Goal: Task Accomplishment & Management: Use online tool/utility

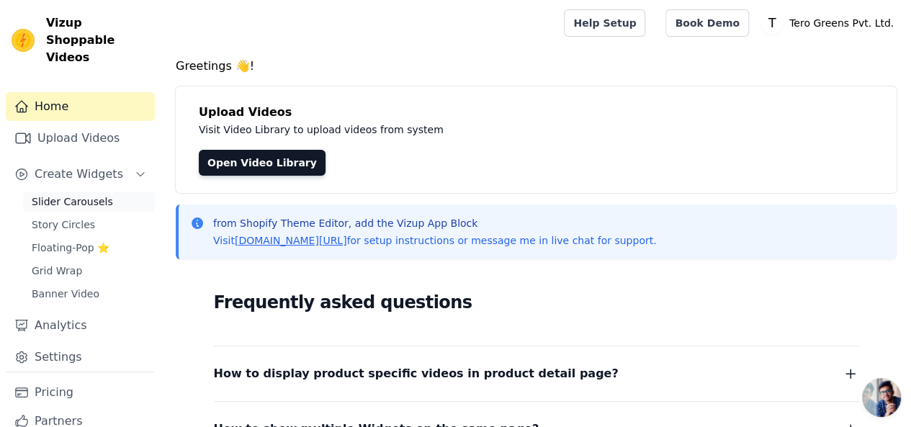
click at [77, 195] on span "Slider Carousels" at bounding box center [72, 202] width 81 height 14
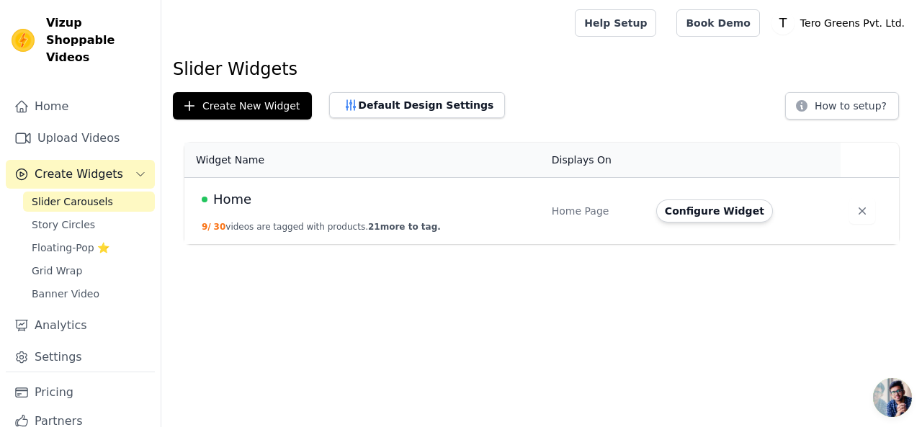
click at [229, 198] on span "Home" at bounding box center [232, 199] width 38 height 20
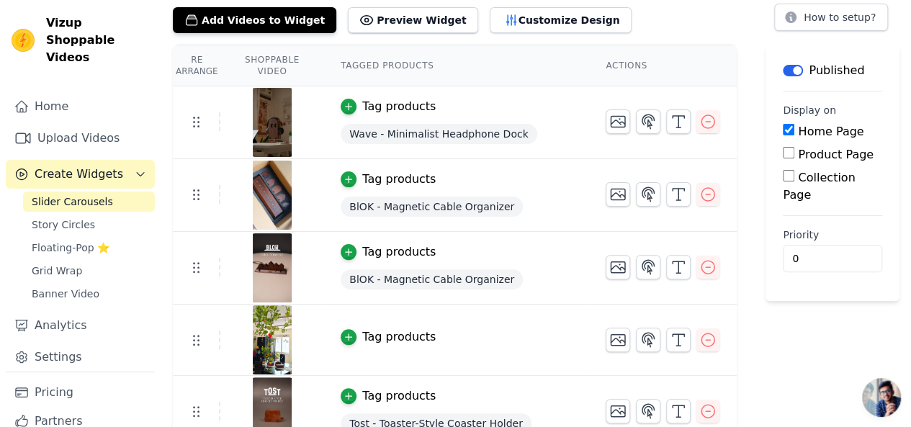
scroll to position [192, 0]
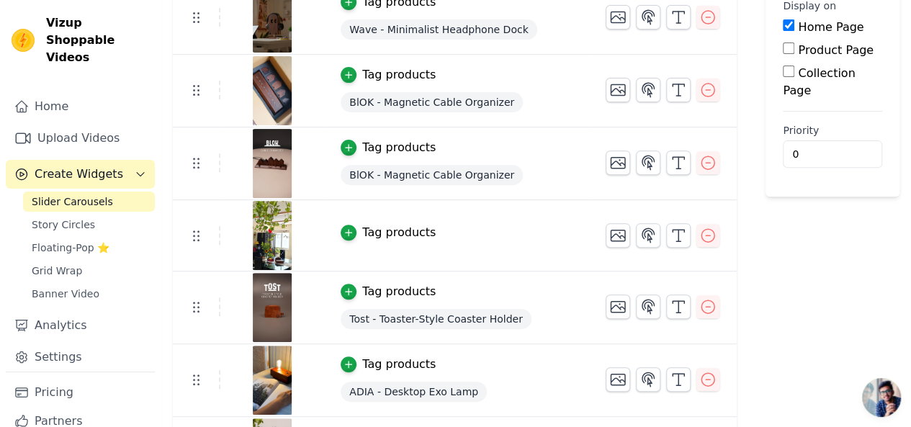
click at [382, 234] on div "Tag products" at bounding box center [398, 232] width 73 height 17
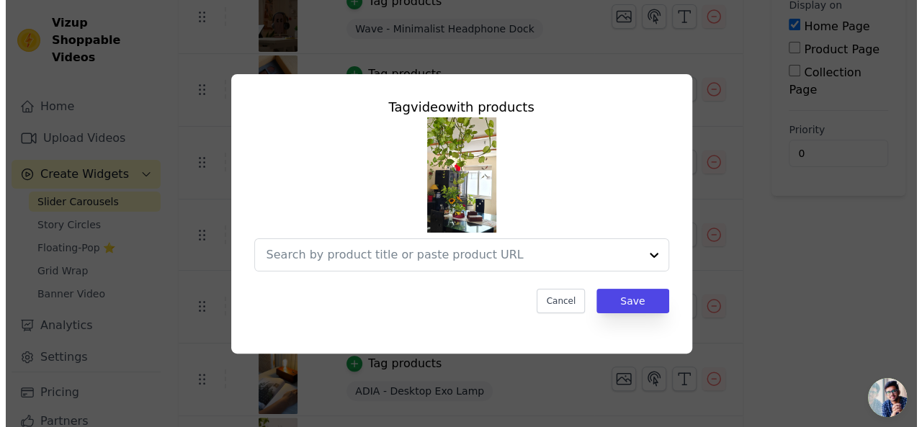
scroll to position [0, 0]
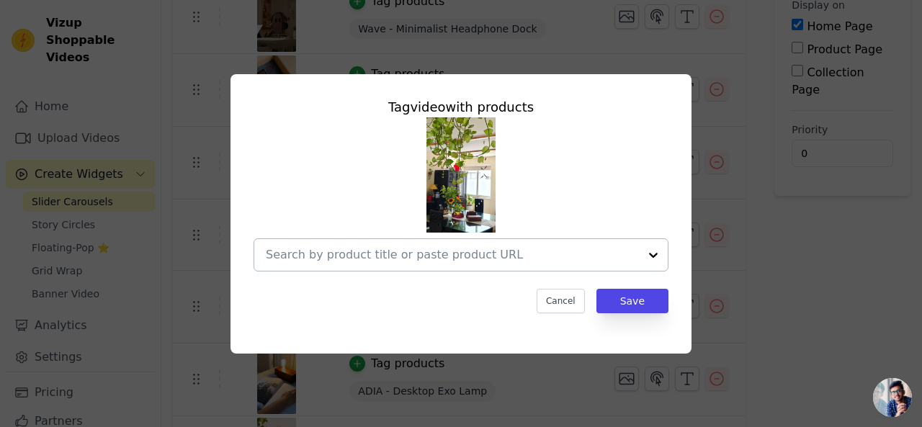
click at [434, 254] on input "text" at bounding box center [452, 254] width 373 height 17
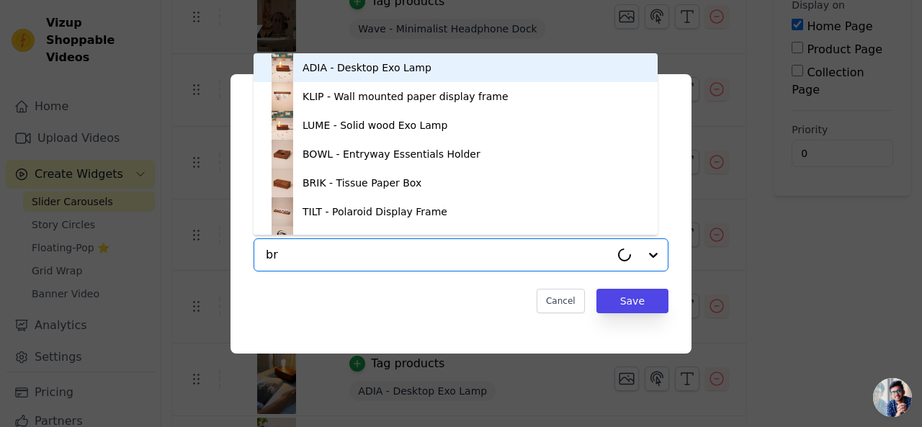
type input "bri"
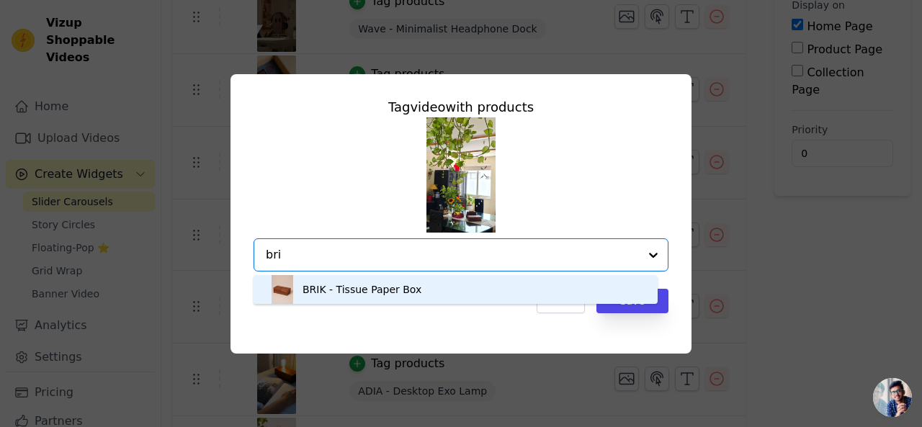
click at [372, 276] on div "BRIK - Tissue Paper Box" at bounding box center [455, 289] width 375 height 29
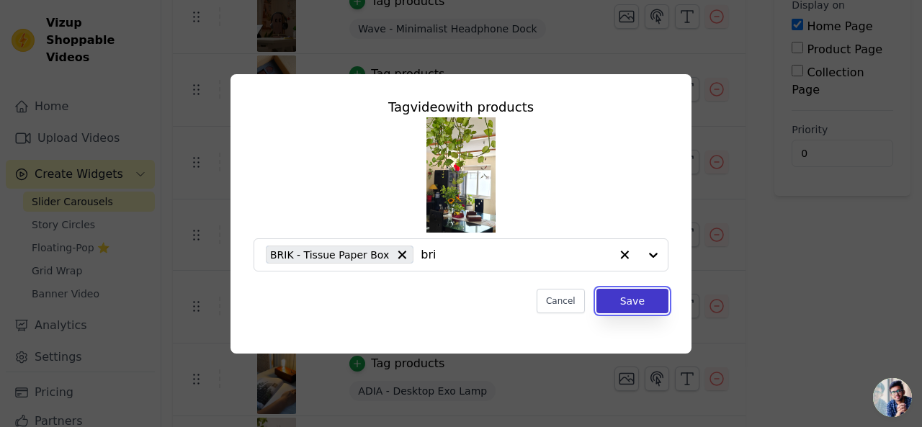
click at [631, 301] on button "Save" at bounding box center [633, 301] width 72 height 24
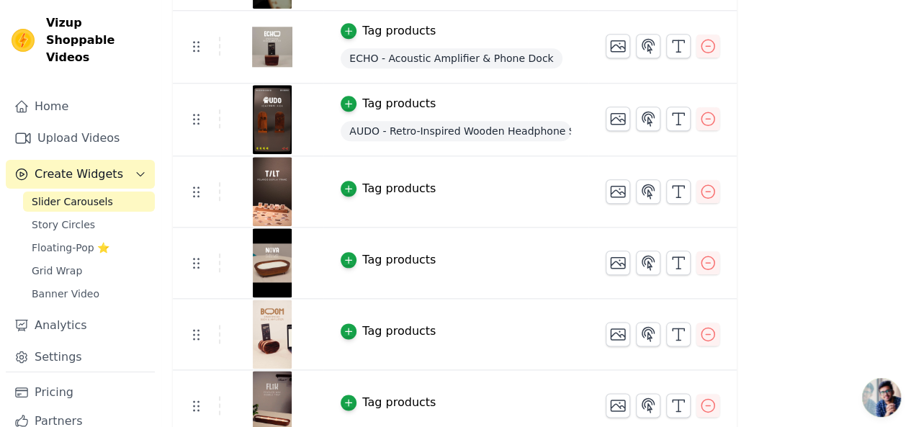
scroll to position [768, 0]
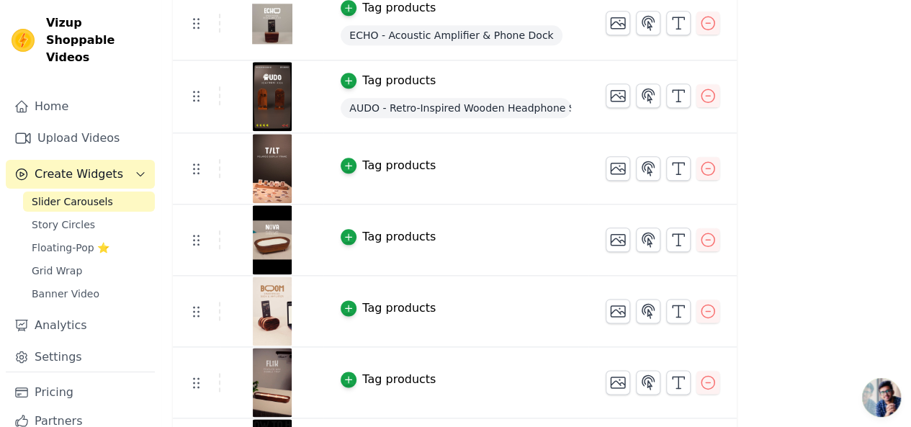
click at [411, 164] on div "Tag products" at bounding box center [398, 165] width 73 height 17
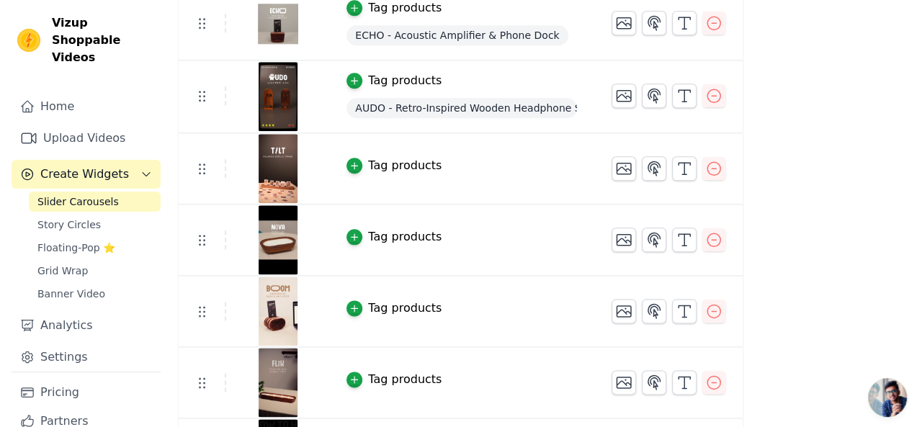
scroll to position [0, 0]
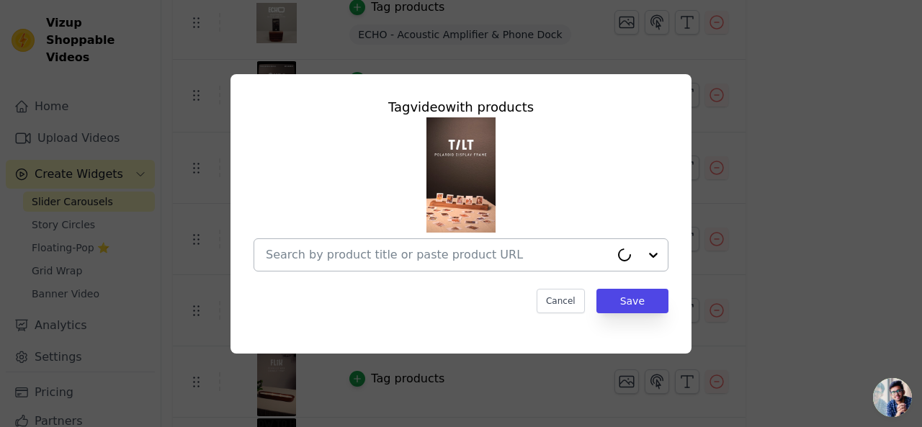
click at [438, 256] on input "text" at bounding box center [438, 254] width 344 height 17
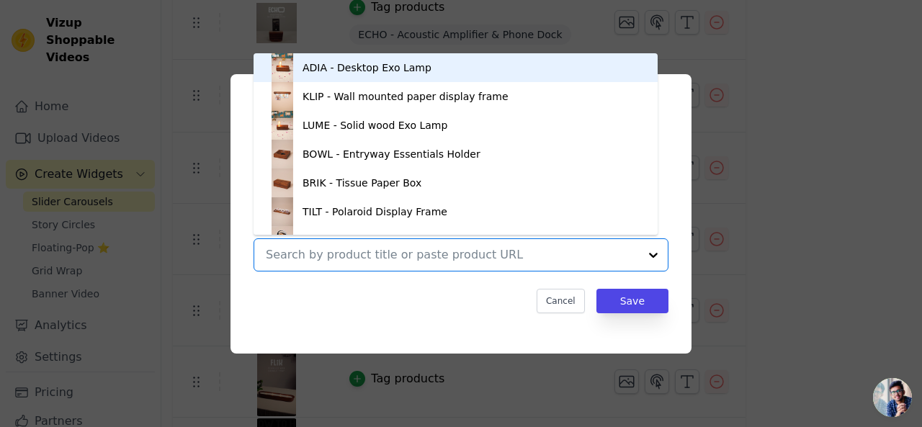
scroll to position [20, 0]
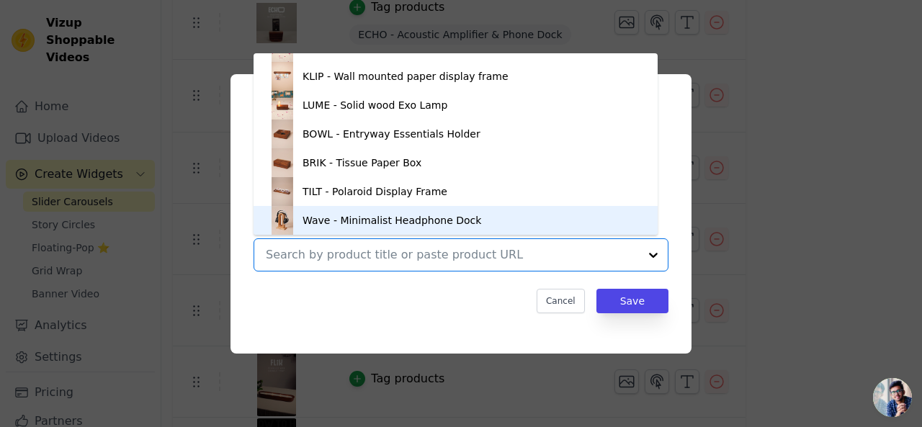
click at [380, 216] on div "Wave - Minimalist Headphone Dock" at bounding box center [392, 220] width 179 height 14
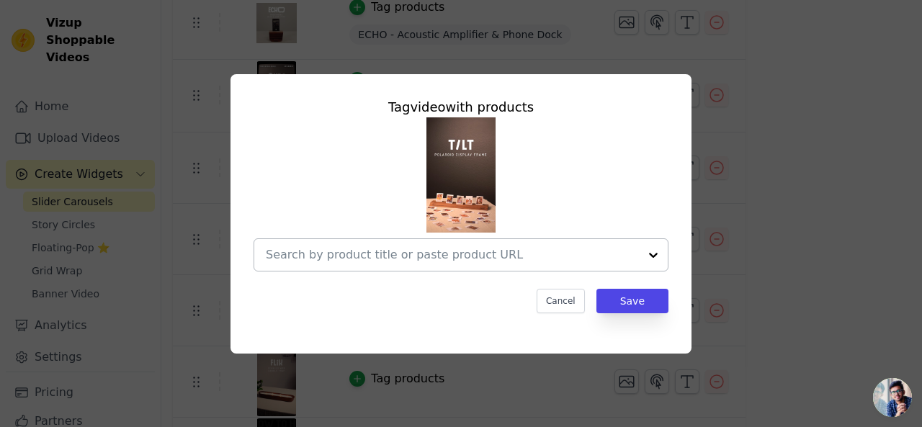
click at [444, 253] on input "text" at bounding box center [452, 254] width 373 height 17
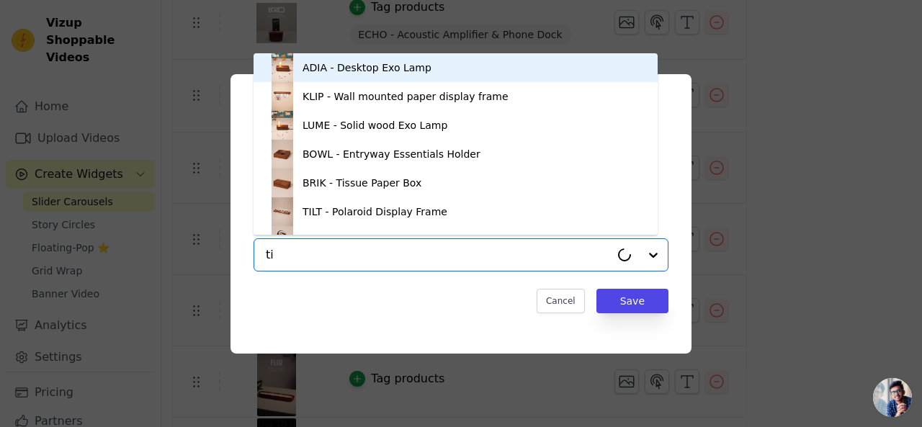
type input "til"
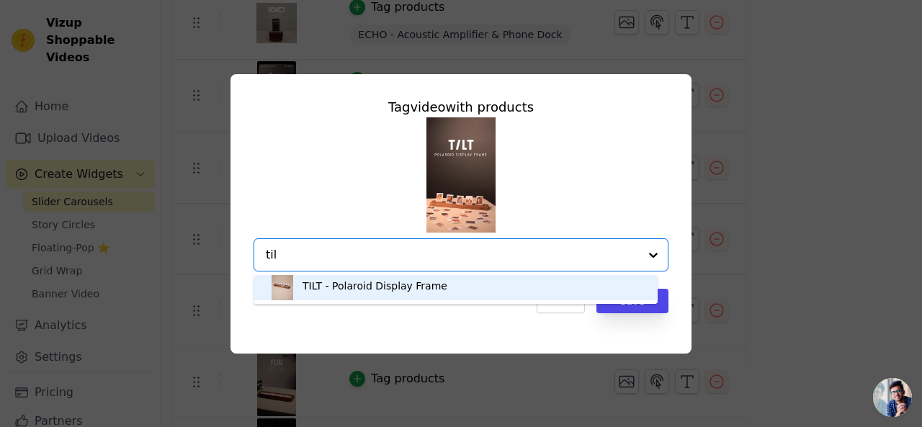
scroll to position [0, 0]
click at [404, 297] on div "TILT - Polaroid Display Frame" at bounding box center [455, 289] width 375 height 29
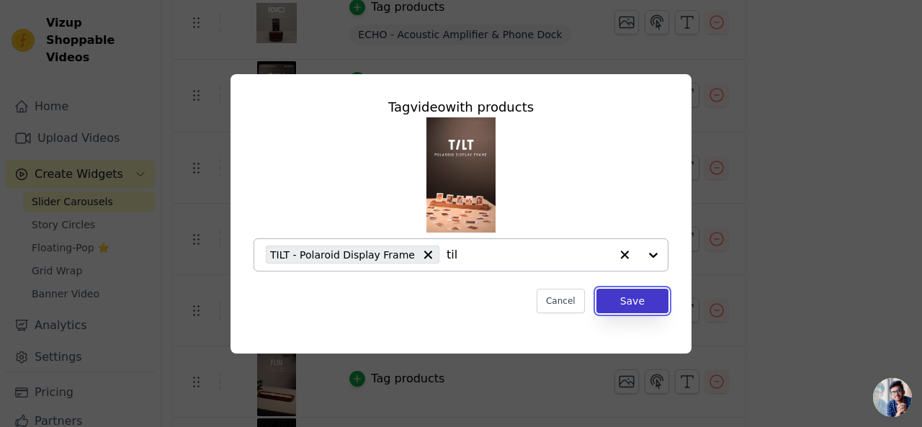
click at [634, 306] on button "Save" at bounding box center [633, 301] width 72 height 24
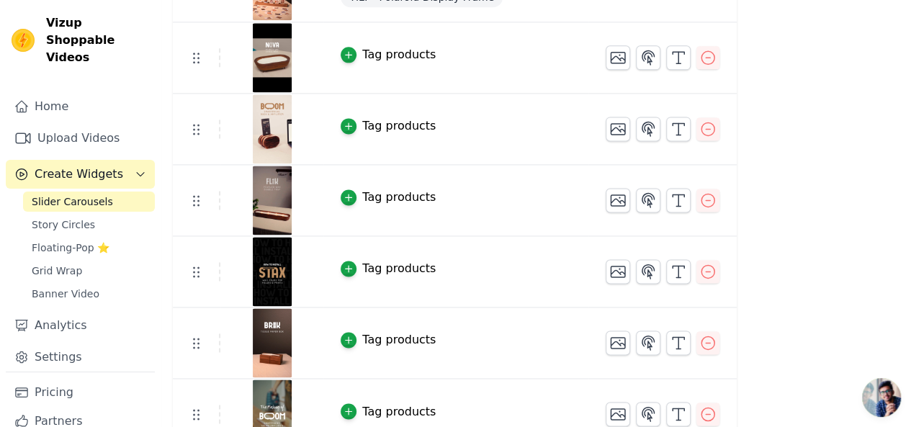
scroll to position [960, 0]
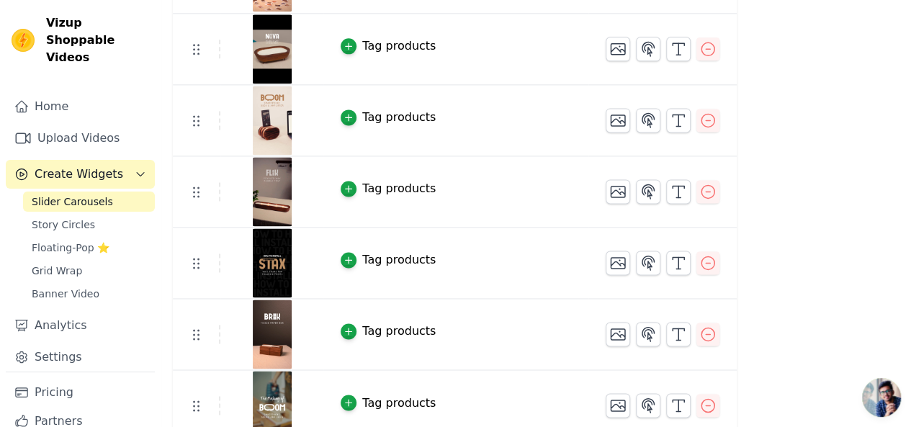
click at [375, 180] on div "Tag products" at bounding box center [398, 188] width 73 height 17
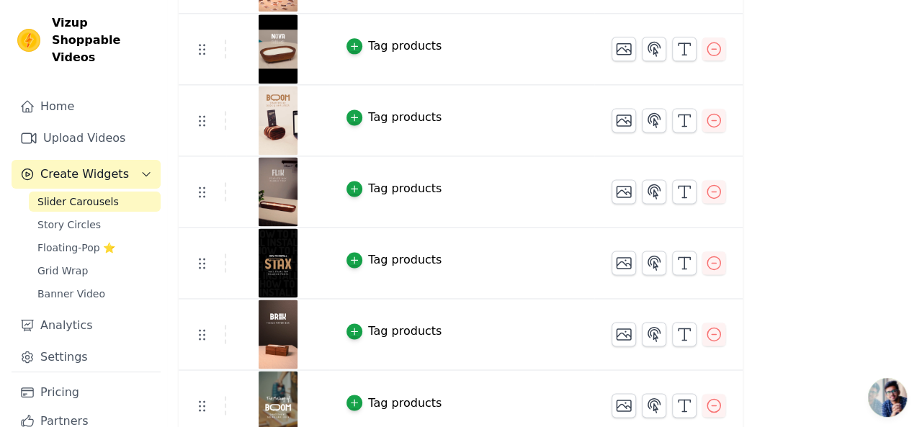
scroll to position [0, 0]
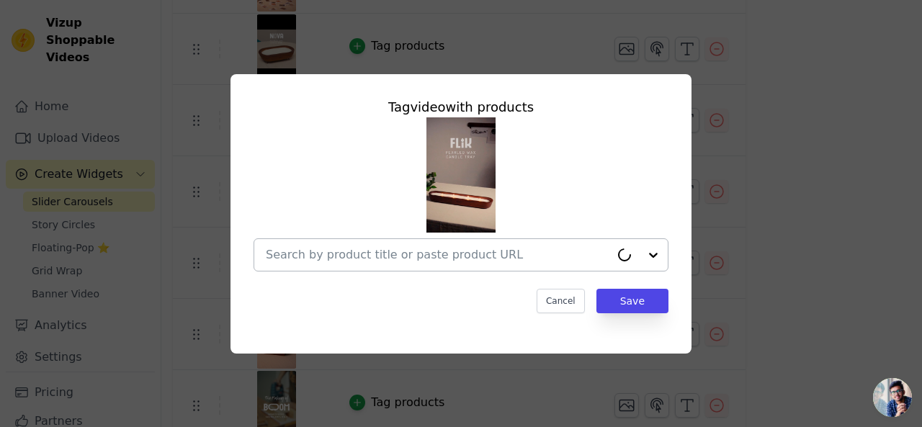
click at [415, 242] on div at bounding box center [438, 255] width 344 height 32
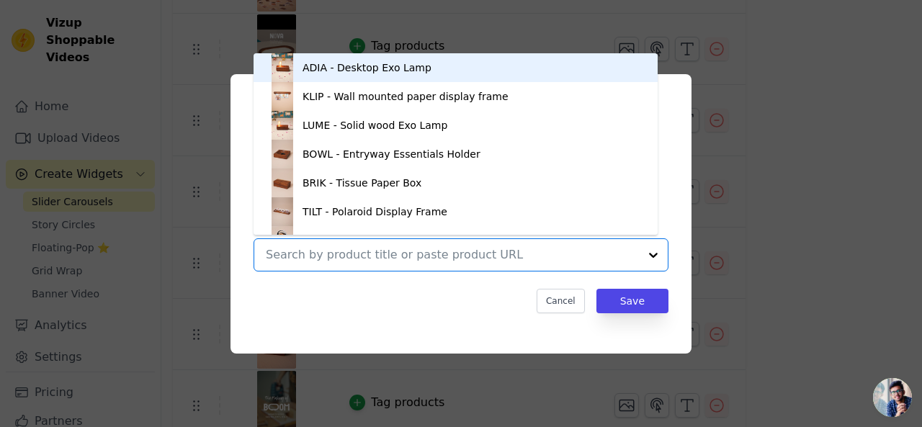
click at [408, 253] on input "text" at bounding box center [452, 254] width 373 height 17
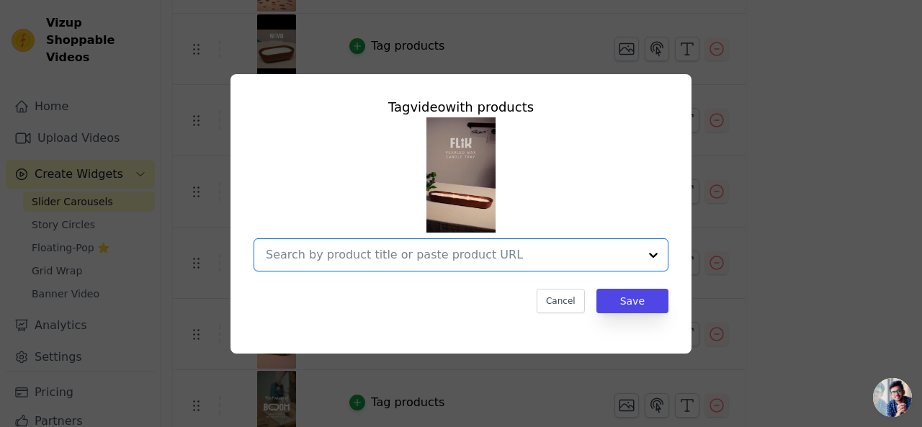
type input "g"
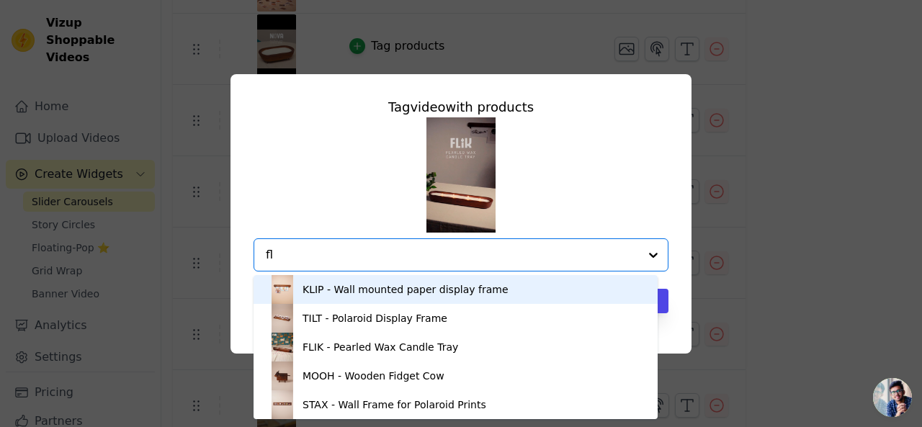
type input "fli"
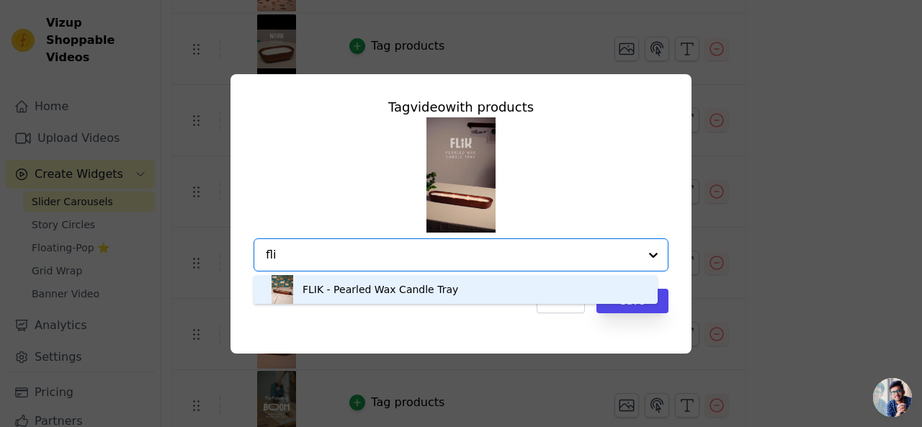
click at [369, 283] on div "FLIK - Pearled Wax Candle Tray" at bounding box center [381, 289] width 156 height 14
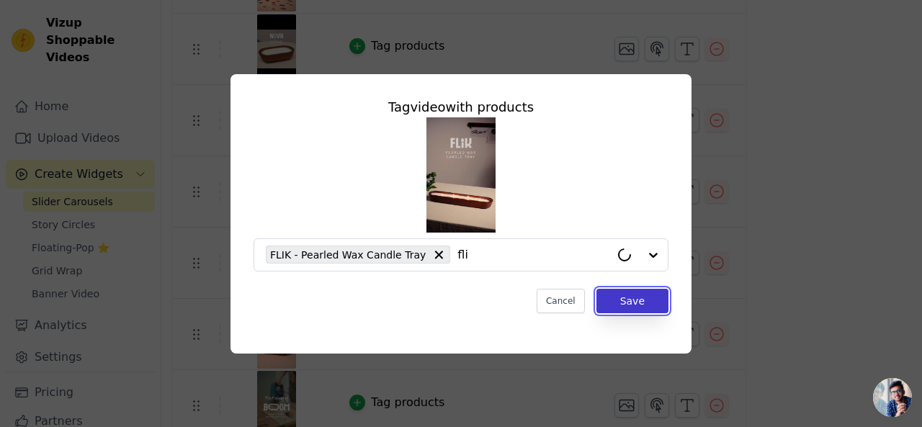
click at [647, 300] on button "Save" at bounding box center [633, 301] width 72 height 24
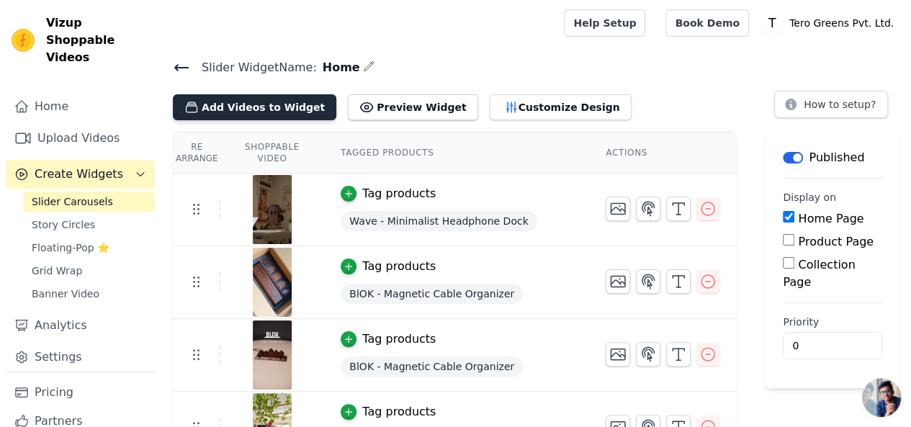
click at [249, 104] on button "Add Videos to Widget" at bounding box center [255, 107] width 164 height 26
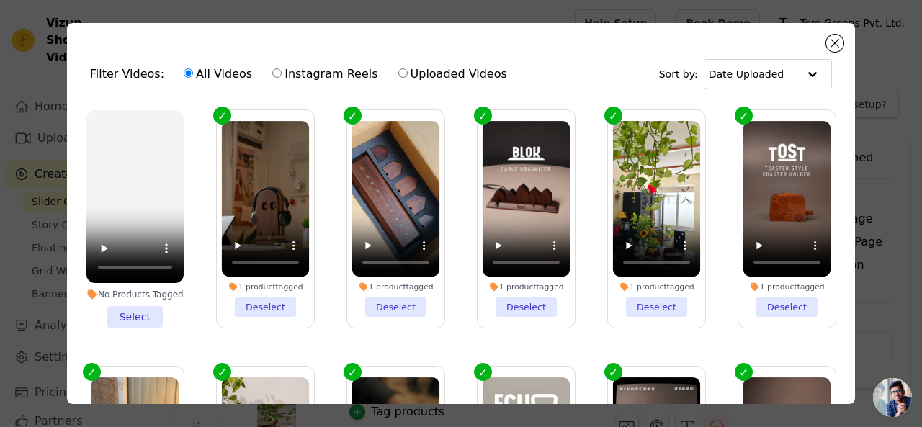
click at [272, 76] on input "Instagram Reels" at bounding box center [276, 72] width 9 height 9
radio input "true"
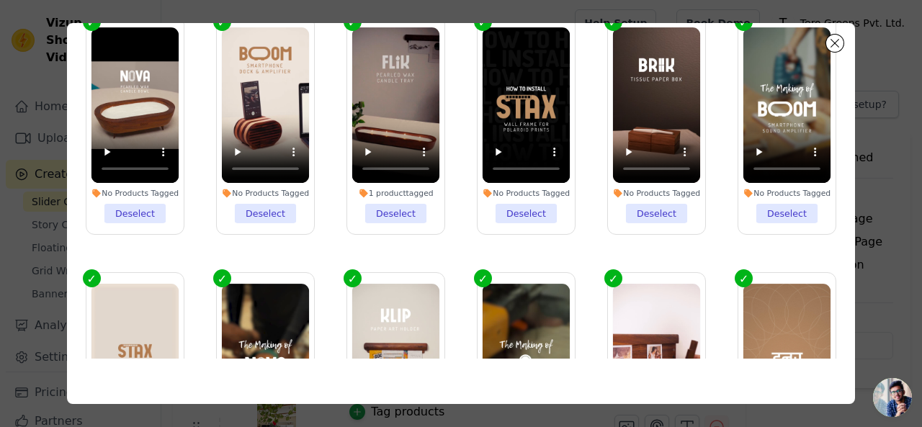
scroll to position [445, 0]
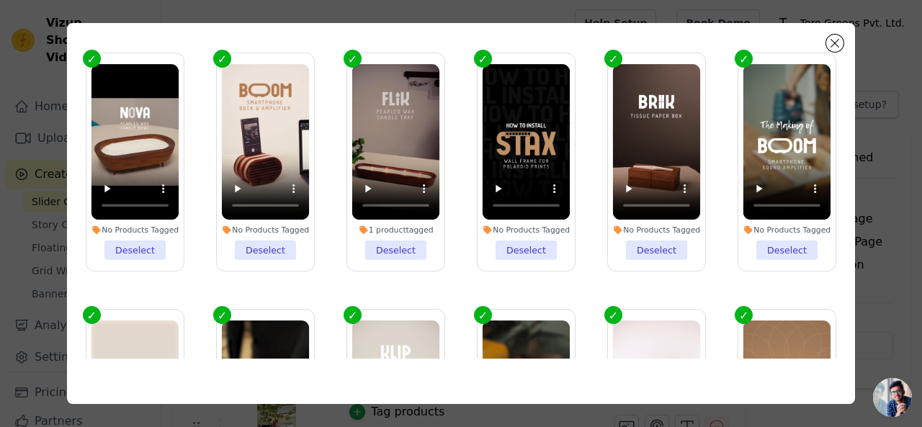
click at [517, 236] on li "No Products Tagged Deselect" at bounding box center [527, 162] width 88 height 196
click at [0, 0] on input "No Products Tagged Deselect" at bounding box center [0, 0] width 0 height 0
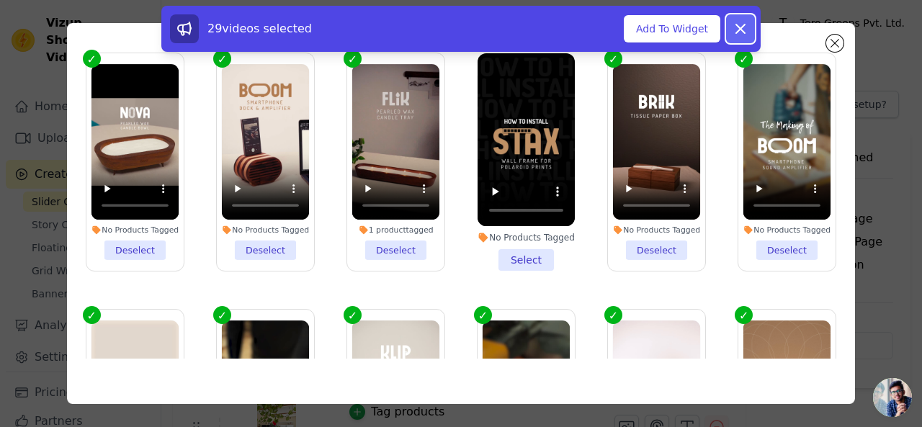
click at [734, 30] on icon at bounding box center [740, 28] width 17 height 17
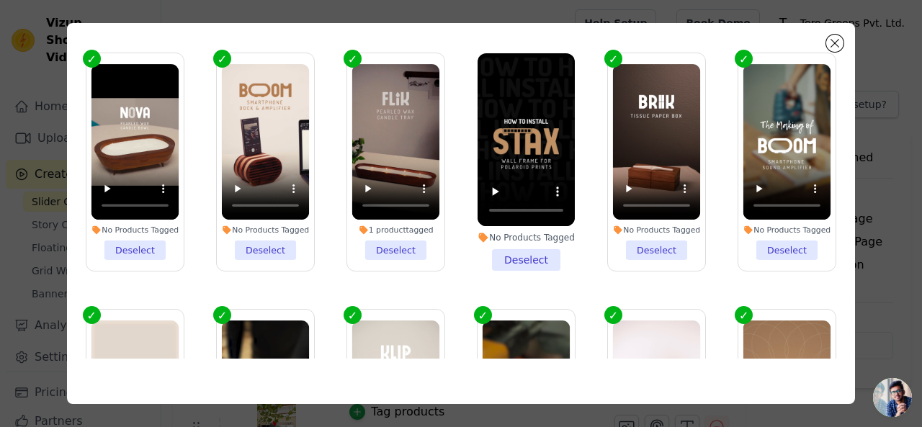
click at [511, 235] on li "No Products Tagged Deselect" at bounding box center [526, 162] width 97 height 218
click at [0, 0] on input "No Products Tagged Deselect" at bounding box center [0, 0] width 0 height 0
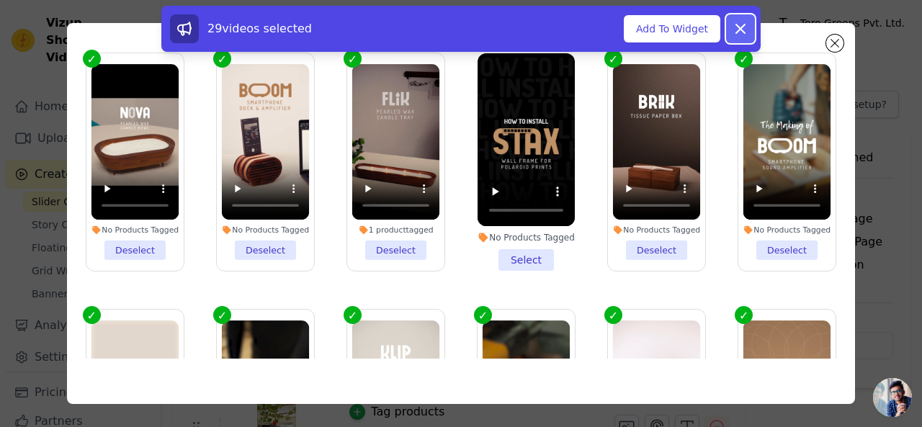
click at [742, 35] on icon at bounding box center [740, 28] width 17 height 17
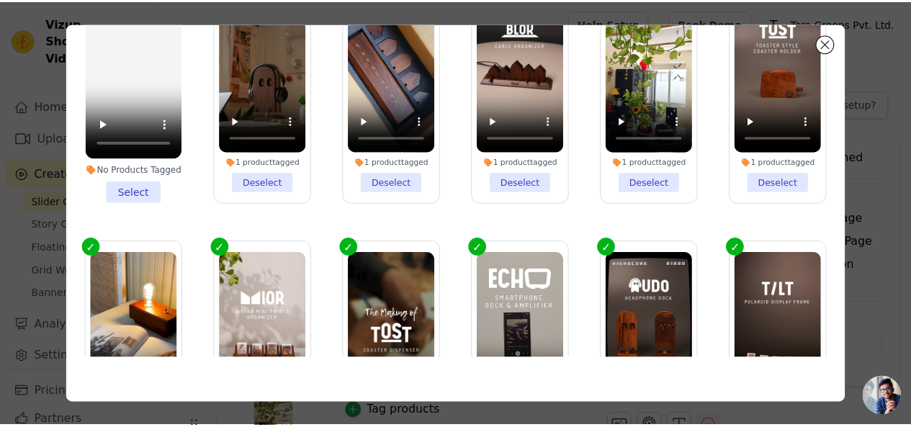
scroll to position [0, 0]
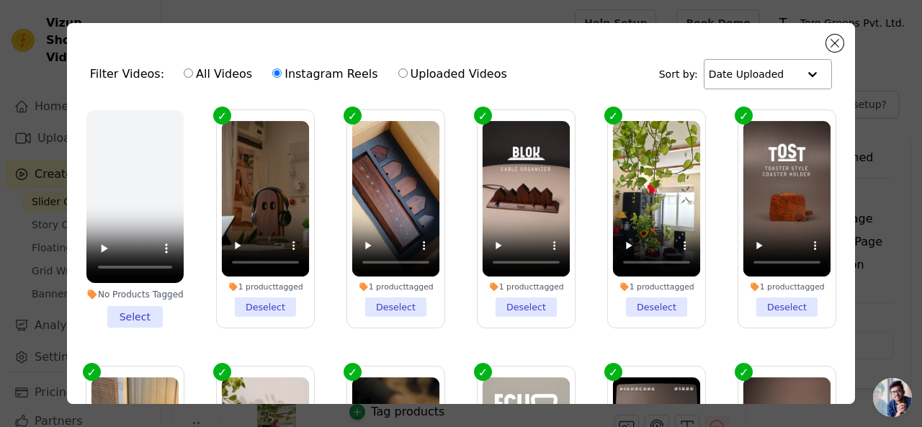
click at [768, 59] on div "Date Uploaded" at bounding box center [768, 74] width 128 height 30
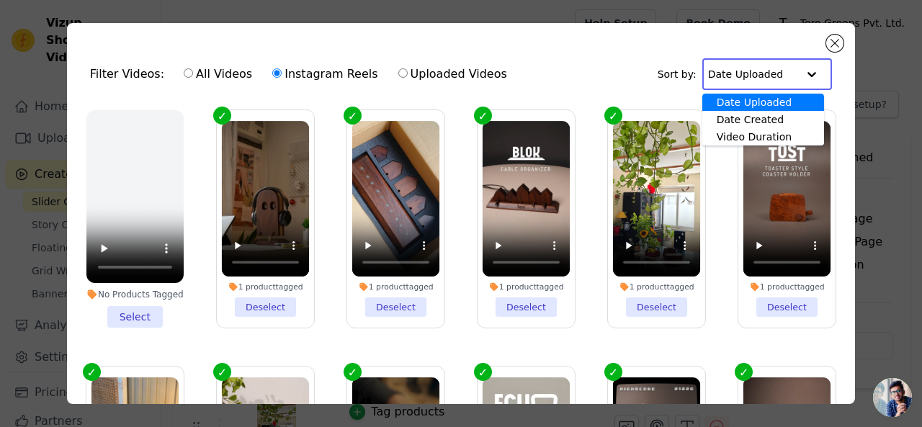
click at [764, 71] on input "text" at bounding box center [752, 74] width 89 height 29
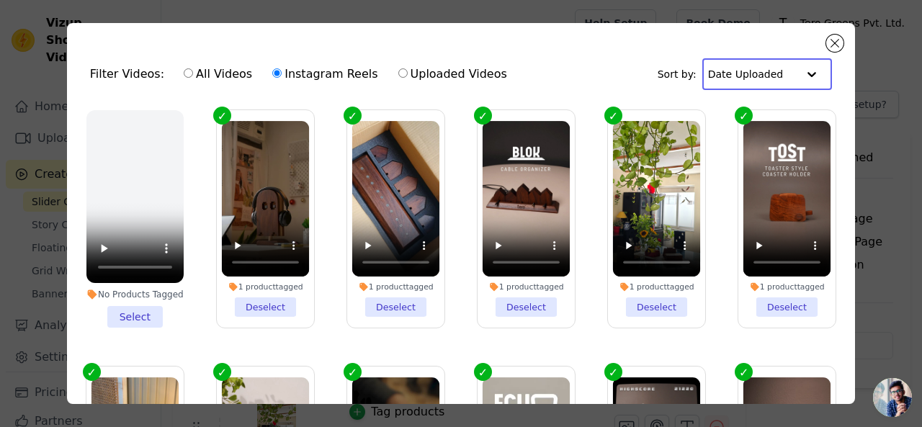
click at [764, 71] on input "text" at bounding box center [752, 74] width 89 height 29
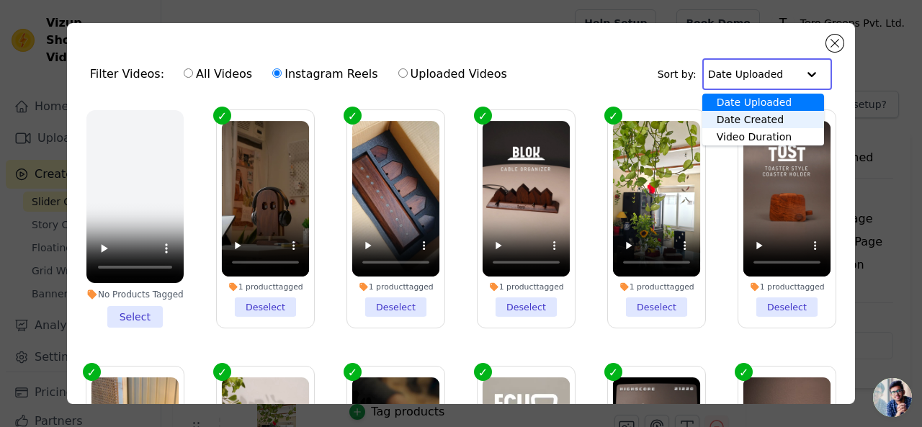
click at [746, 125] on div "Date Created" at bounding box center [763, 119] width 122 height 17
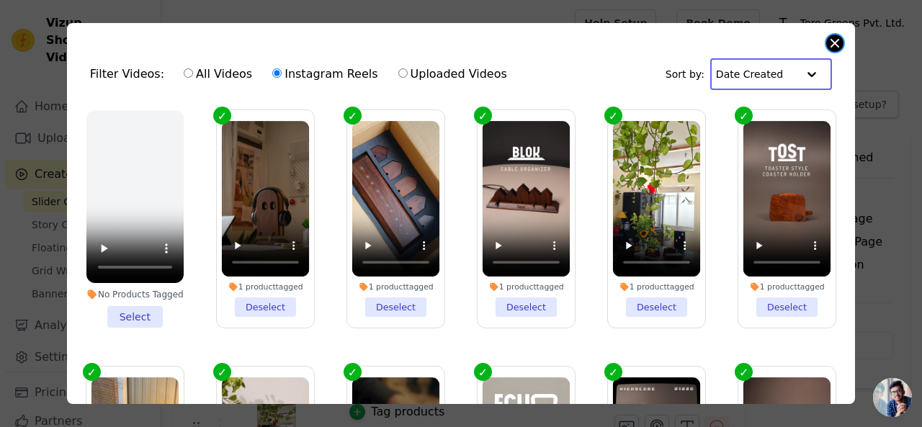
click at [837, 40] on button "Close modal" at bounding box center [834, 43] width 17 height 17
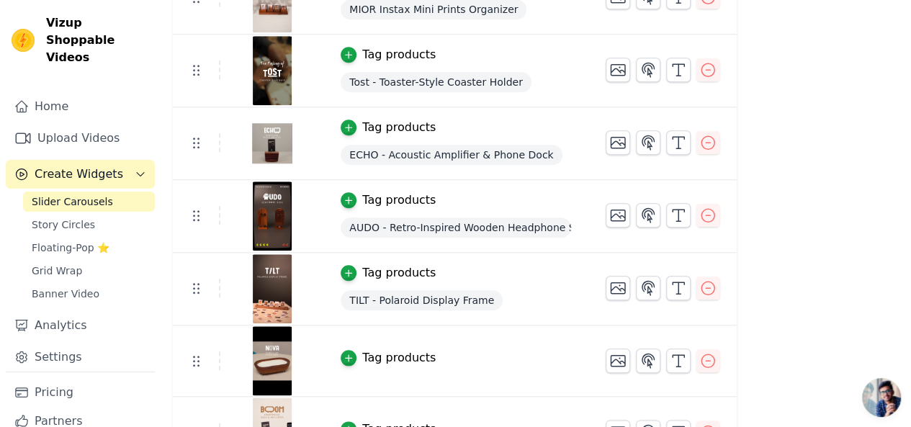
scroll to position [672, 0]
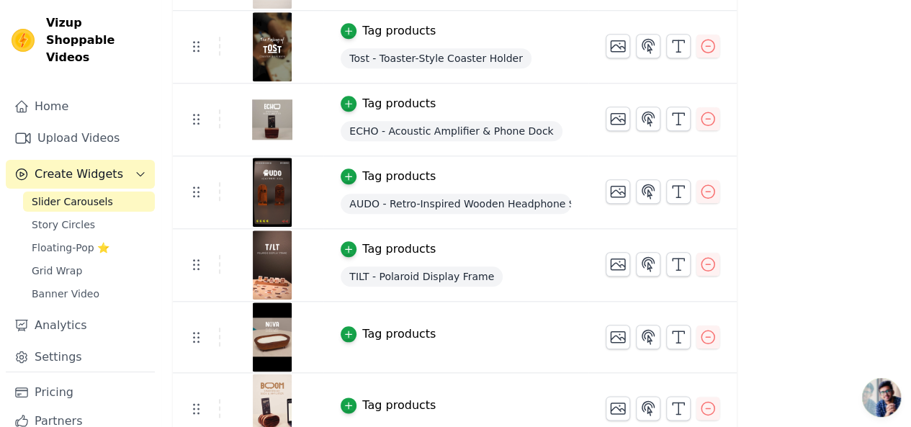
click at [399, 333] on div "Tag products" at bounding box center [398, 334] width 73 height 17
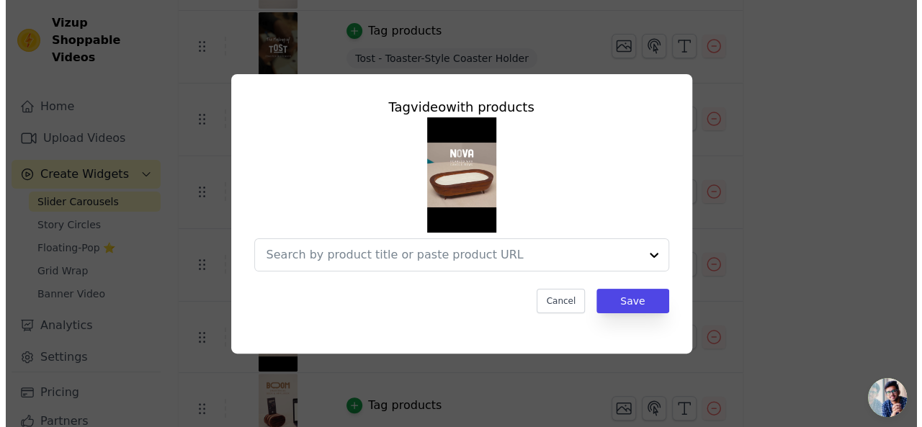
scroll to position [0, 0]
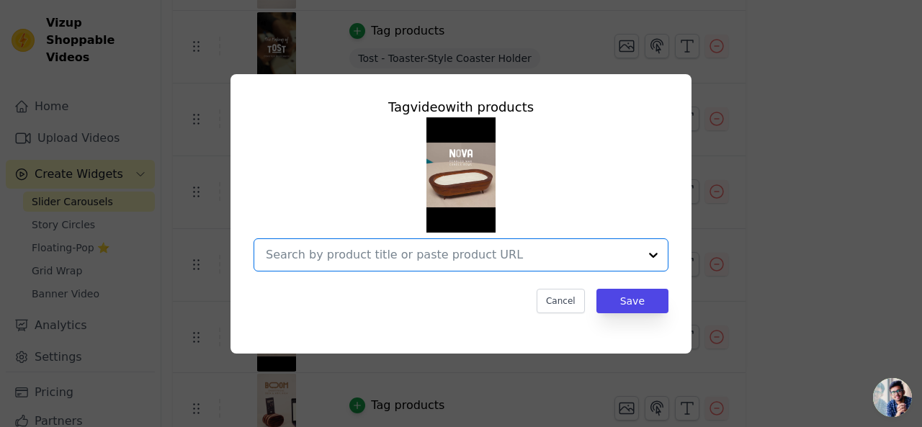
click at [406, 262] on input "text" at bounding box center [452, 254] width 373 height 17
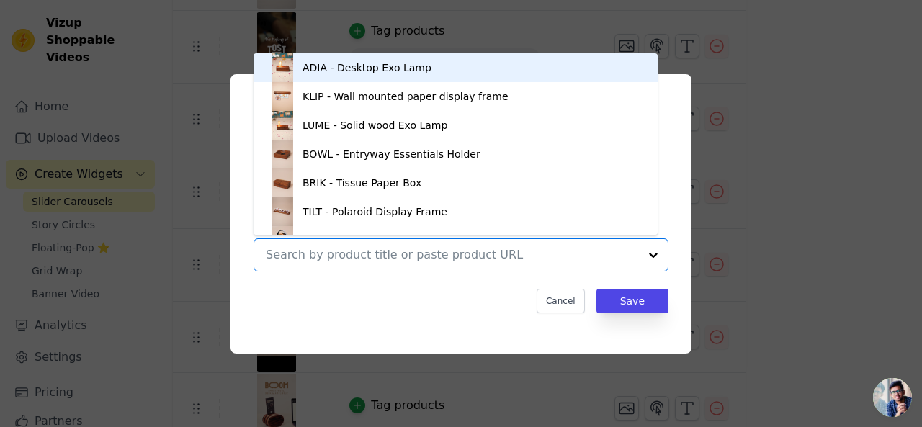
type input "b"
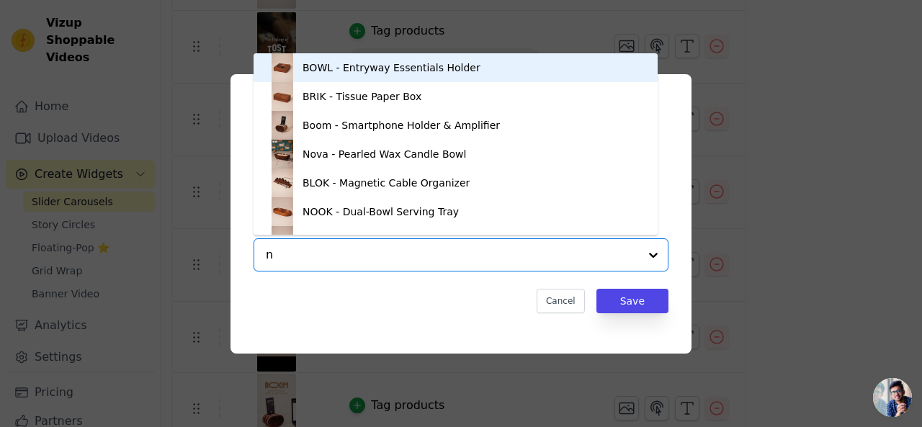
type input "no"
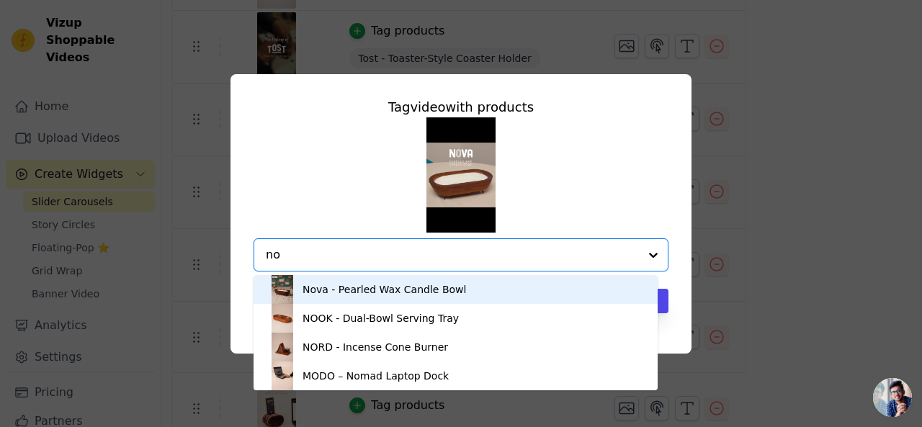
click at [380, 292] on div "Nova - Pearled Wax Candle Bowl" at bounding box center [385, 289] width 164 height 14
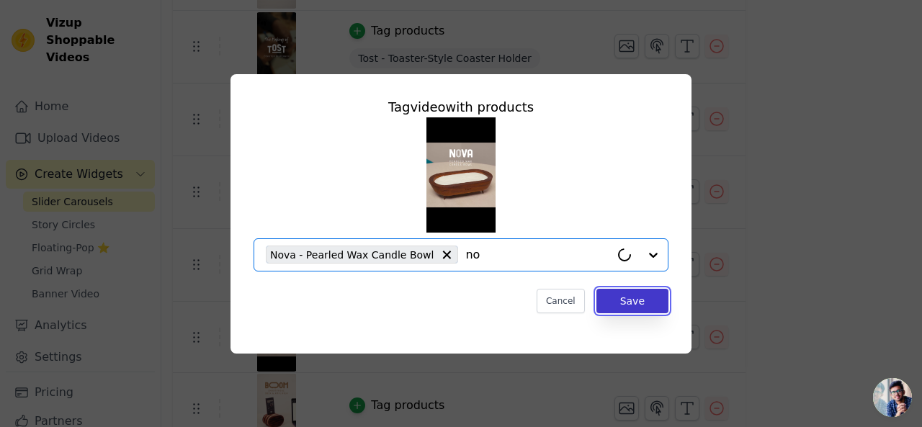
click at [625, 292] on button "Save" at bounding box center [633, 301] width 72 height 24
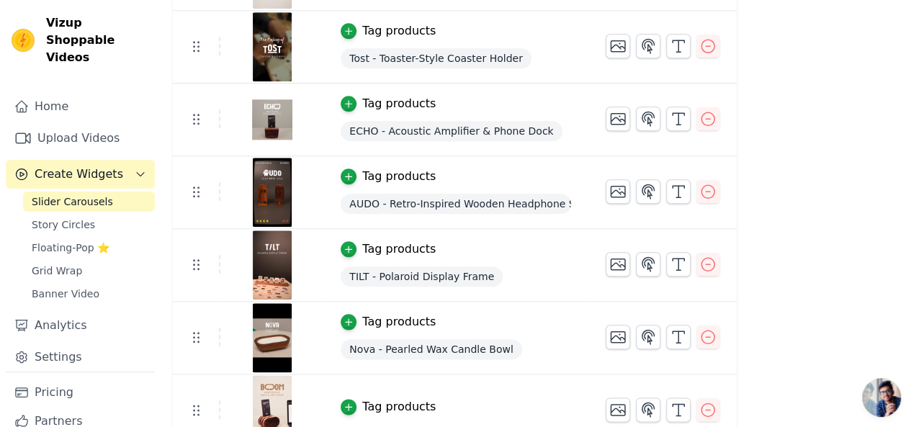
scroll to position [768, 0]
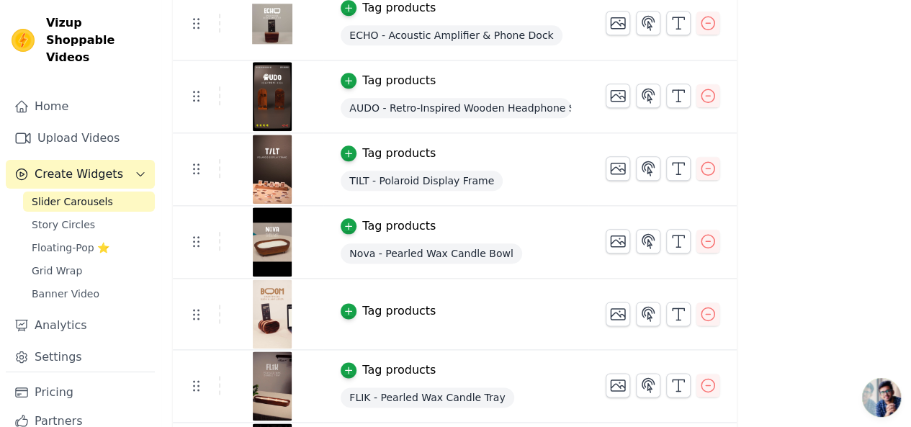
click at [410, 306] on div "Tag products" at bounding box center [398, 311] width 73 height 17
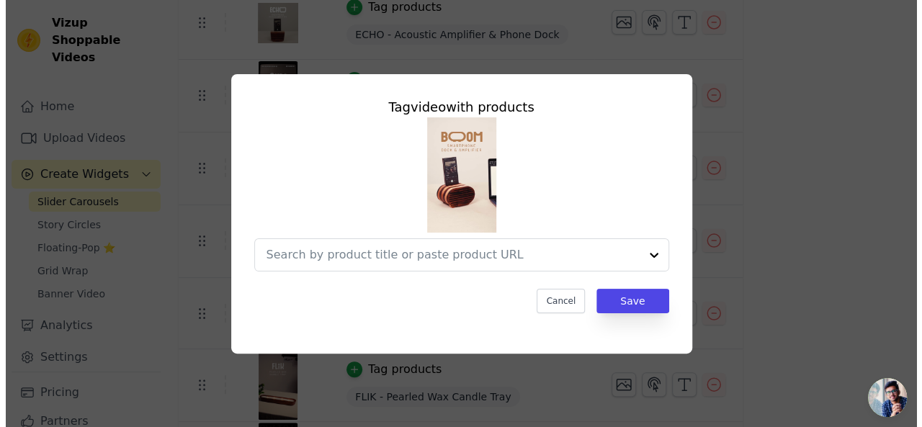
scroll to position [0, 0]
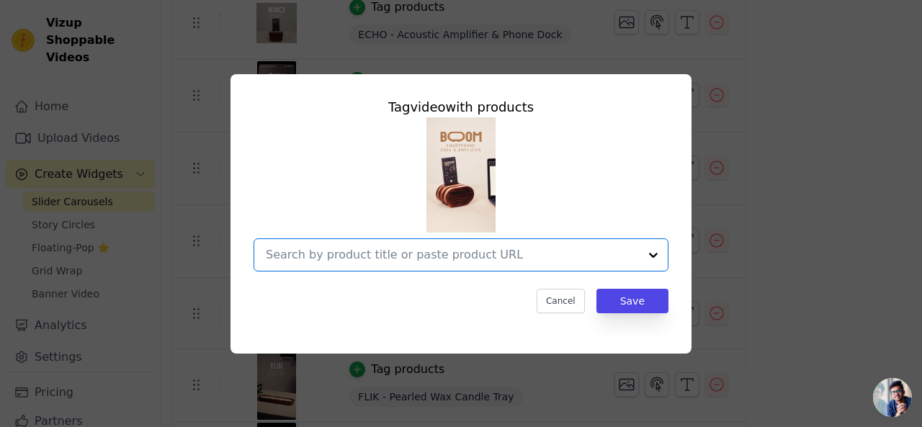
click at [424, 251] on input "text" at bounding box center [452, 254] width 373 height 17
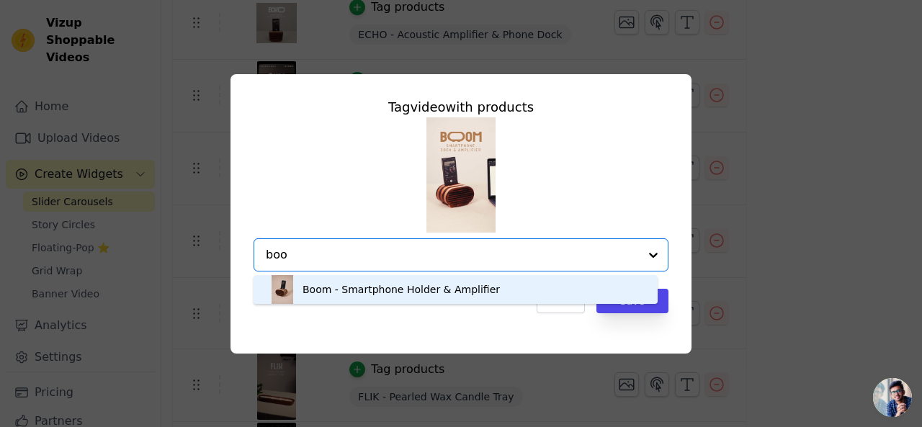
type input "boom"
click at [406, 287] on div "Boom - Smartphone Holder & Amplifier" at bounding box center [401, 289] width 197 height 14
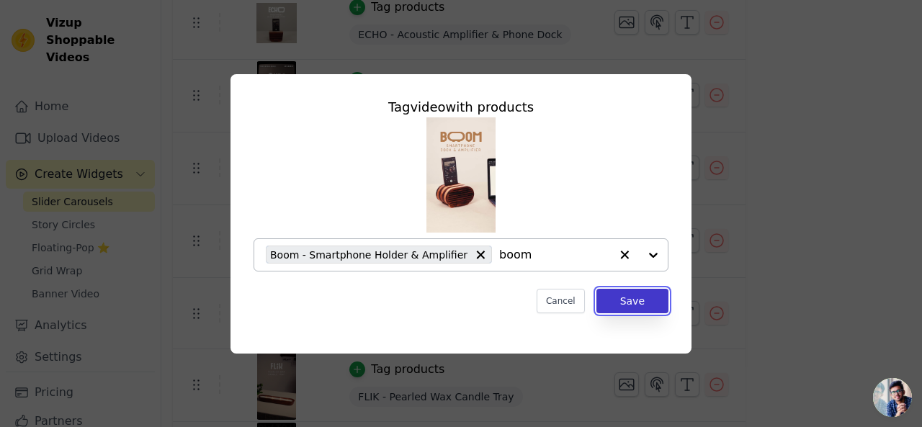
click at [650, 307] on button "Save" at bounding box center [633, 301] width 72 height 24
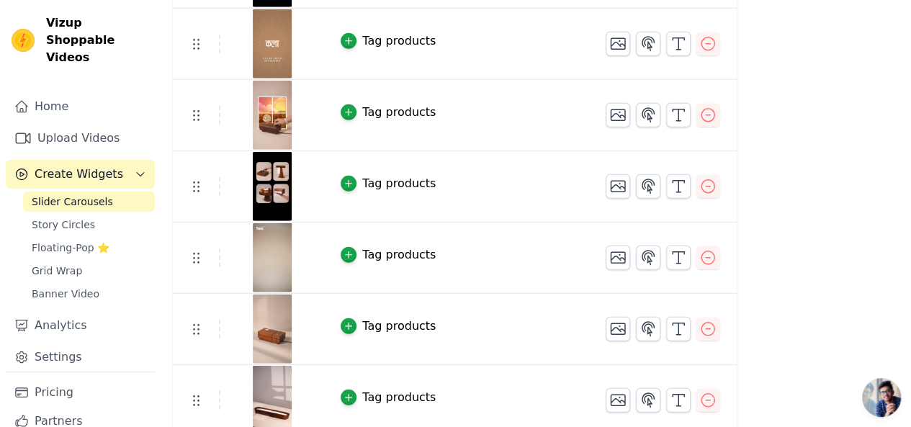
scroll to position [1705, 0]
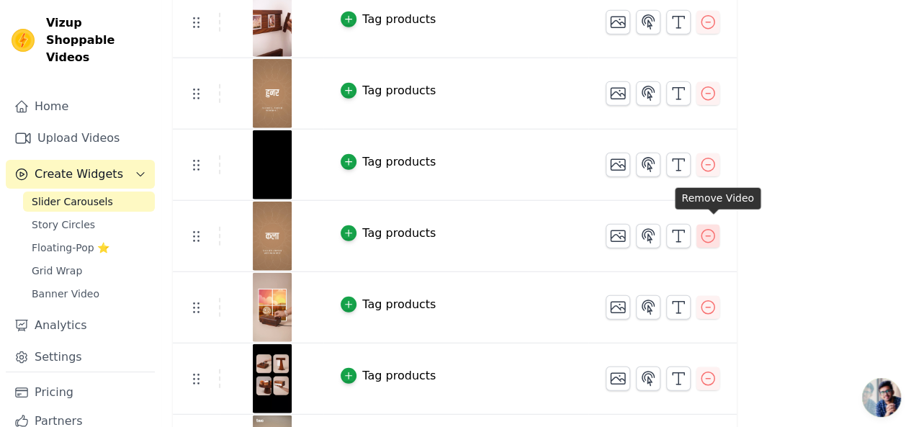
click at [712, 230] on icon "button" at bounding box center [708, 236] width 13 height 13
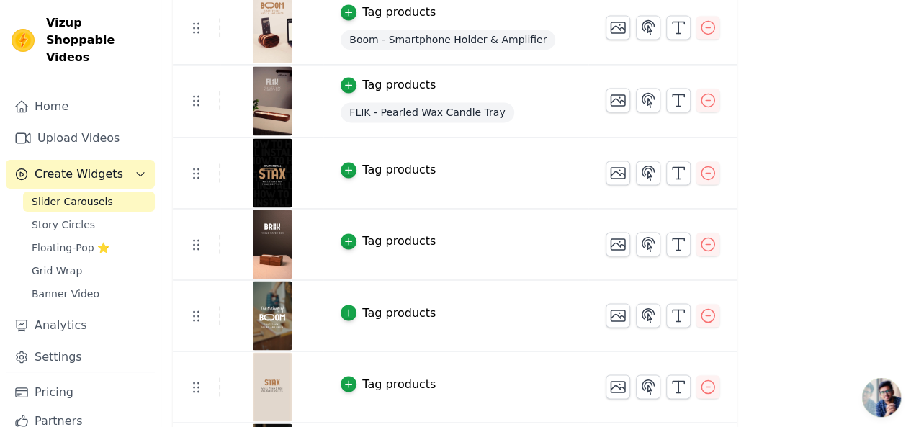
scroll to position [960, 0]
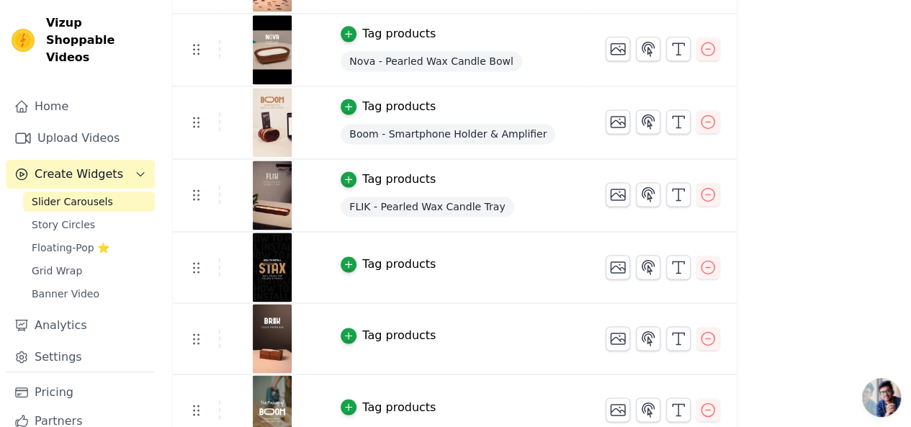
click at [399, 261] on div "Tag products" at bounding box center [398, 264] width 73 height 17
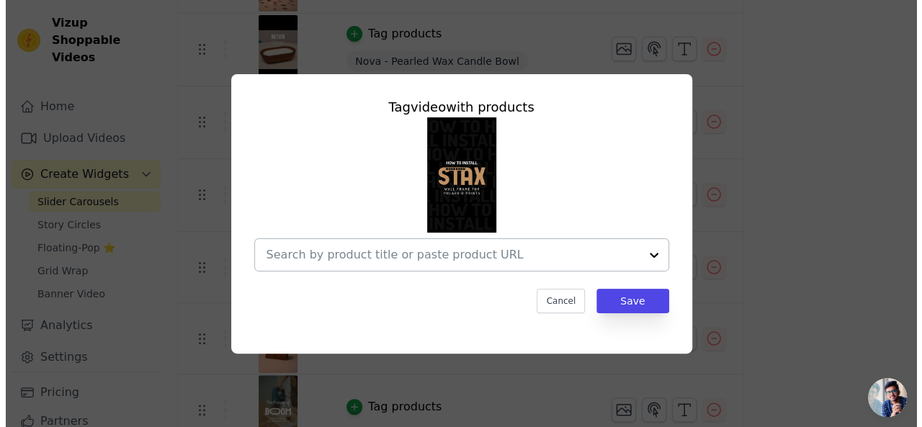
scroll to position [0, 0]
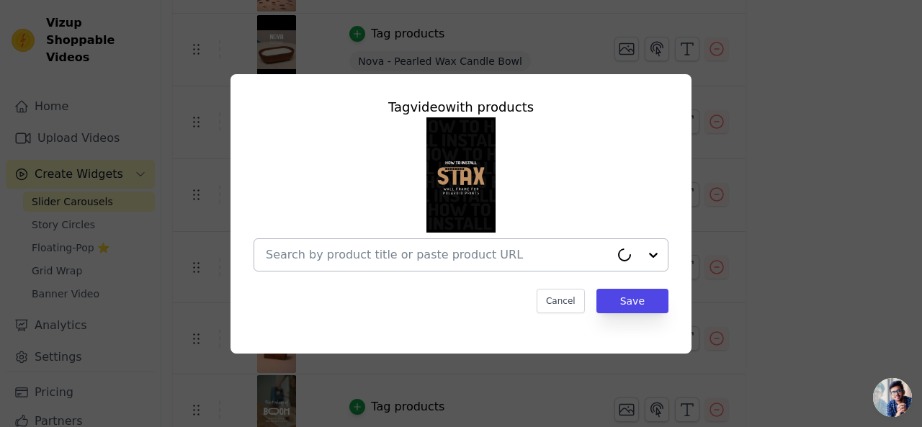
click at [399, 264] on div at bounding box center [438, 255] width 344 height 32
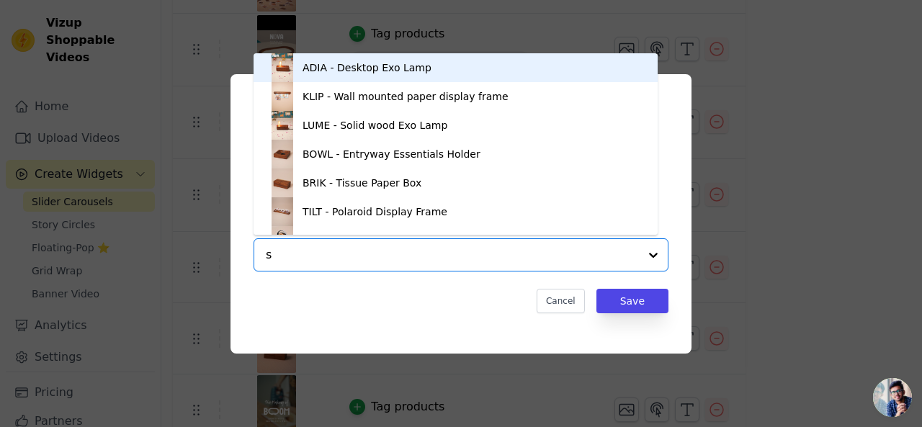
type input "st"
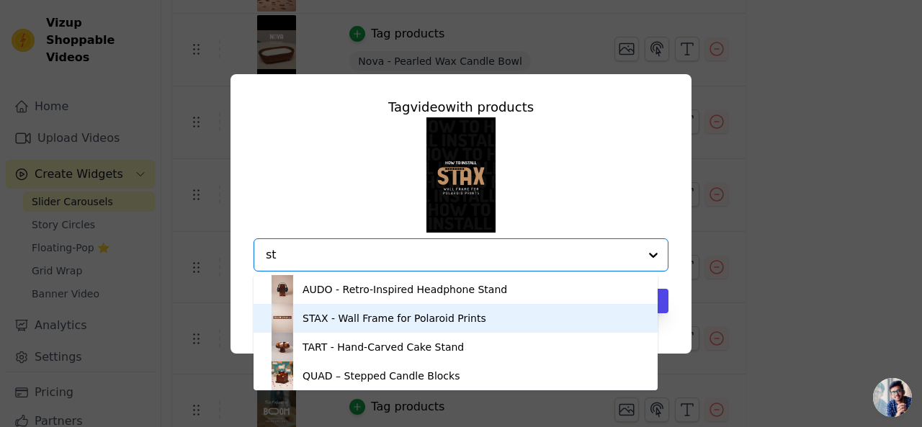
click at [369, 312] on div "STAX - Wall Frame for Polaroid Prints" at bounding box center [395, 318] width 184 height 14
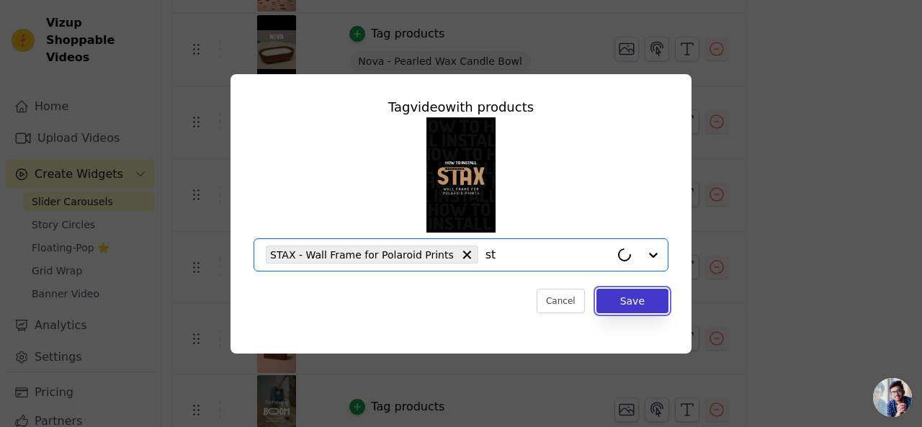
click at [627, 302] on button "Save" at bounding box center [633, 301] width 72 height 24
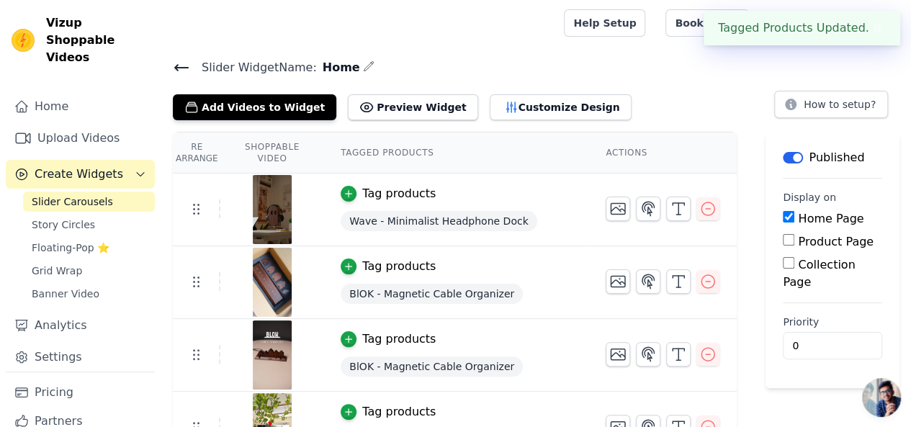
click at [880, 27] on button "✖" at bounding box center [878, 27] width 17 height 17
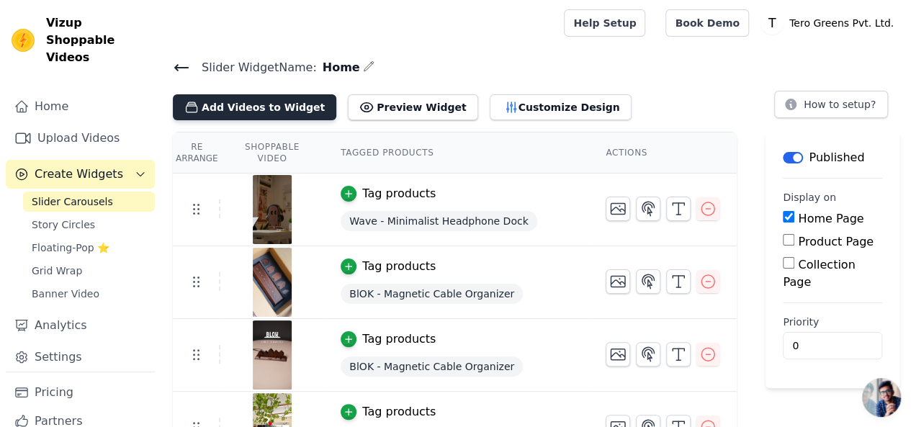
click at [220, 96] on button "Add Videos to Widget" at bounding box center [255, 107] width 164 height 26
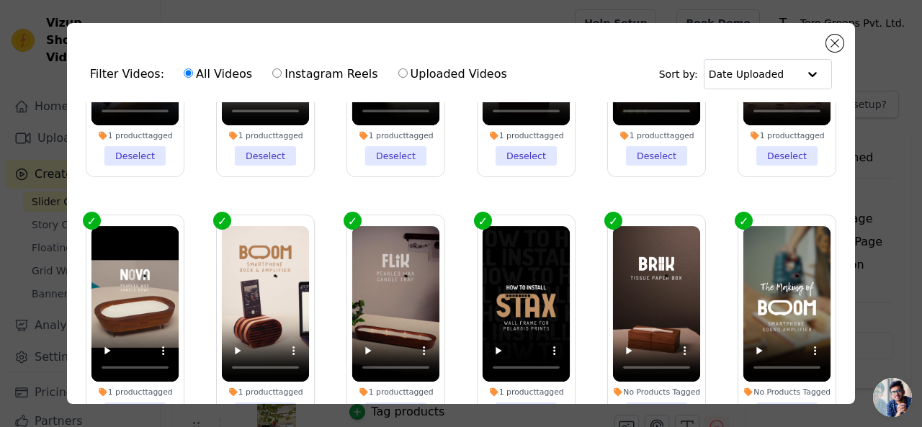
scroll to position [480, 0]
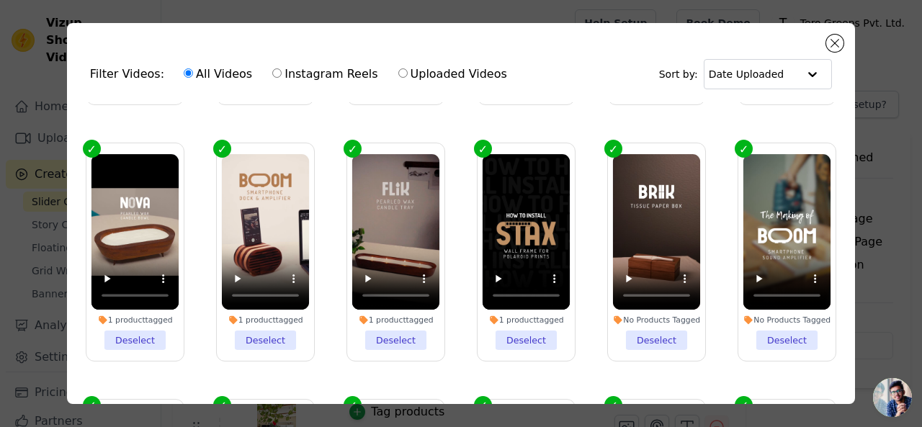
click at [477, 143] on label "1 product tagged Deselect" at bounding box center [526, 252] width 99 height 219
click at [0, 0] on input "1 product tagged Deselect" at bounding box center [0, 0] width 0 height 0
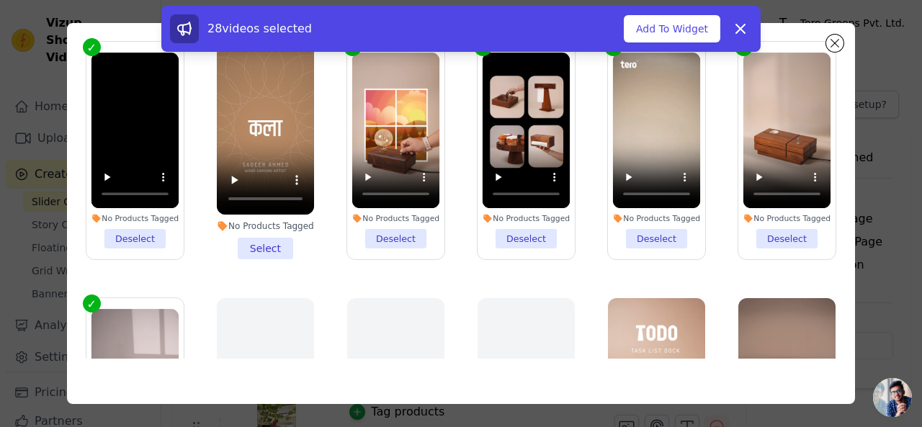
scroll to position [926, 0]
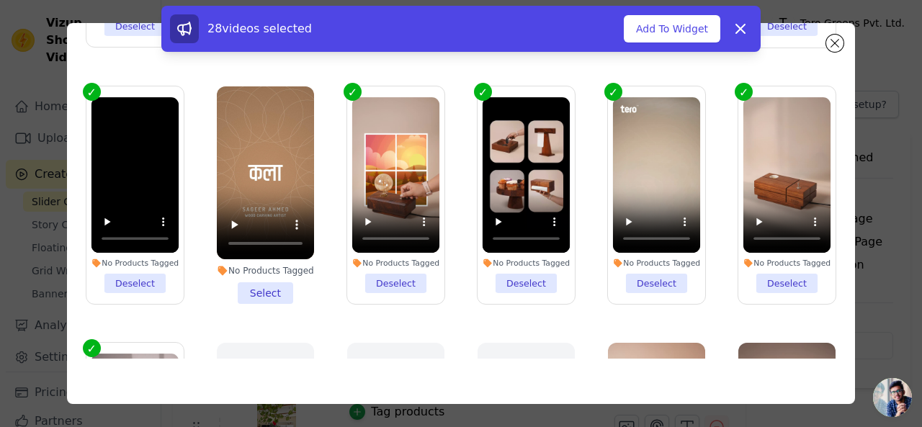
click at [98, 86] on label "No Products Tagged Deselect" at bounding box center [135, 195] width 99 height 219
click at [0, 0] on input "No Products Tagged Deselect" at bounding box center [0, 0] width 0 height 0
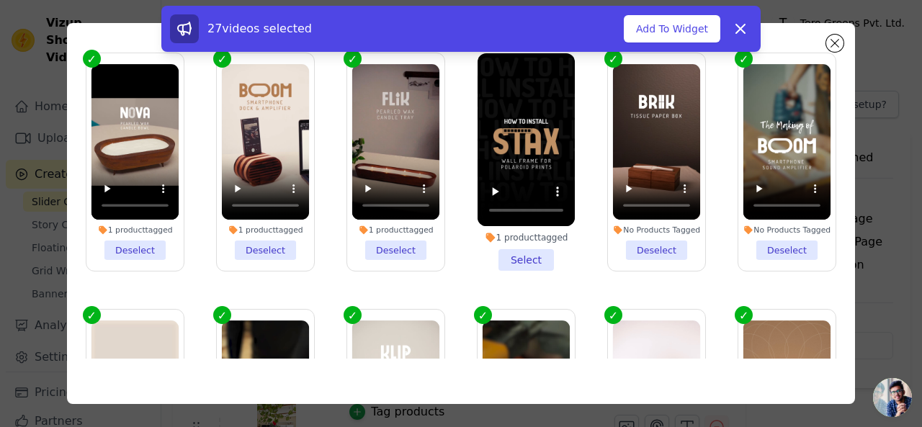
scroll to position [0, 0]
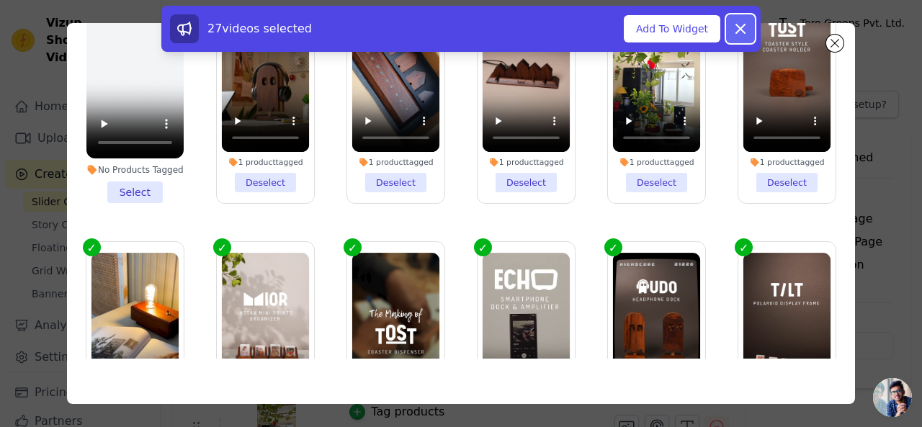
click at [743, 33] on icon at bounding box center [740, 28] width 17 height 17
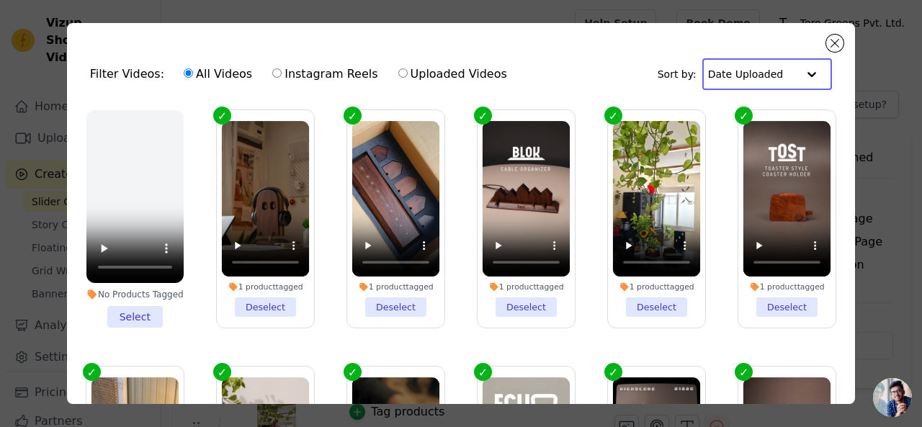
click at [772, 81] on input "text" at bounding box center [752, 74] width 89 height 29
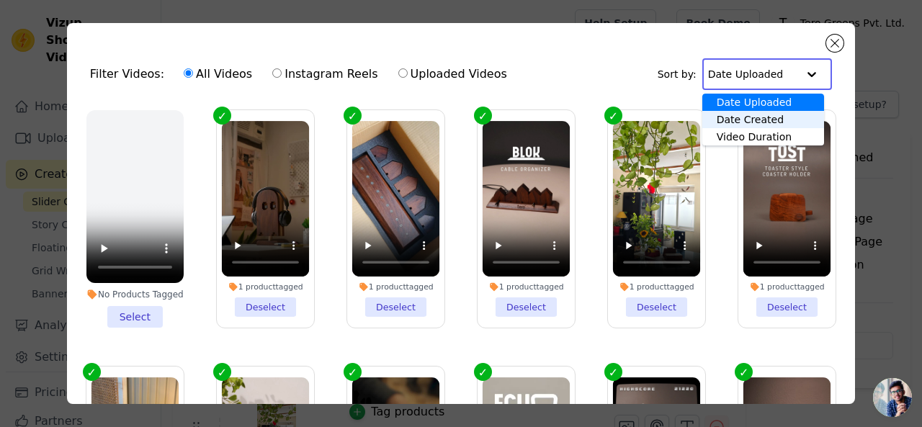
click at [761, 113] on div "Date Created" at bounding box center [763, 119] width 122 height 17
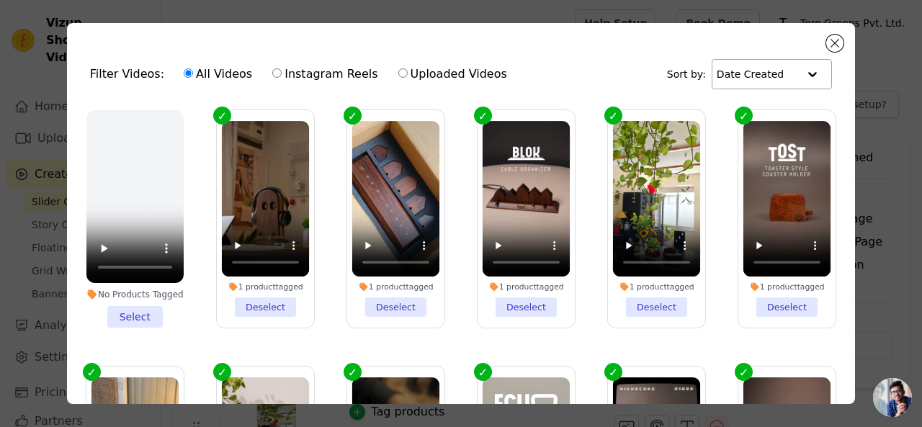
click at [326, 68] on label "Instagram Reels" at bounding box center [325, 74] width 107 height 19
click at [282, 68] on input "Instagram Reels" at bounding box center [276, 72] width 9 height 9
radio input "true"
click at [821, 40] on div "Filter Videos: All Videos Instagram Reels Uploaded Videos Sort by: Date Created…" at bounding box center [461, 213] width 788 height 381
click at [824, 43] on div "Filter Videos: All Videos Instagram Reels Uploaded Videos Sort by: Date Created…" at bounding box center [461, 213] width 788 height 381
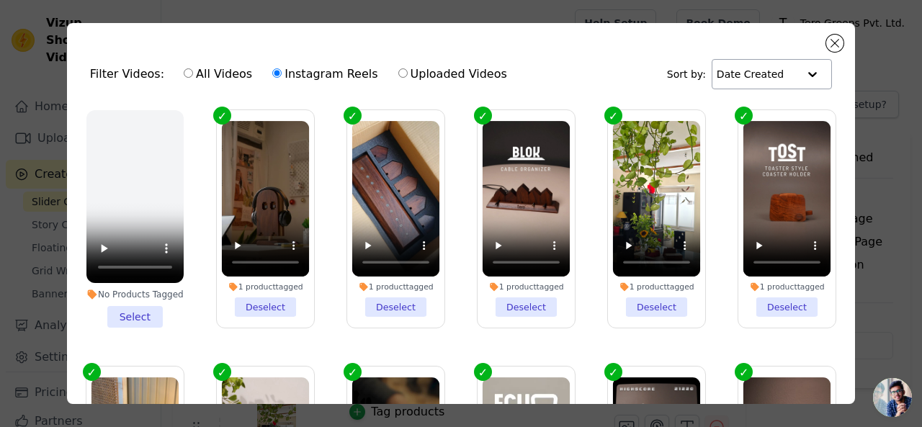
click at [822, 43] on div "Filter Videos: All Videos Instagram Reels Uploaded Videos Sort by: Date Created…" at bounding box center [461, 213] width 788 height 381
click at [834, 43] on button "Close modal" at bounding box center [834, 43] width 17 height 17
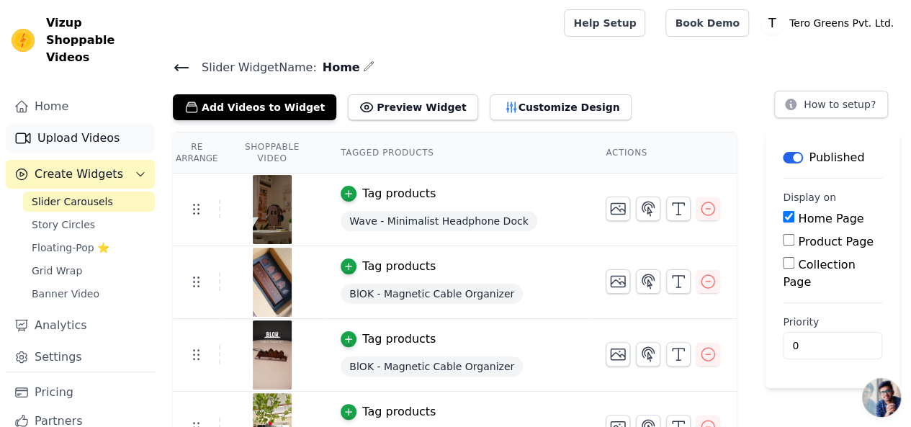
click at [86, 126] on link "Upload Videos" at bounding box center [80, 138] width 149 height 29
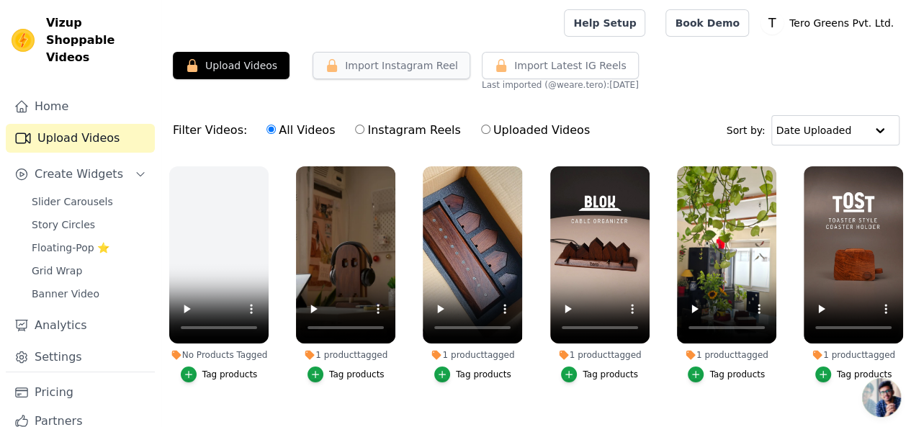
click at [381, 71] on button "Import Instagram Reel" at bounding box center [392, 65] width 158 height 27
click at [342, 123] on div "All Videos Instagram Reels Uploaded Videos" at bounding box center [428, 130] width 339 height 33
click at [354, 135] on label "Instagram Reels" at bounding box center [407, 130] width 107 height 19
click at [355, 134] on input "Instagram Reels" at bounding box center [359, 129] width 9 height 9
radio input "true"
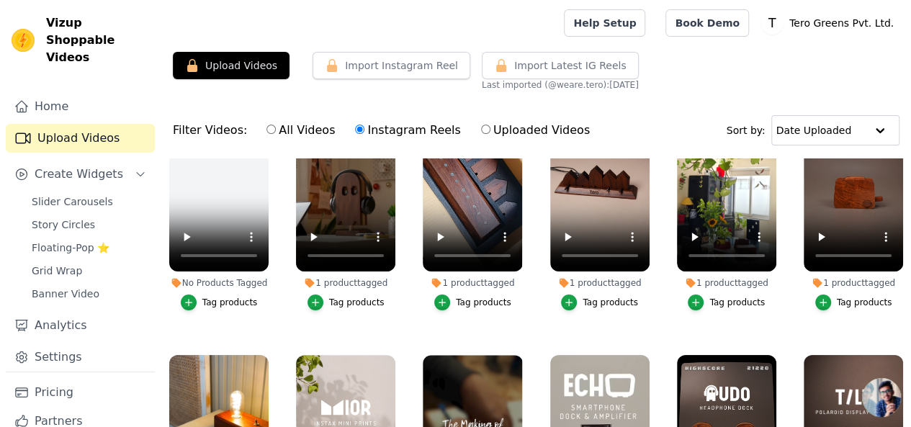
scroll to position [96, 0]
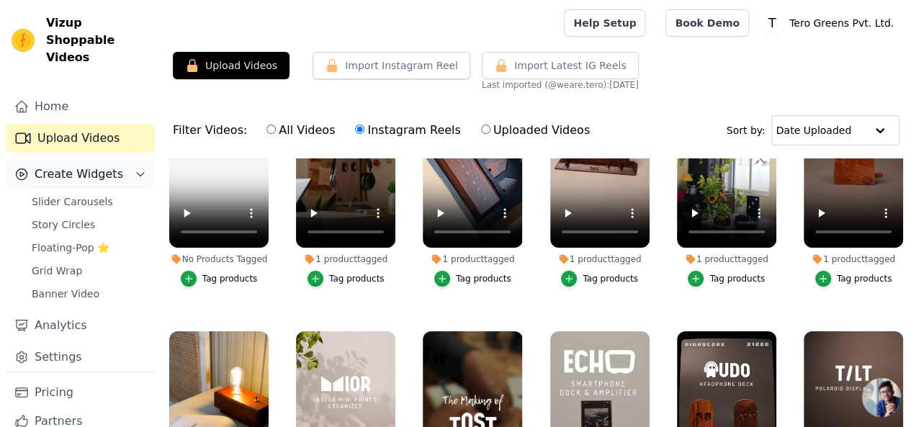
click at [81, 166] on span "Create Widgets" at bounding box center [79, 174] width 89 height 17
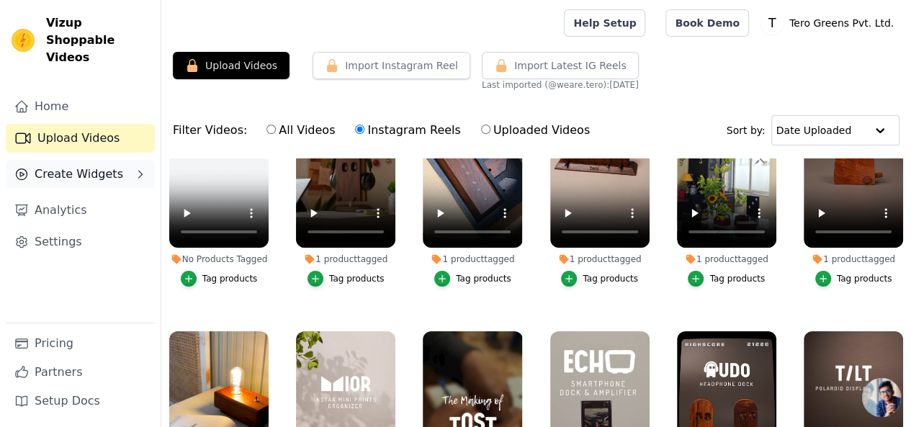
click at [81, 166] on span "Create Widgets" at bounding box center [79, 174] width 89 height 17
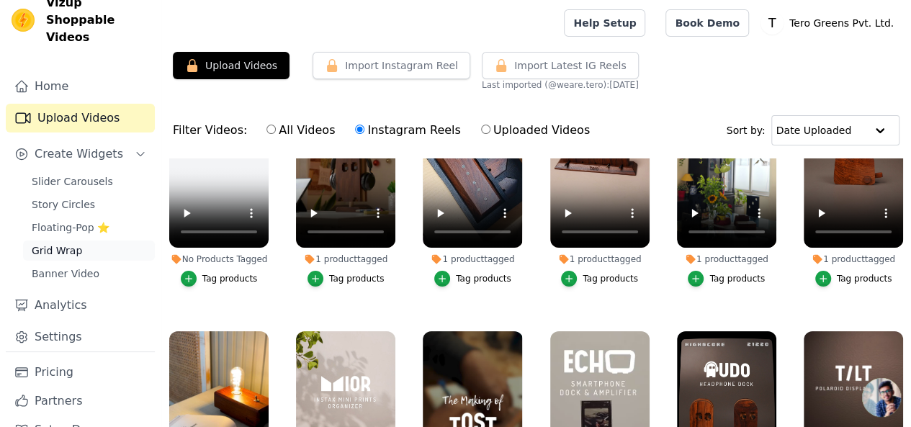
scroll to position [31, 0]
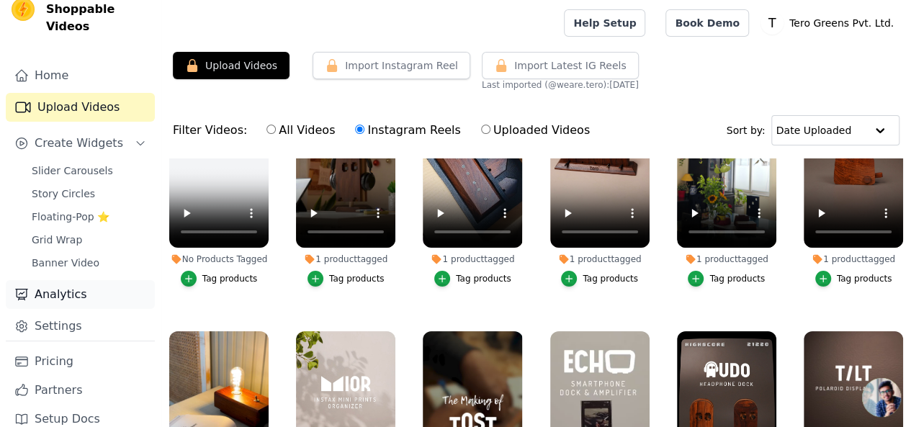
click at [88, 280] on link "Analytics" at bounding box center [80, 294] width 149 height 29
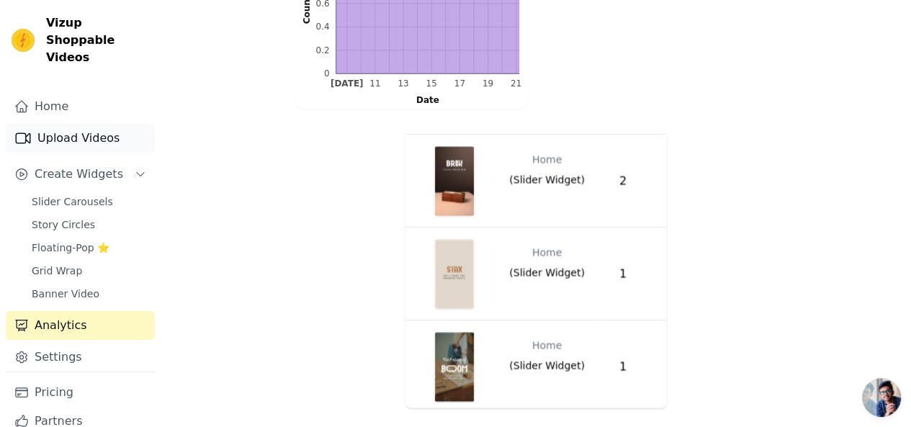
click at [76, 132] on link "Upload Videos" at bounding box center [80, 138] width 149 height 29
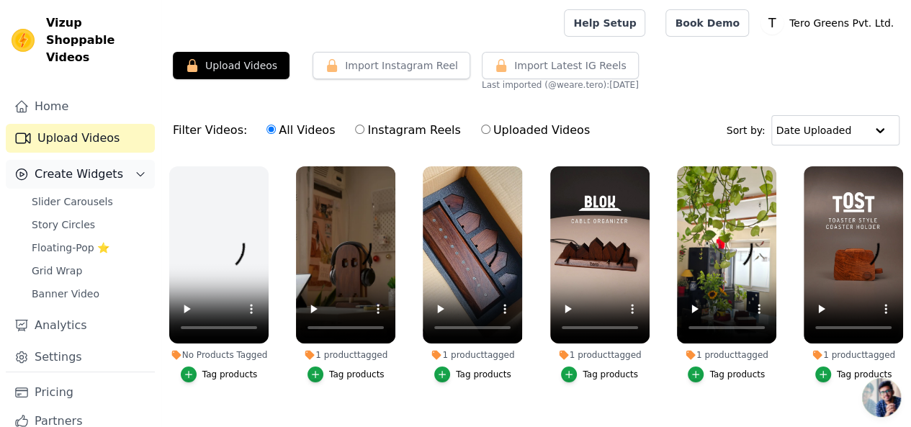
click at [109, 166] on span "Create Widgets" at bounding box center [79, 174] width 89 height 17
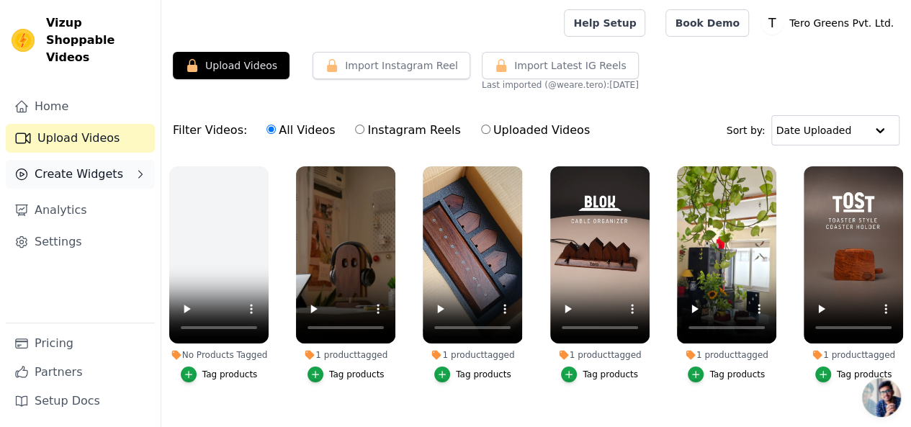
click at [109, 166] on span "Create Widgets" at bounding box center [79, 174] width 89 height 17
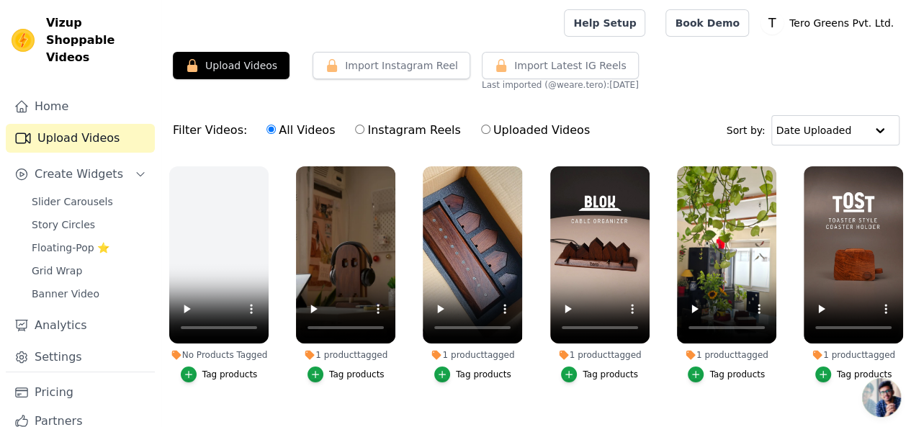
click at [376, 80] on div "Import Instagram Reel" at bounding box center [385, 71] width 169 height 39
click at [376, 68] on button "Import Instagram Reel" at bounding box center [392, 65] width 158 height 27
click at [646, 24] on link "Help Setup" at bounding box center [604, 22] width 81 height 27
click at [481, 138] on label "Uploaded Videos" at bounding box center [536, 130] width 110 height 19
click at [481, 134] on input "Uploaded Videos" at bounding box center [485, 129] width 9 height 9
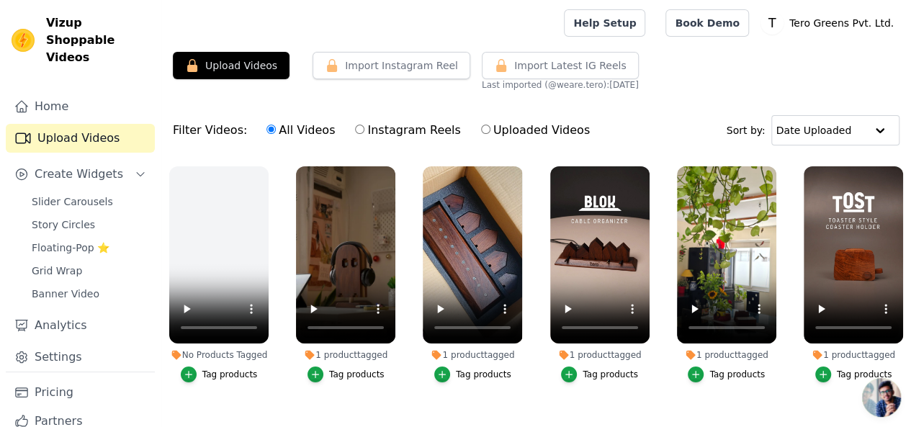
radio input "true"
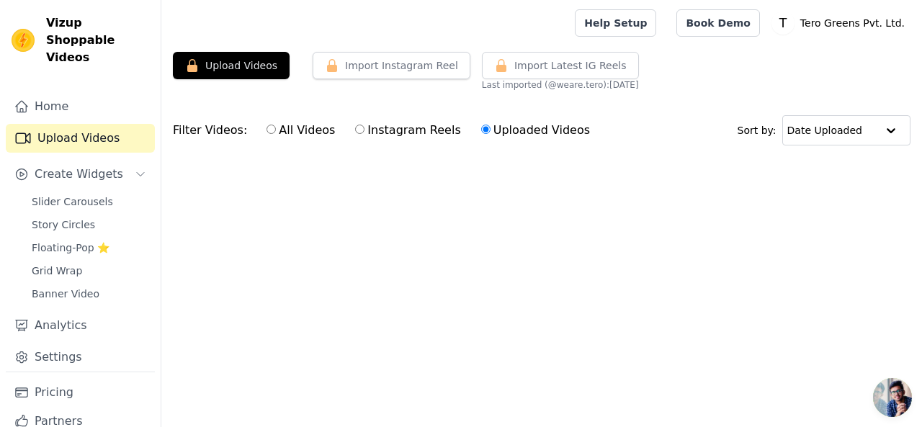
click at [288, 129] on label "All Videos" at bounding box center [301, 130] width 70 height 19
click at [276, 129] on input "All Videos" at bounding box center [271, 129] width 9 height 9
radio input "true"
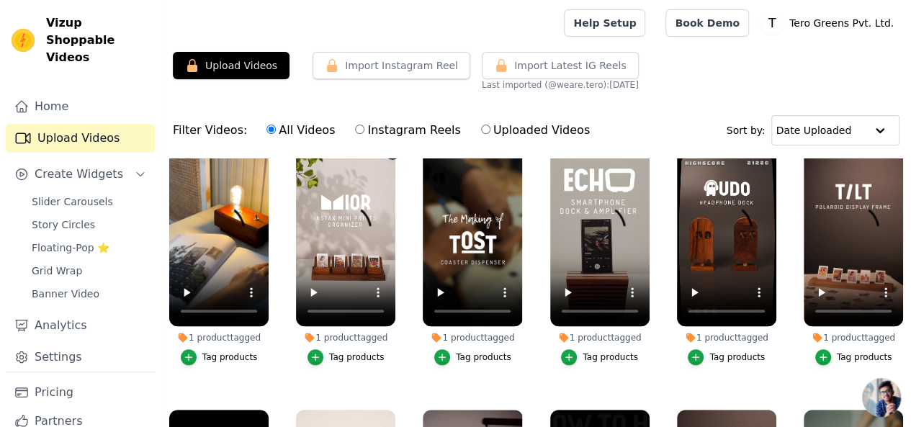
scroll to position [288, 0]
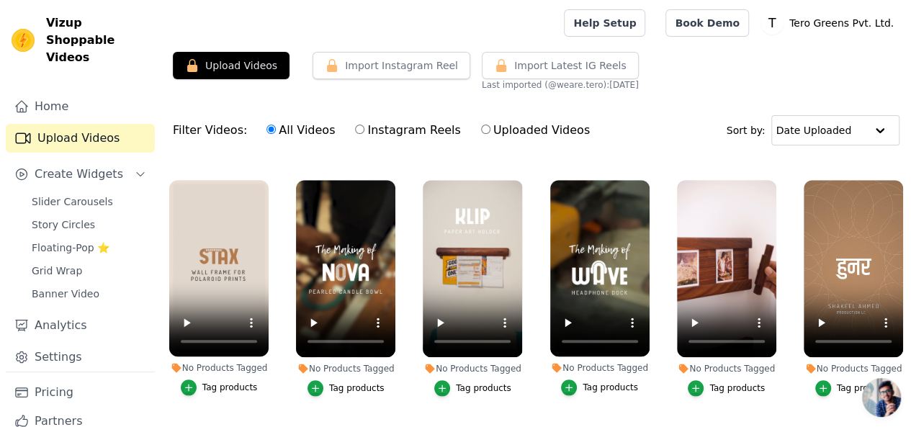
click at [225, 382] on div "Tag products" at bounding box center [229, 388] width 55 height 12
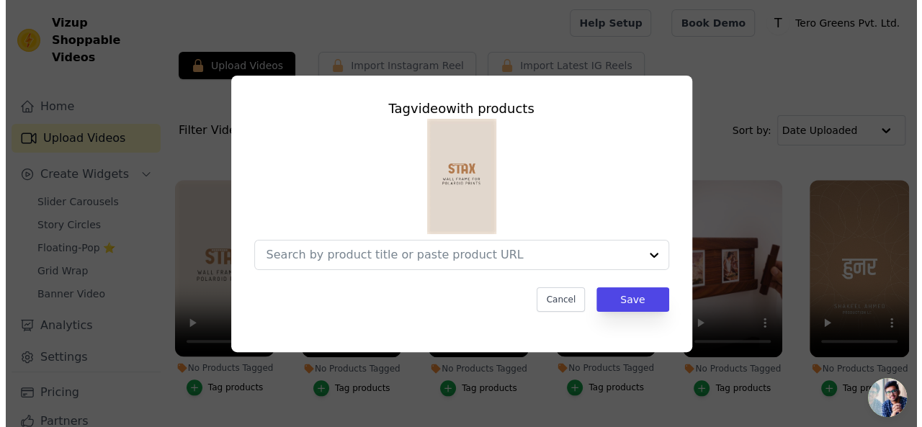
scroll to position [778, 0]
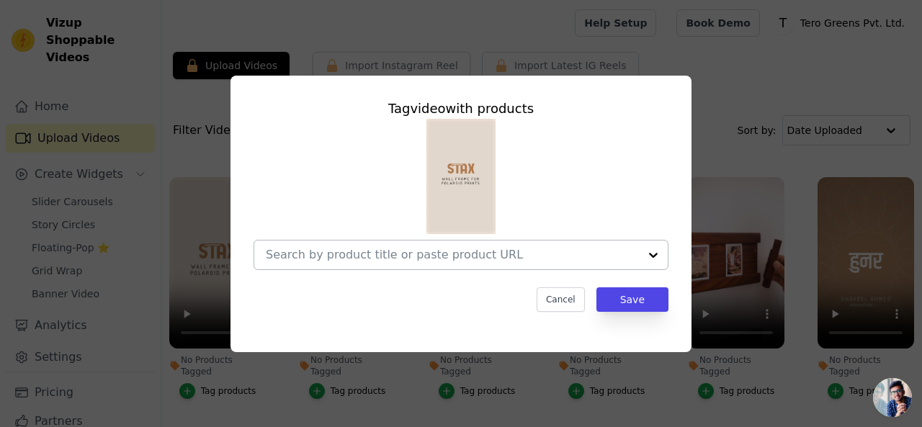
click at [385, 251] on input "No Products Tagged Tag video with products Cancel Save Tag products" at bounding box center [452, 255] width 373 height 14
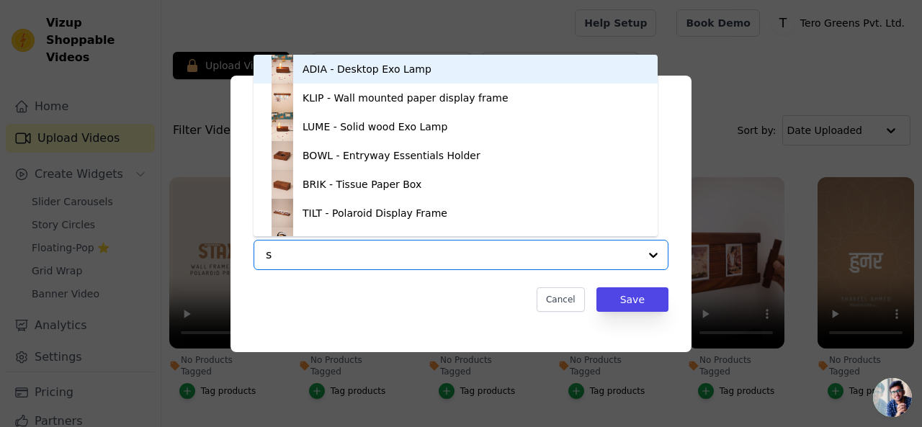
type input "st"
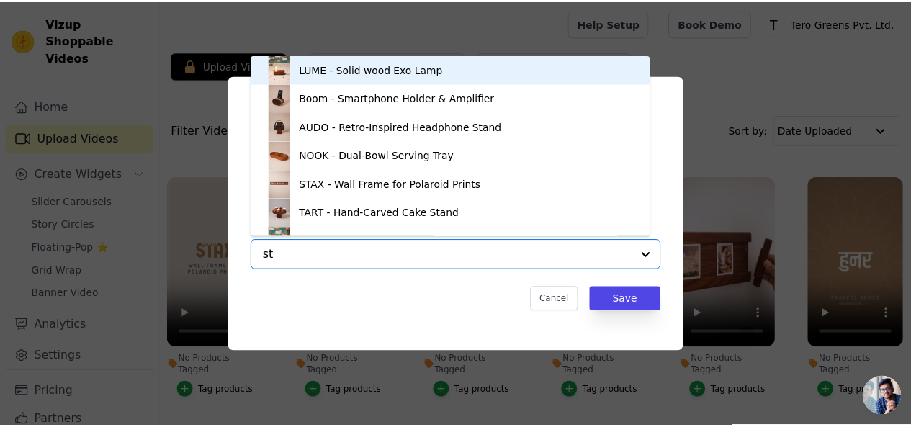
scroll to position [0, 0]
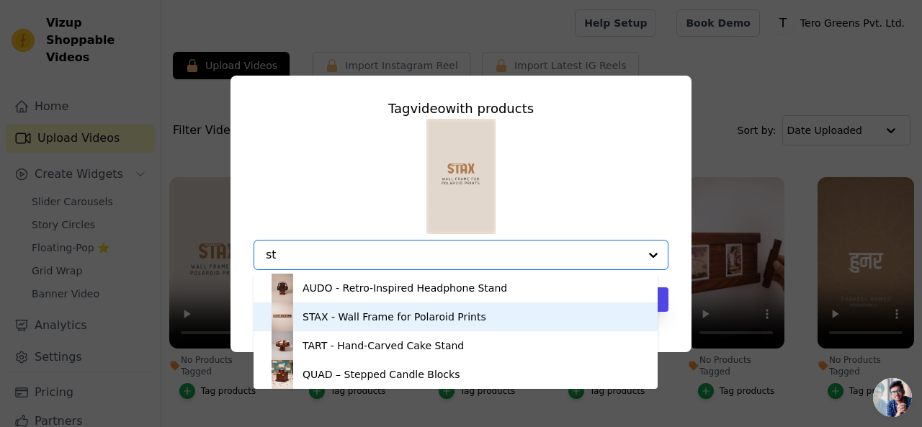
click at [376, 322] on div "STAX - Wall Frame for Polaroid Prints" at bounding box center [395, 317] width 184 height 14
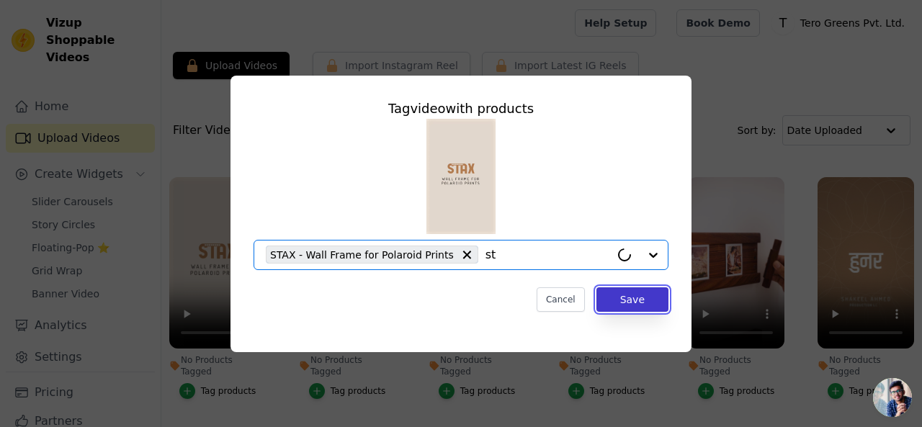
click at [618, 300] on button "Save" at bounding box center [633, 299] width 72 height 24
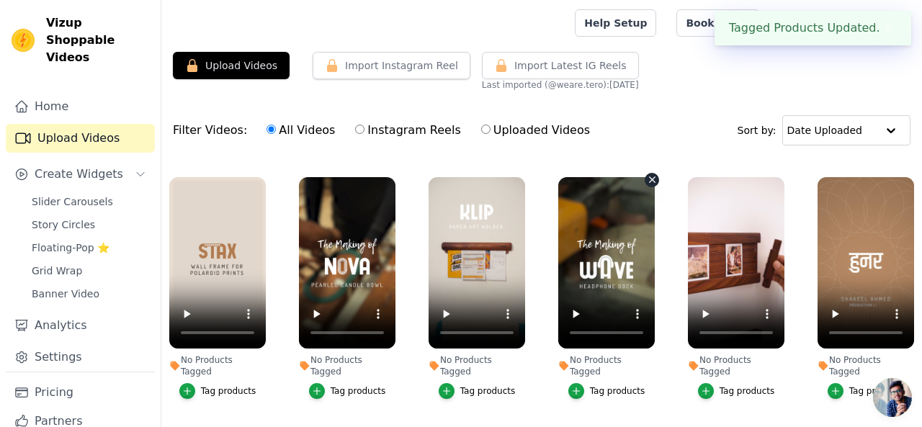
scroll to position [768, 0]
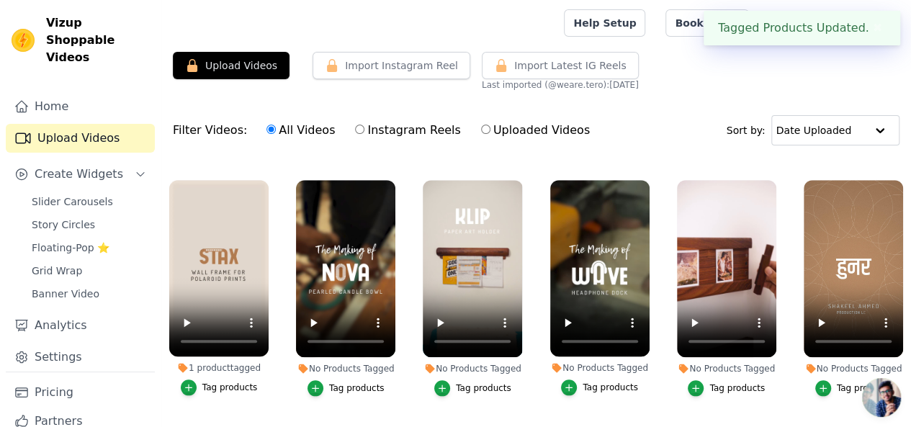
click at [340, 383] on div "Tag products" at bounding box center [356, 389] width 55 height 12
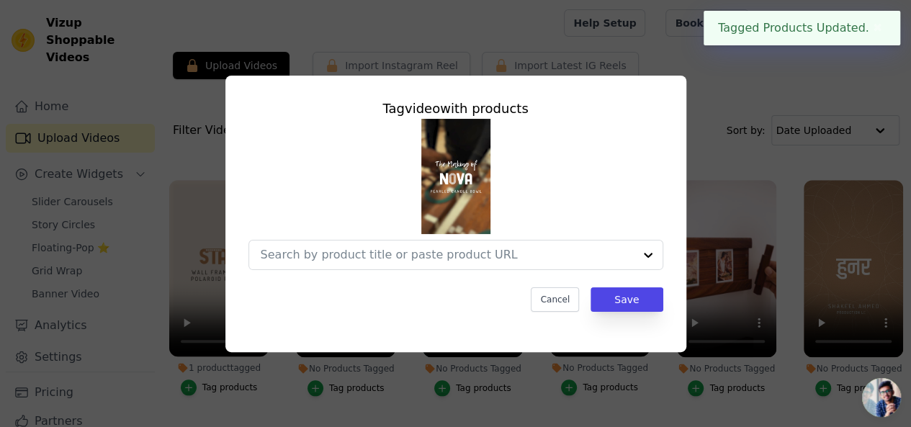
scroll to position [778, 0]
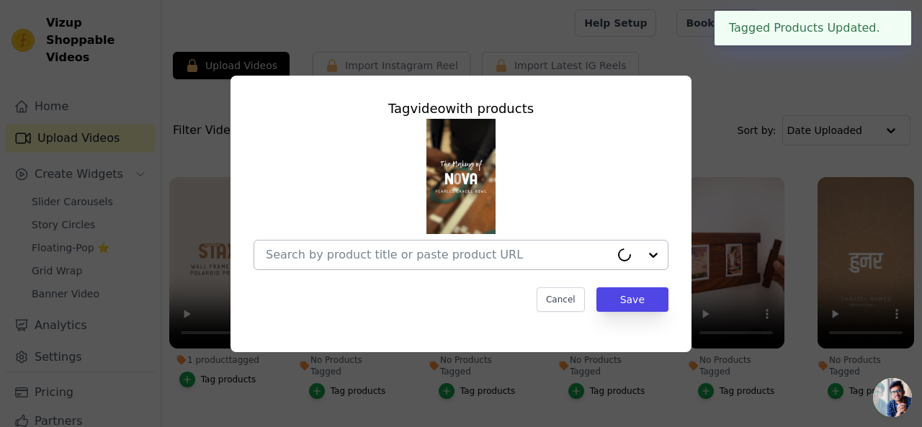
click at [363, 256] on input "No Products Tagged Tag video with products Cancel Save Tag products" at bounding box center [438, 255] width 344 height 14
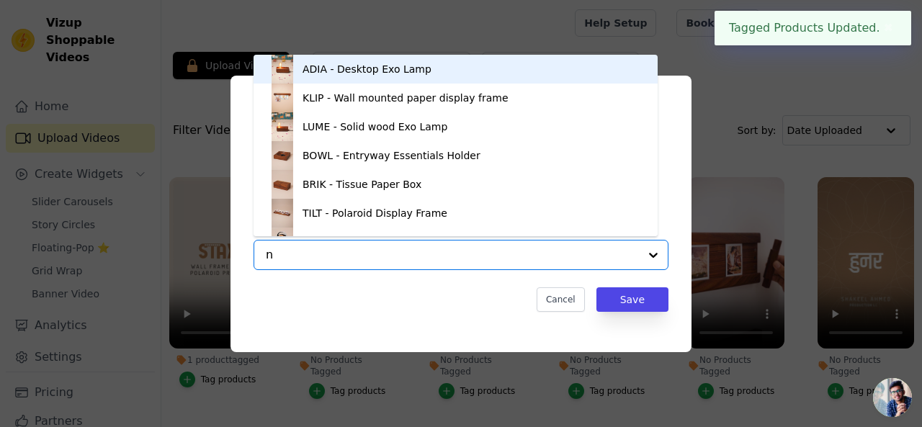
type input "no"
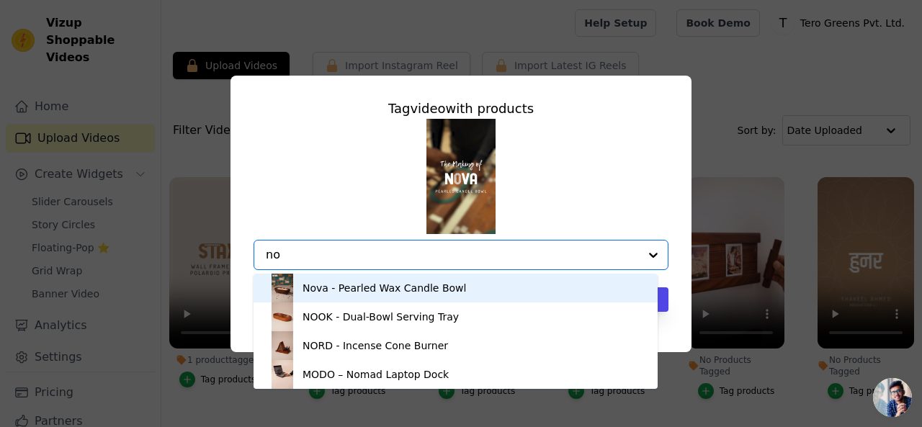
click at [351, 295] on div "Nova - Pearled Wax Candle Bowl" at bounding box center [385, 288] width 164 height 14
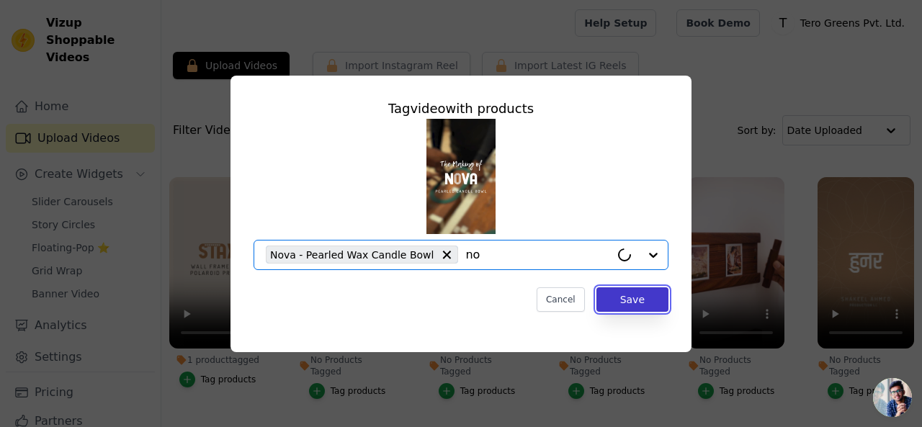
click at [662, 300] on button "Save" at bounding box center [633, 299] width 72 height 24
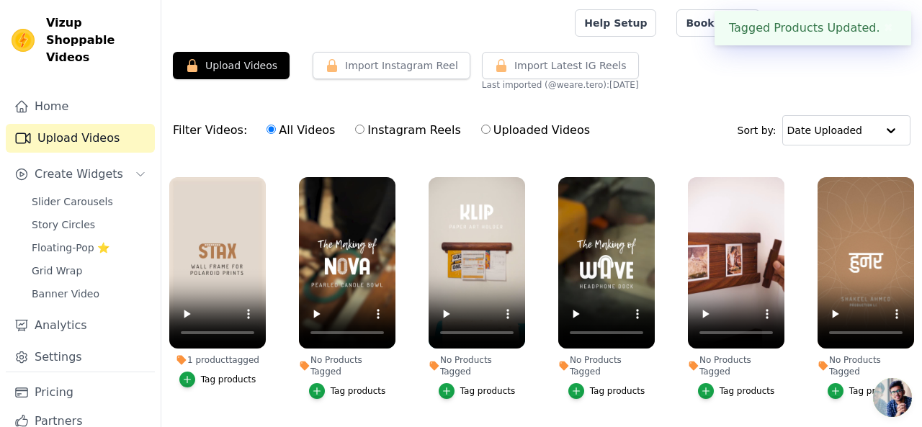
scroll to position [768, 0]
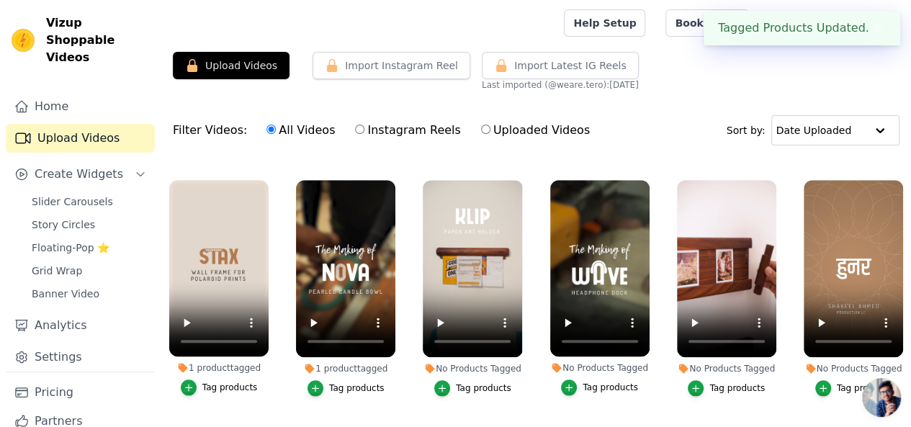
click at [473, 383] on div "Tag products" at bounding box center [483, 389] width 55 height 12
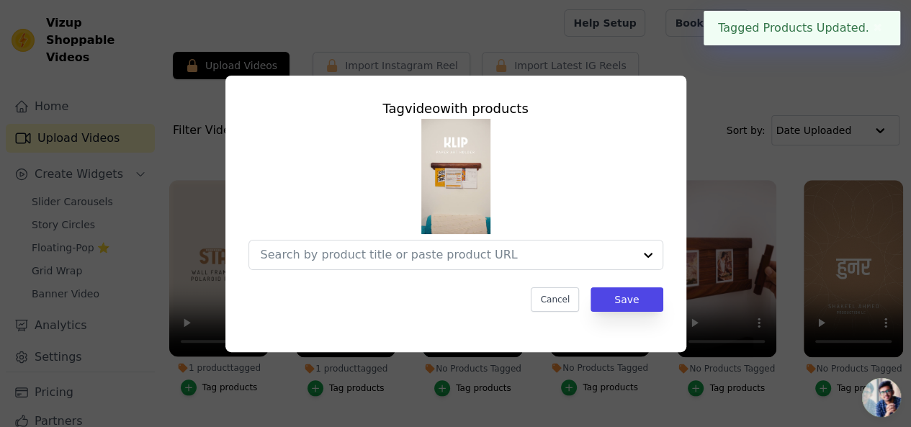
scroll to position [778, 0]
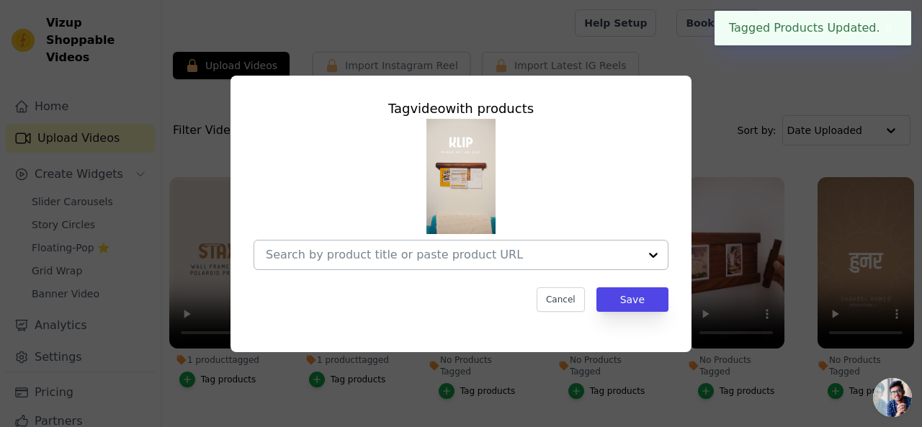
drag, startPoint x: 452, startPoint y: 263, endPoint x: 447, endPoint y: 257, distance: 7.7
click at [451, 263] on div at bounding box center [452, 255] width 373 height 29
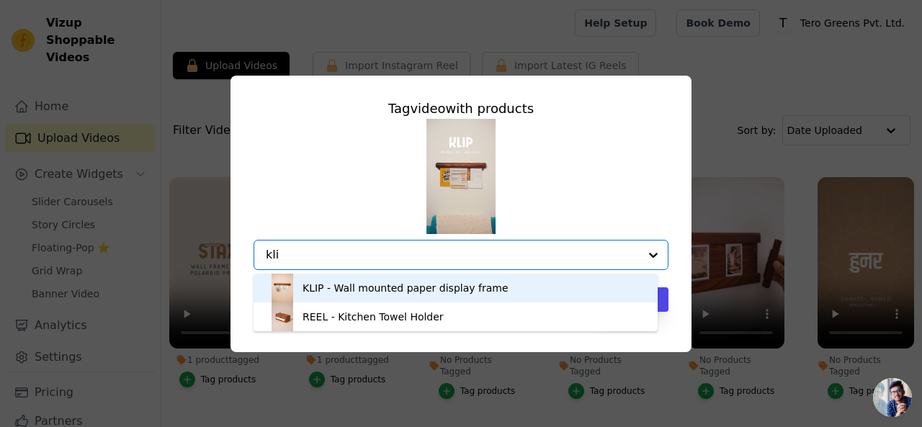
type input "klip"
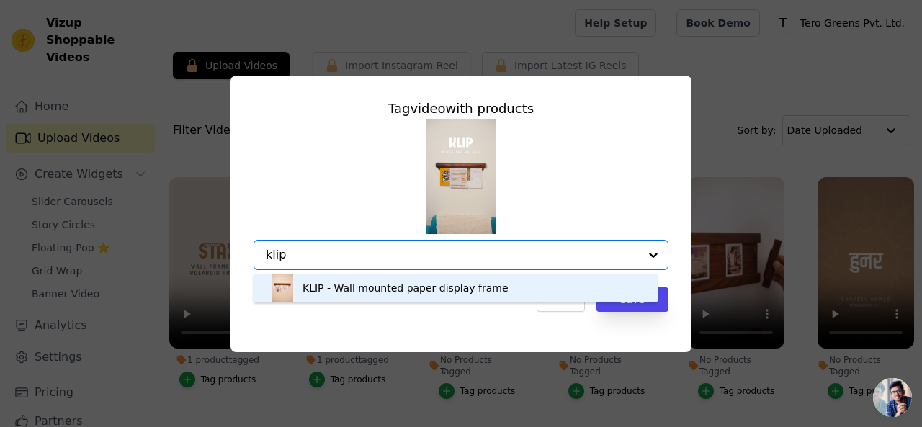
click at [421, 287] on div "KLIP - Wall mounted paper display frame" at bounding box center [406, 288] width 206 height 14
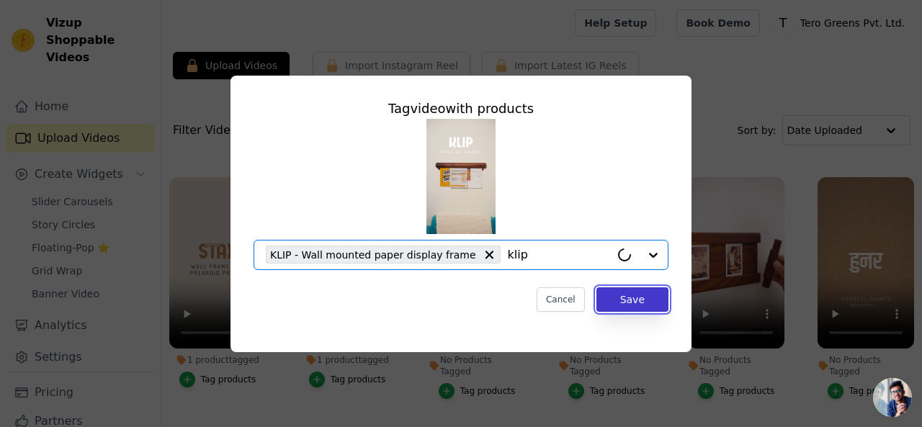
click at [611, 295] on button "Save" at bounding box center [633, 299] width 72 height 24
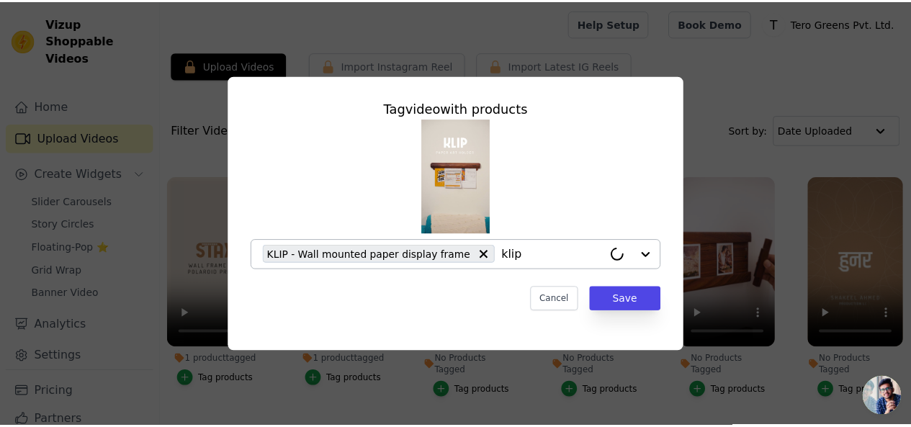
scroll to position [768, 0]
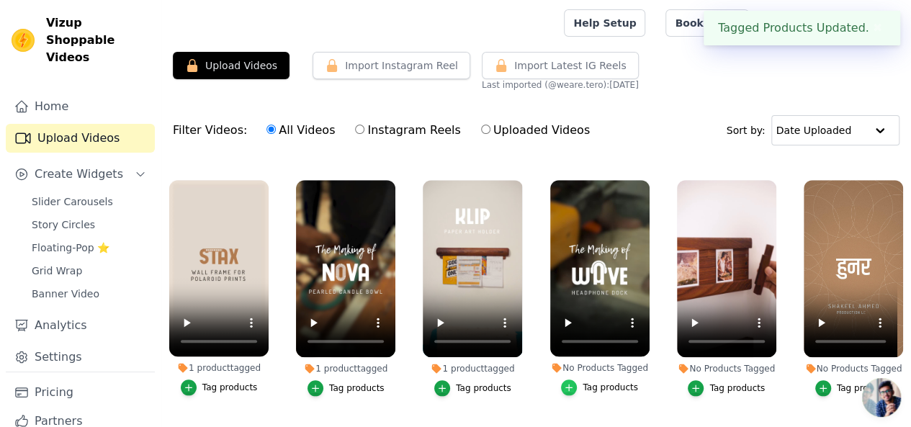
click at [571, 383] on icon "button" at bounding box center [569, 388] width 10 height 10
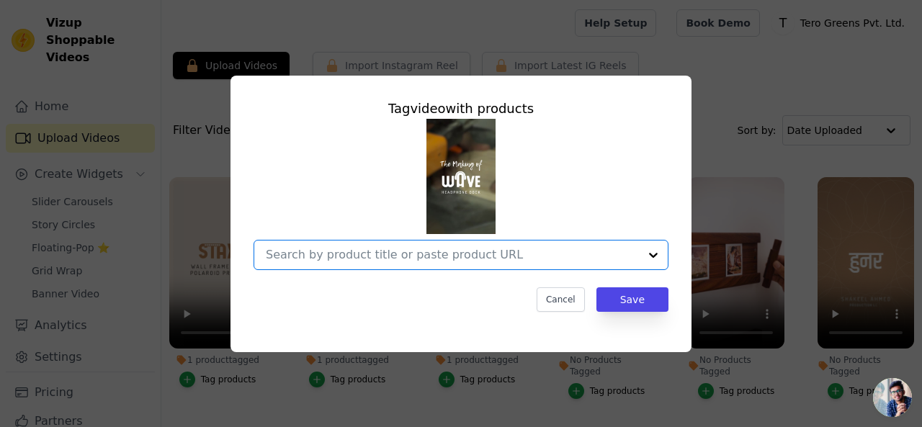
click at [386, 257] on input "No Products Tagged Tag video with products Option undefined, selected. Select i…" at bounding box center [452, 255] width 373 height 14
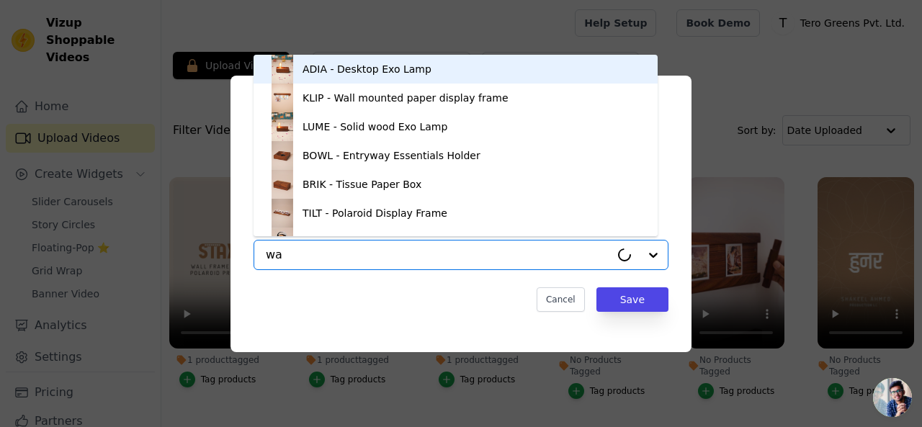
type input "wav"
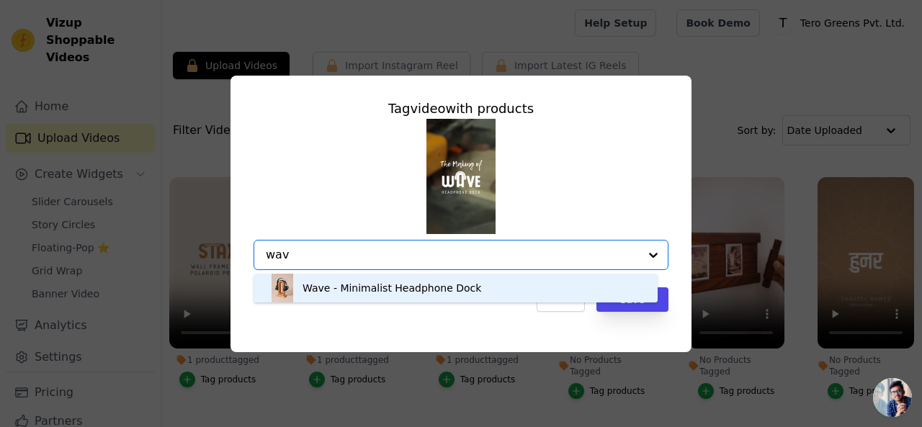
click at [367, 299] on div "Wave - Minimalist Headphone Dock" at bounding box center [455, 288] width 375 height 29
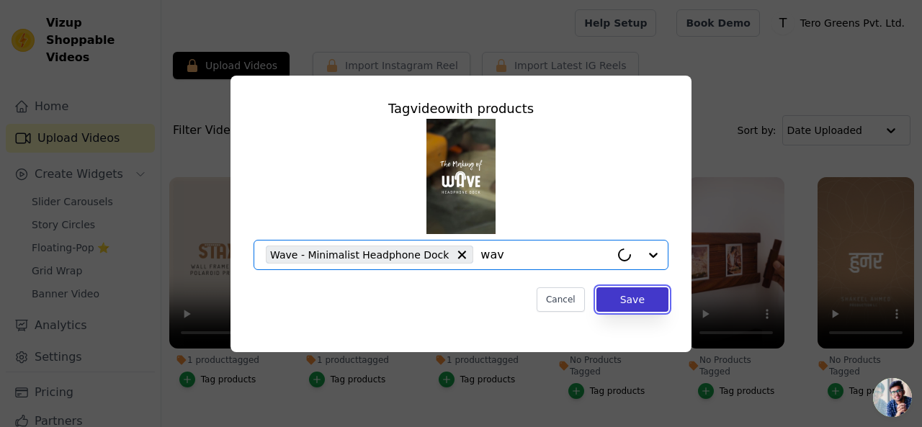
click at [606, 299] on button "Save" at bounding box center [633, 299] width 72 height 24
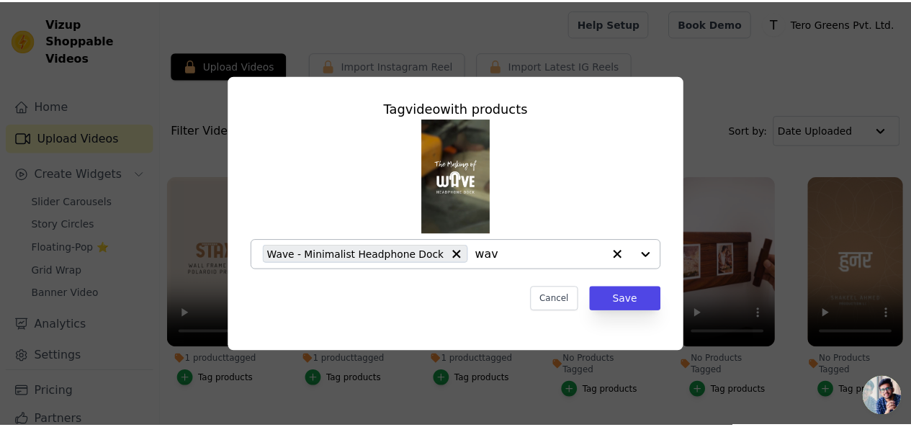
scroll to position [768, 0]
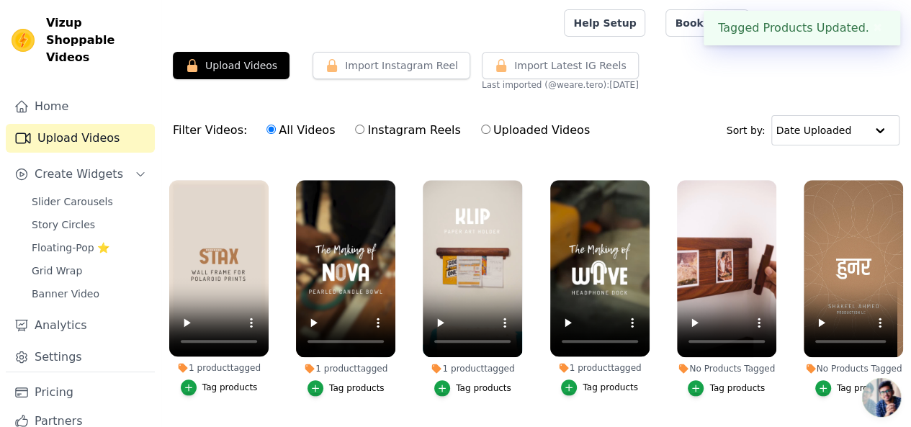
click at [718, 383] on div "Tag products" at bounding box center [737, 389] width 55 height 12
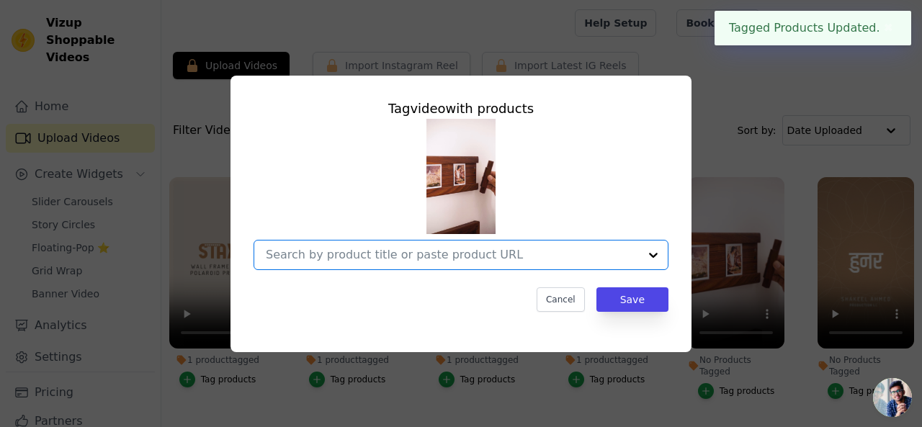
click at [411, 248] on input "No Products Tagged Tag video with products Option undefined, selected. Select i…" at bounding box center [452, 255] width 373 height 14
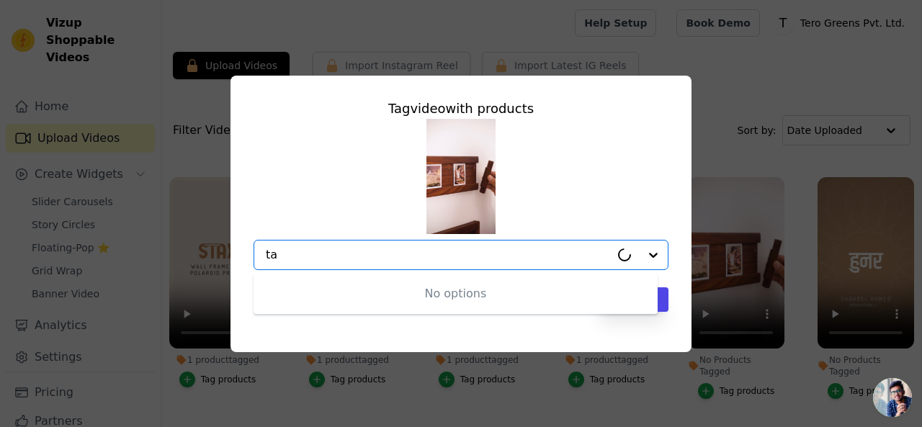
type input "t"
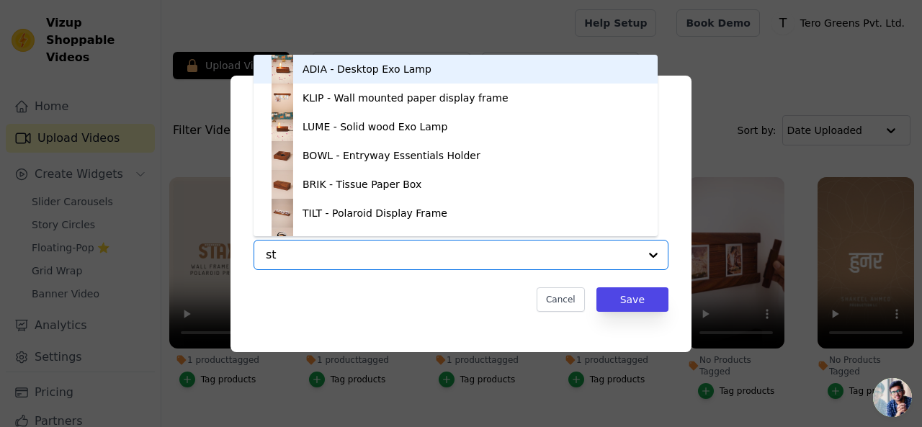
type input "sta"
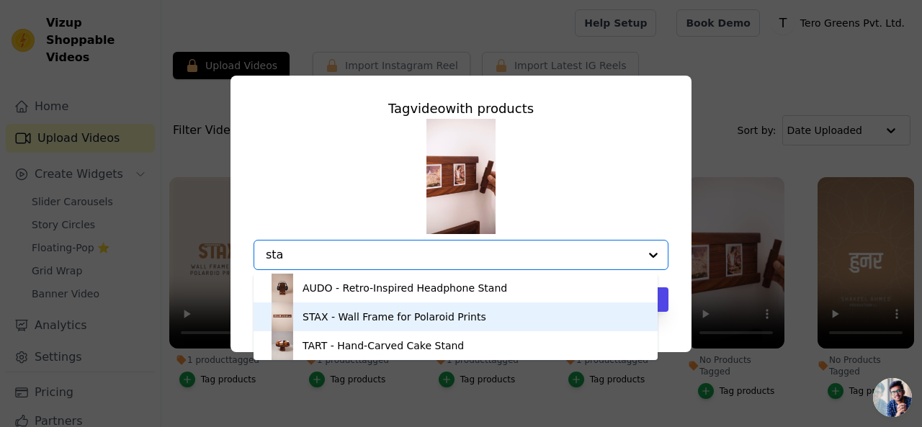
click at [370, 316] on div "STAX - Wall Frame for Polaroid Prints" at bounding box center [395, 317] width 184 height 14
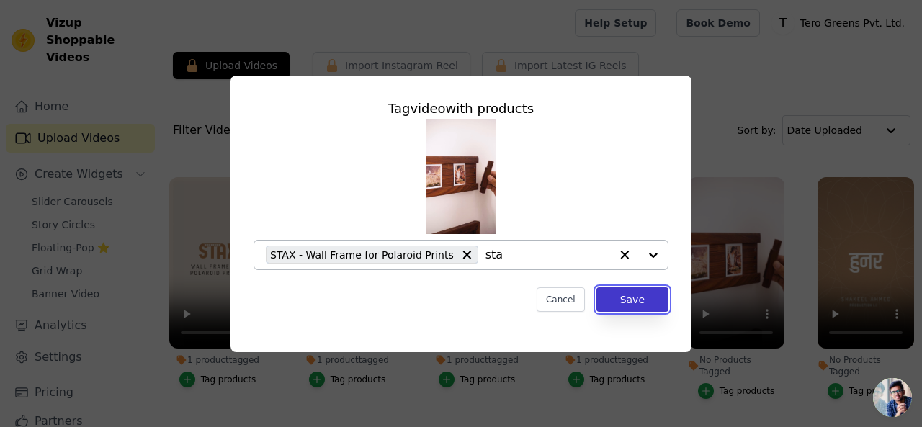
click at [643, 302] on button "Save" at bounding box center [633, 299] width 72 height 24
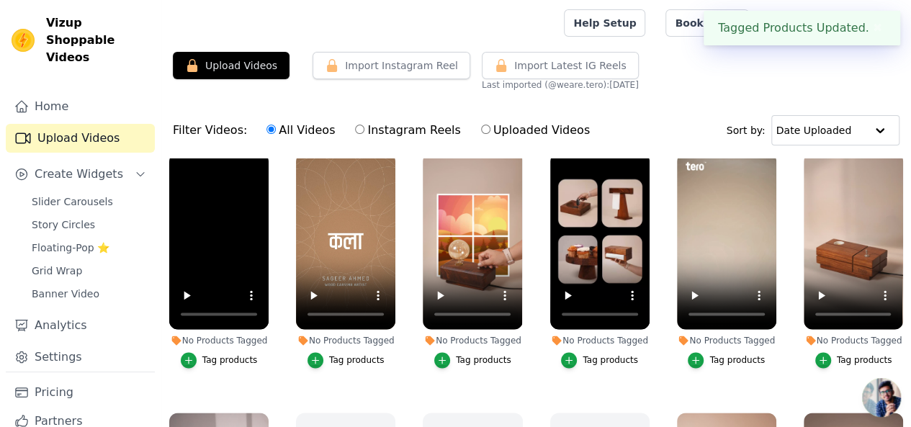
click at [598, 354] on div "Tag products" at bounding box center [610, 360] width 55 height 12
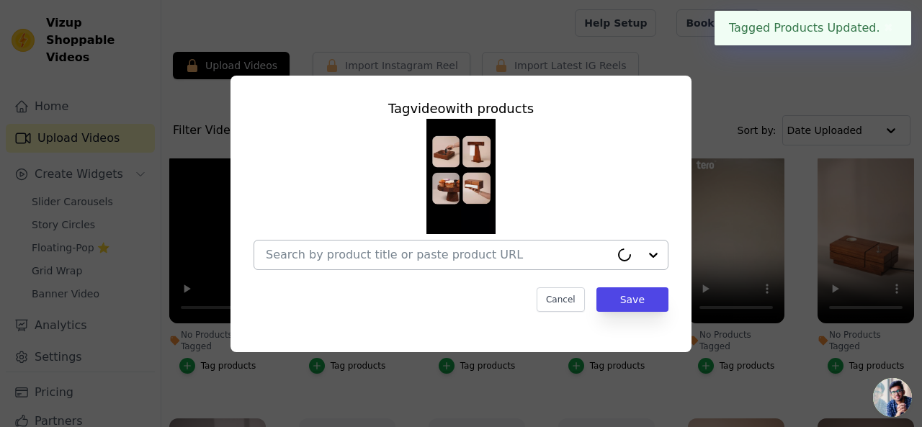
click at [424, 260] on input "No Products Tagged Tag video with products Cancel Save Tag products" at bounding box center [438, 255] width 344 height 14
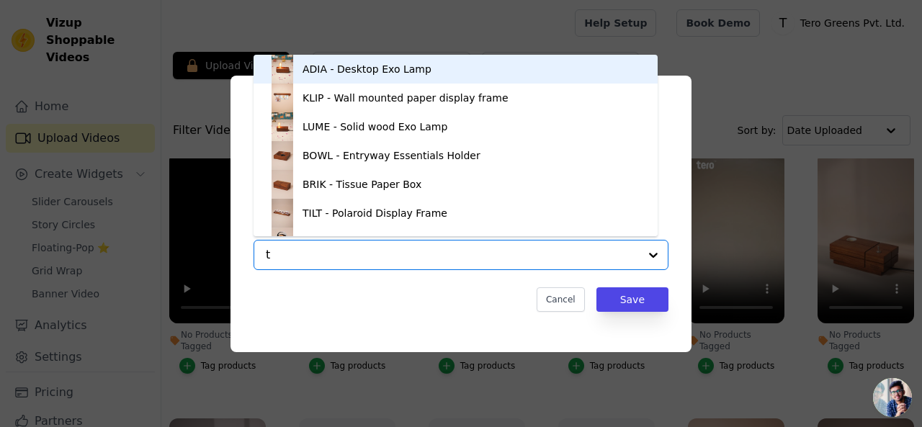
type input "to"
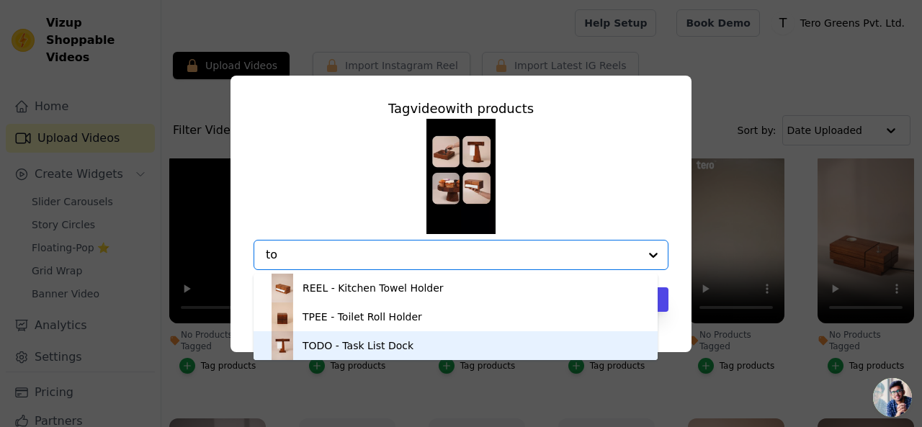
click at [347, 345] on div "TODO - Task List Dock" at bounding box center [358, 346] width 111 height 14
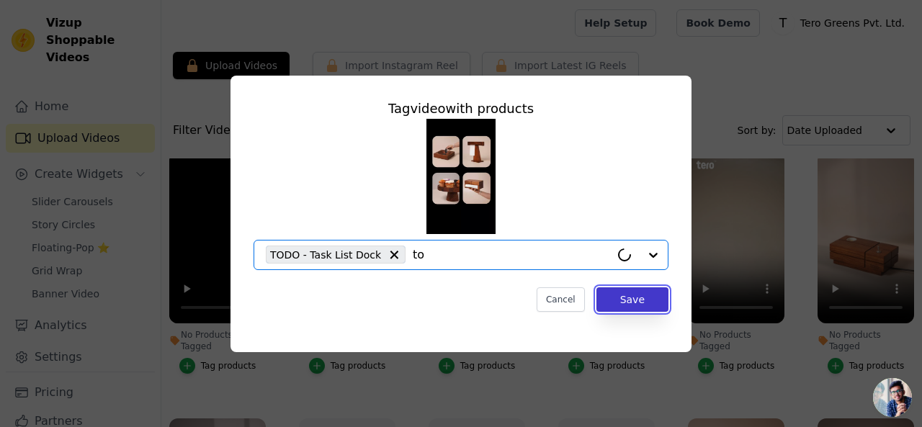
click at [646, 290] on button "Save" at bounding box center [633, 299] width 72 height 24
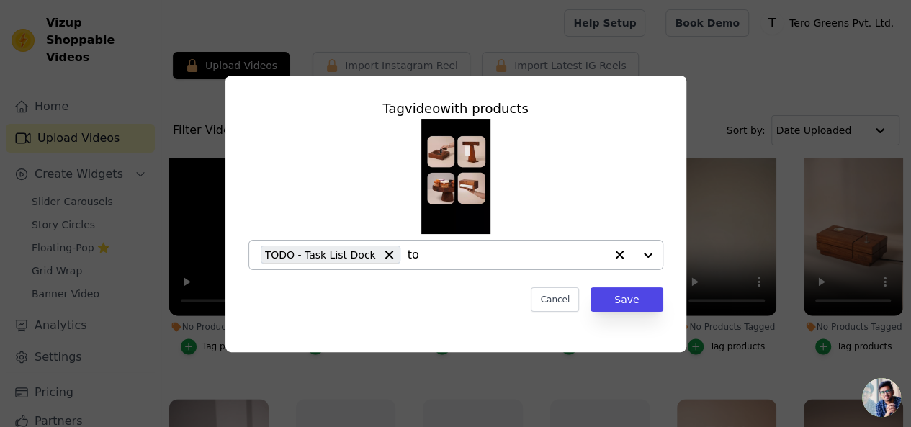
scroll to position [1056, 0]
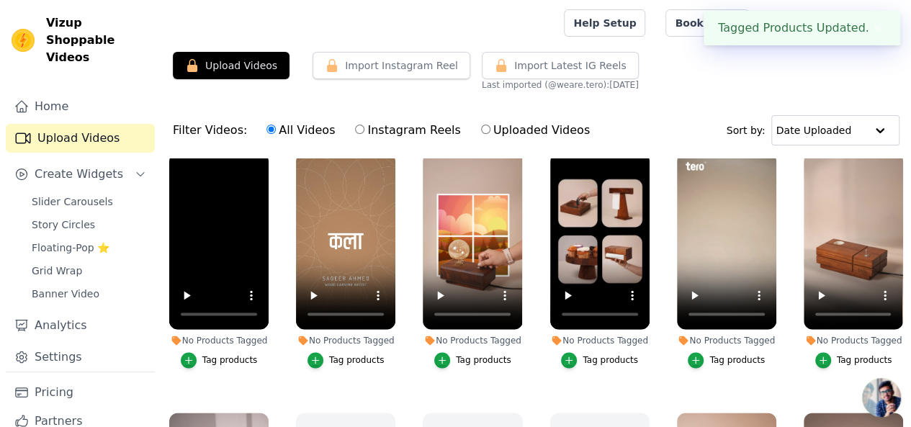
click at [634, 352] on div "Tag video with products TODO - Task List Dock to Cancel Save Tag products" at bounding box center [599, 360] width 99 height 16
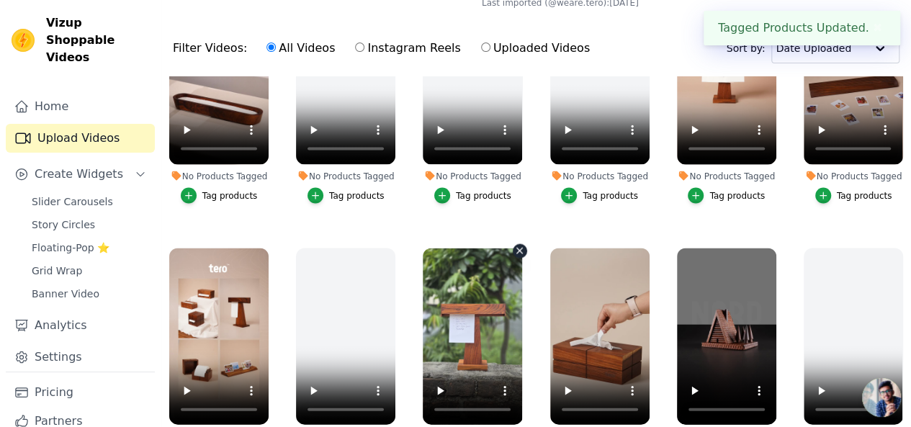
scroll to position [146, 0]
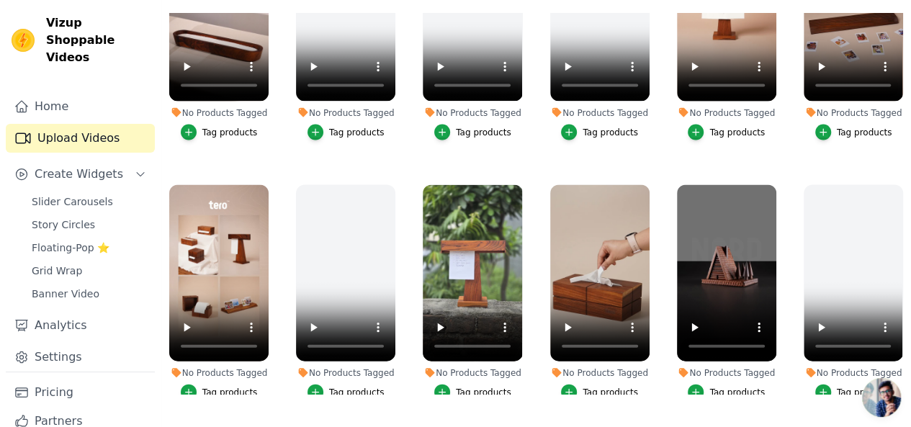
click at [728, 386] on div "Tag products" at bounding box center [737, 392] width 55 height 12
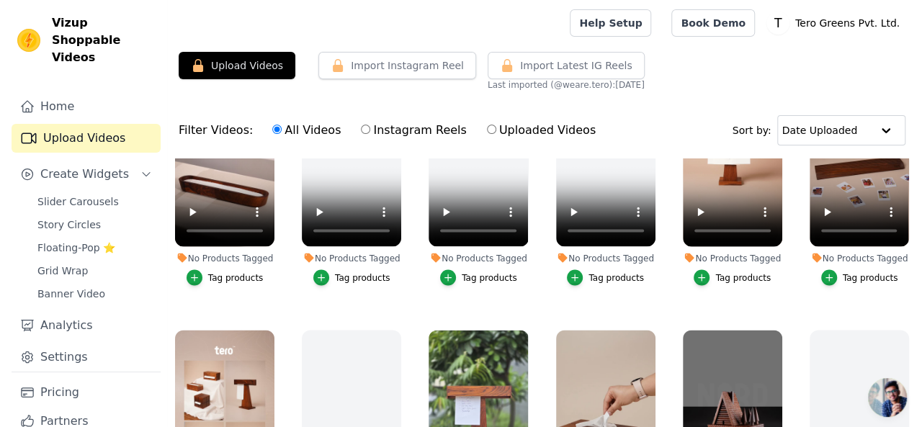
scroll to position [1417, 0]
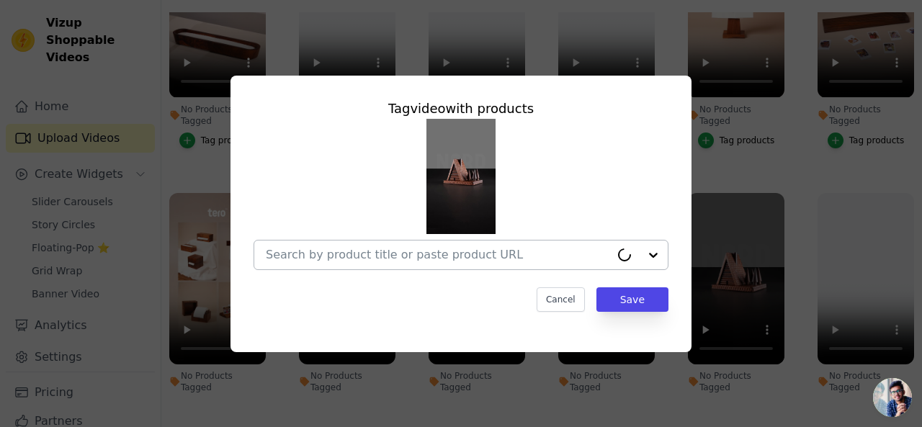
click at [463, 252] on input "No Products Tagged Tag video with products Cancel Save Tag products" at bounding box center [438, 255] width 344 height 14
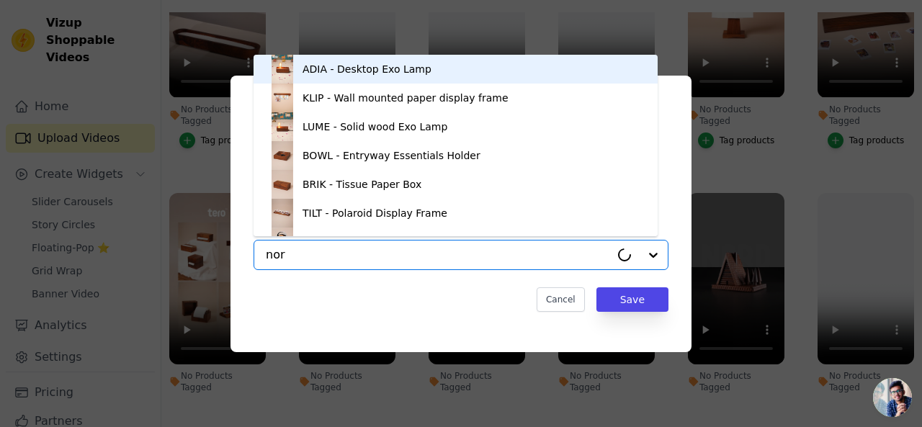
type input "nord"
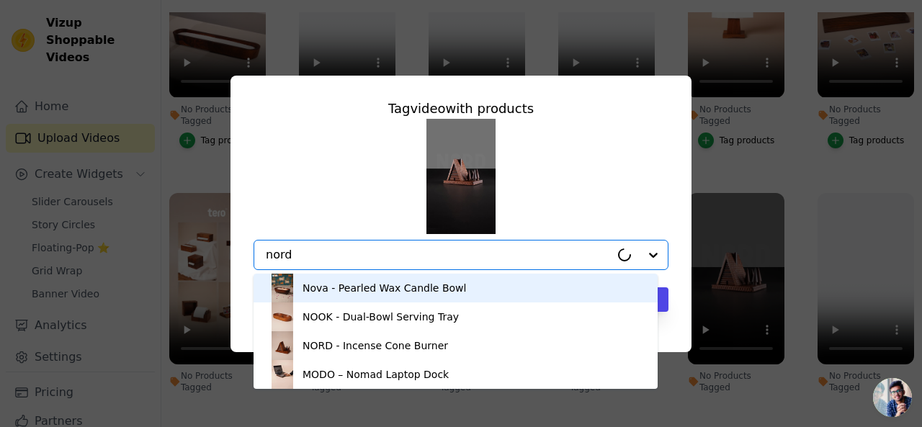
click at [438, 287] on div "Nova - Pearled Wax Candle Bowl" at bounding box center [385, 288] width 164 height 14
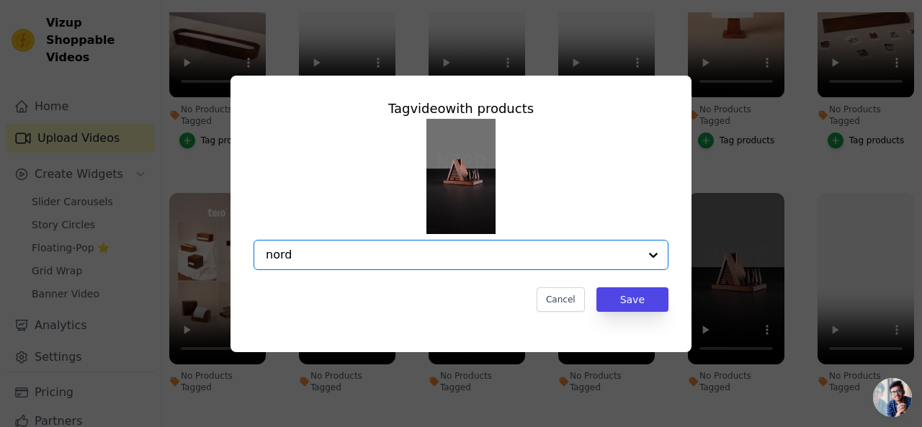
click at [432, 252] on input "nord" at bounding box center [452, 255] width 373 height 14
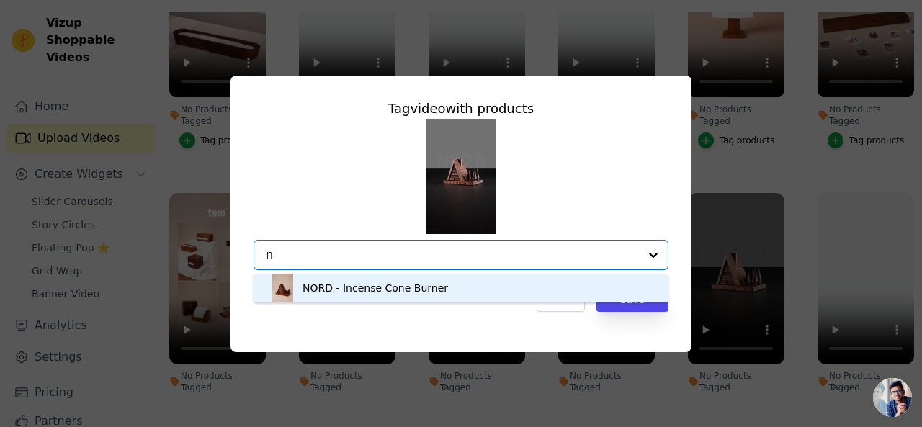
type input "no"
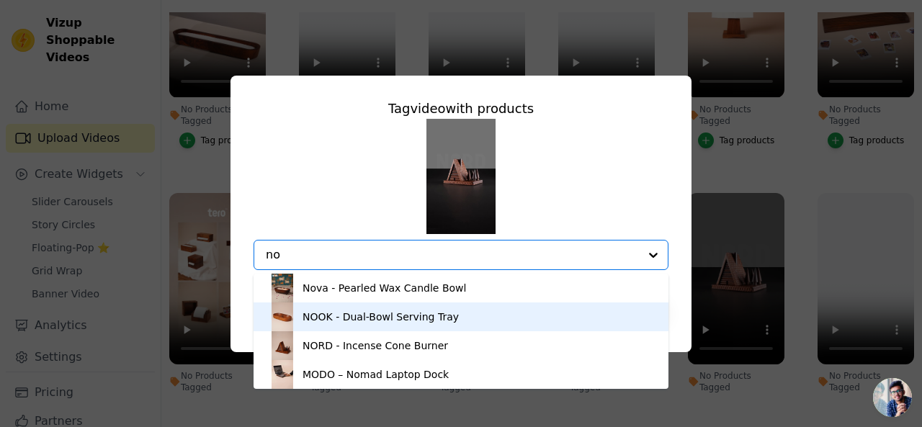
click at [389, 313] on div "NOOK - Dual-Bowl Serving Tray" at bounding box center [381, 317] width 156 height 14
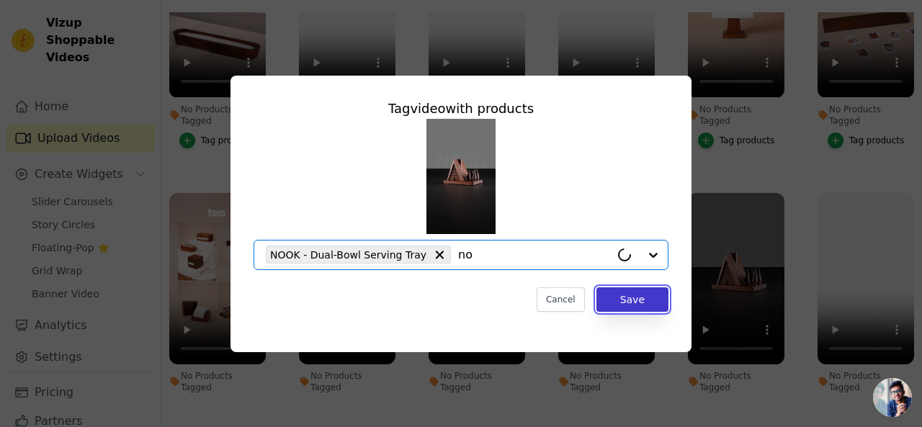
click at [625, 296] on button "Save" at bounding box center [633, 299] width 72 height 24
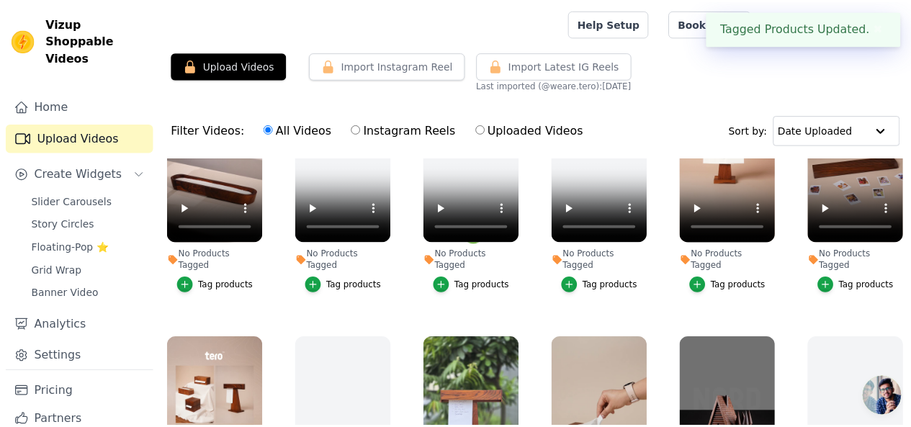
scroll to position [1400, 0]
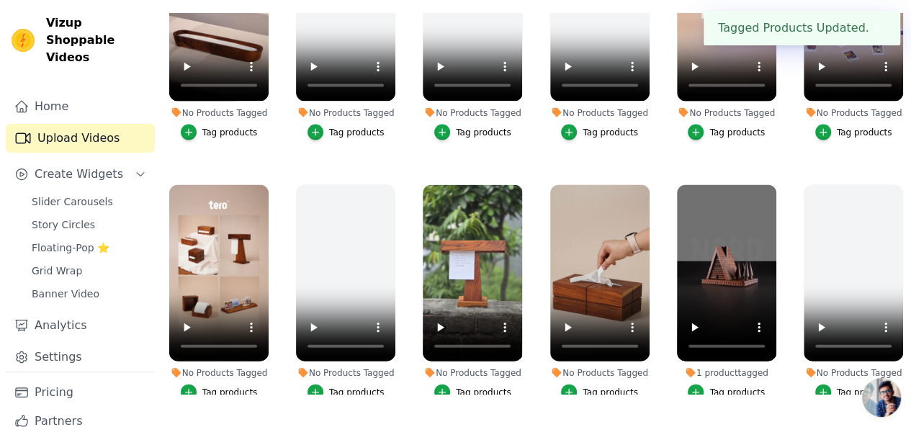
click at [588, 384] on button "Tag products" at bounding box center [599, 392] width 77 height 16
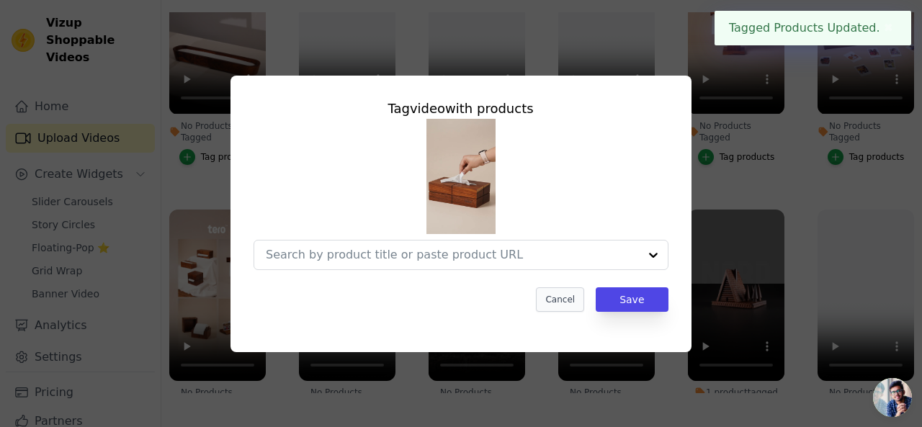
scroll to position [1417, 0]
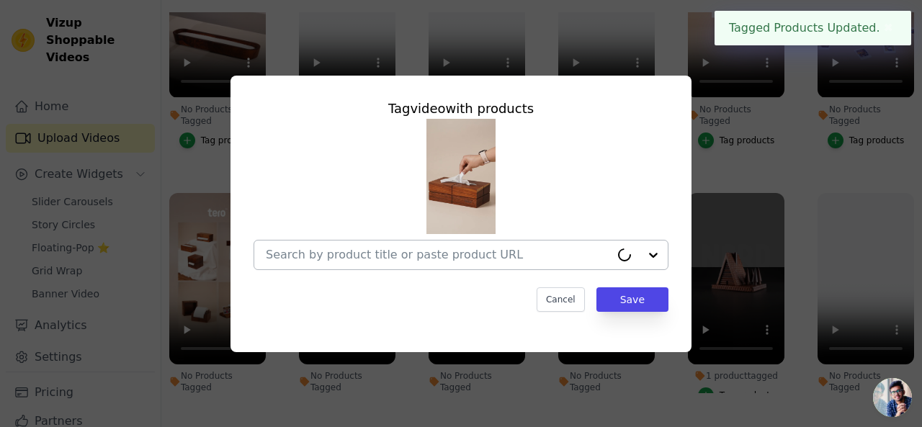
click at [449, 253] on input "No Products Tagged Tag video with products Cancel Save Tag products" at bounding box center [438, 255] width 344 height 14
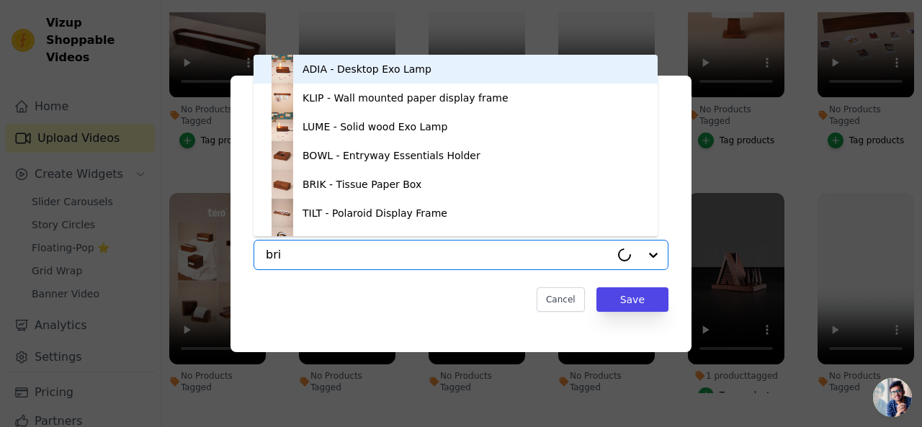
type input "brik"
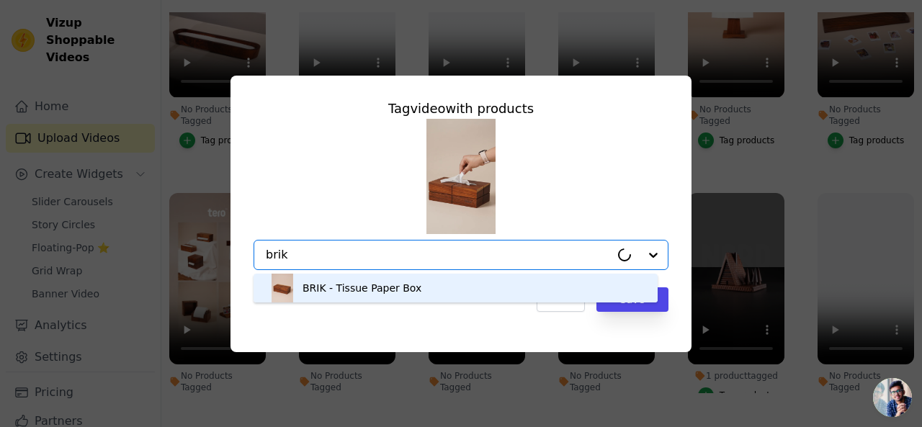
click at [401, 295] on div "BRIK - Tissue Paper Box" at bounding box center [455, 288] width 375 height 29
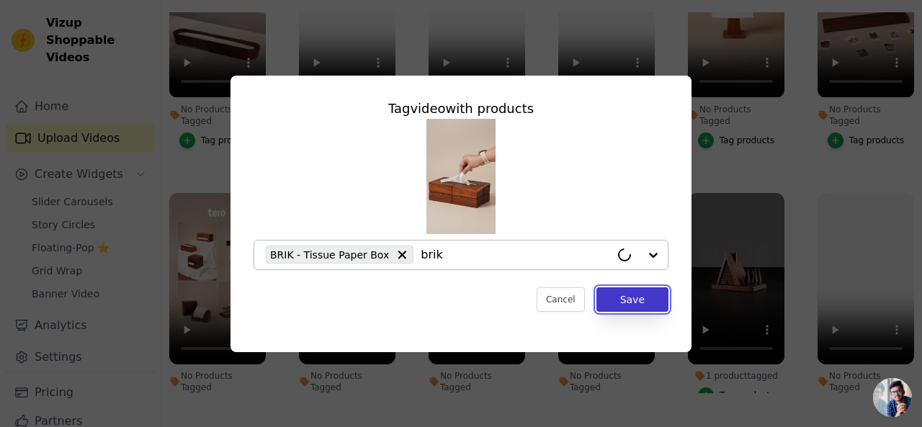
click at [633, 291] on button "Save" at bounding box center [633, 299] width 72 height 24
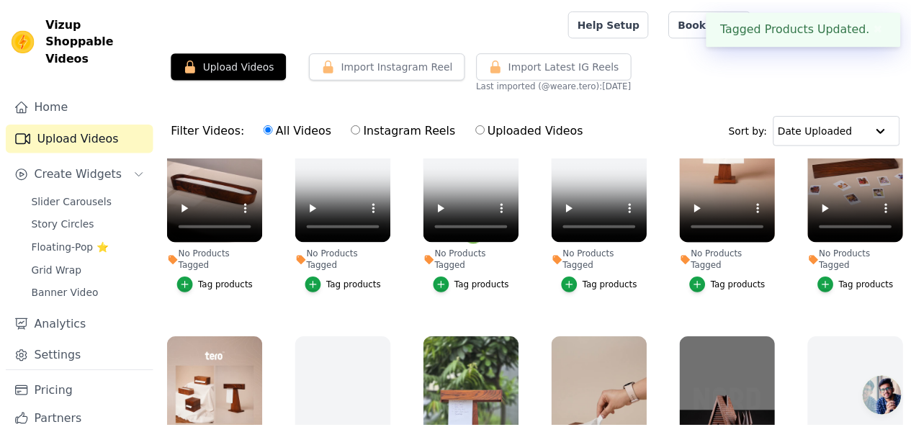
scroll to position [1400, 0]
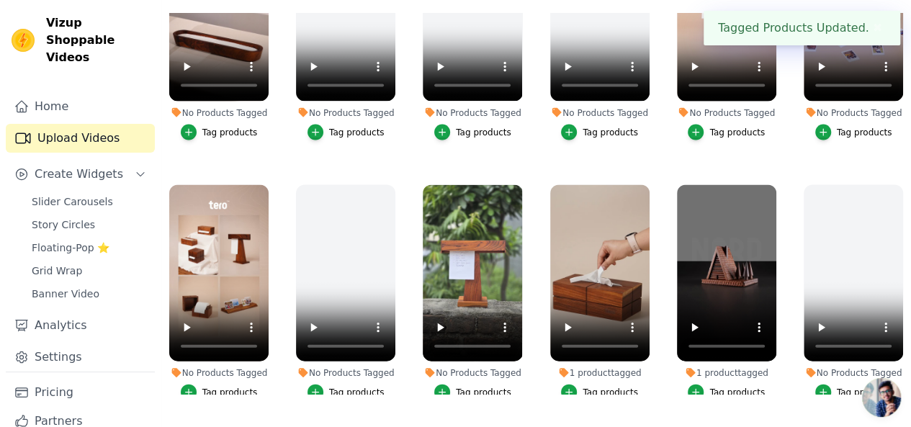
click at [236, 386] on div "Tag products" at bounding box center [229, 392] width 55 height 12
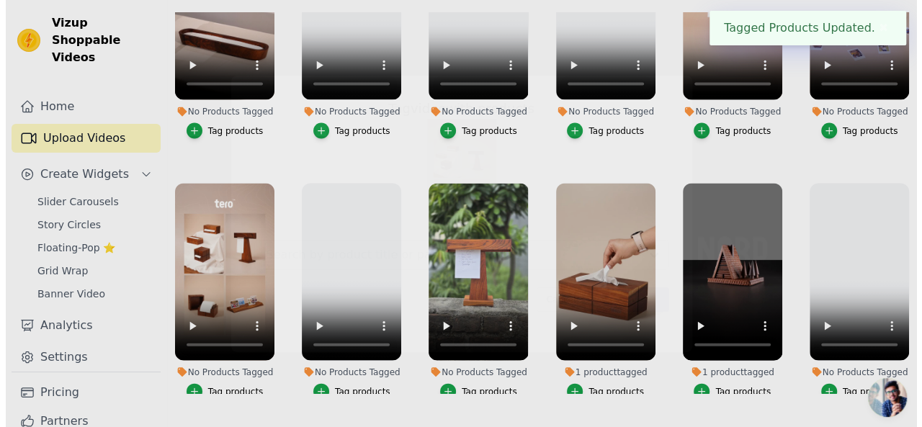
scroll to position [1417, 0]
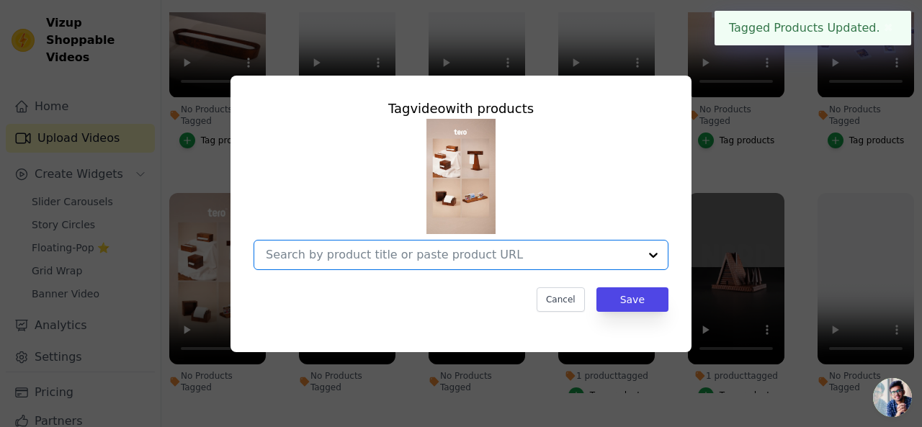
click at [305, 256] on input "No Products Tagged Tag video with products Option undefined, selected. Select i…" at bounding box center [452, 255] width 373 height 14
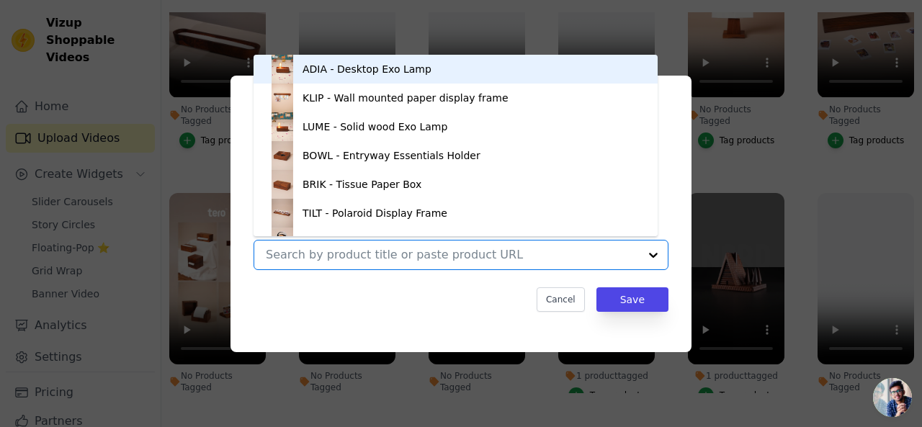
type input "t"
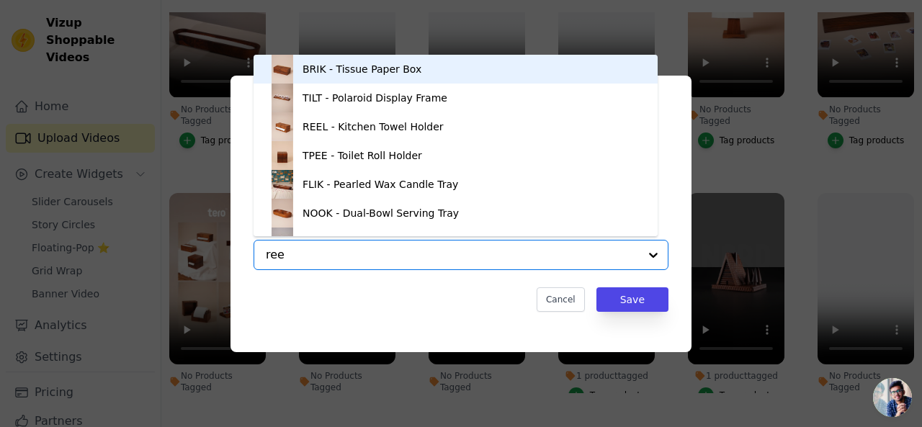
type input "reel"
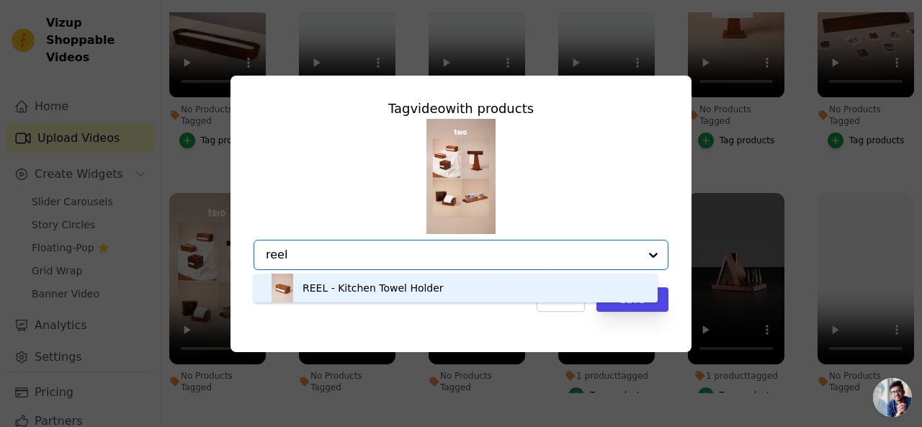
drag, startPoint x: 368, startPoint y: 290, endPoint x: 388, endPoint y: 290, distance: 20.2
click at [368, 289] on div "REEL - Kitchen Towel Holder" at bounding box center [373, 288] width 141 height 14
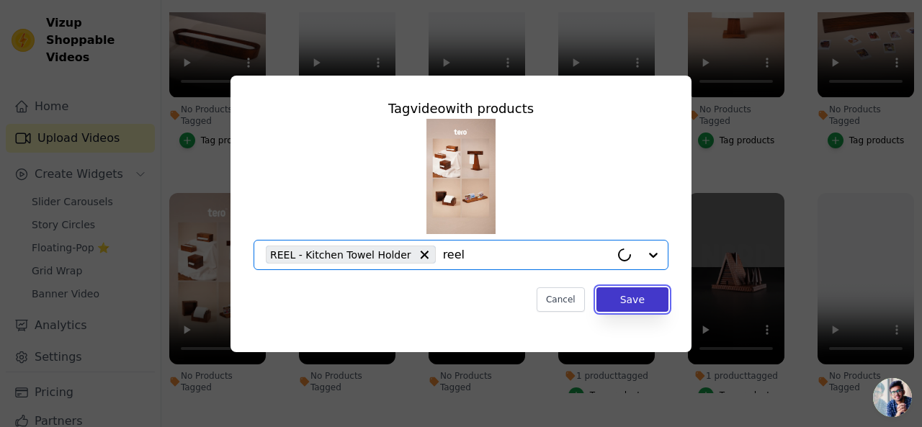
click at [625, 301] on button "Save" at bounding box center [633, 299] width 72 height 24
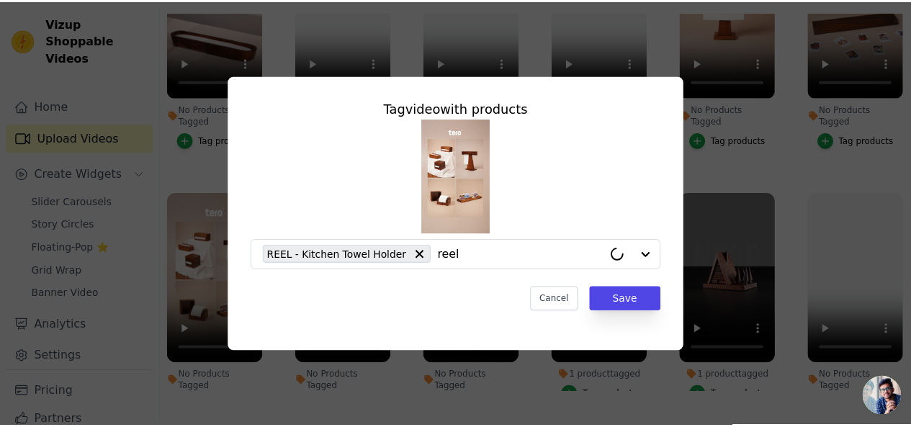
scroll to position [1400, 0]
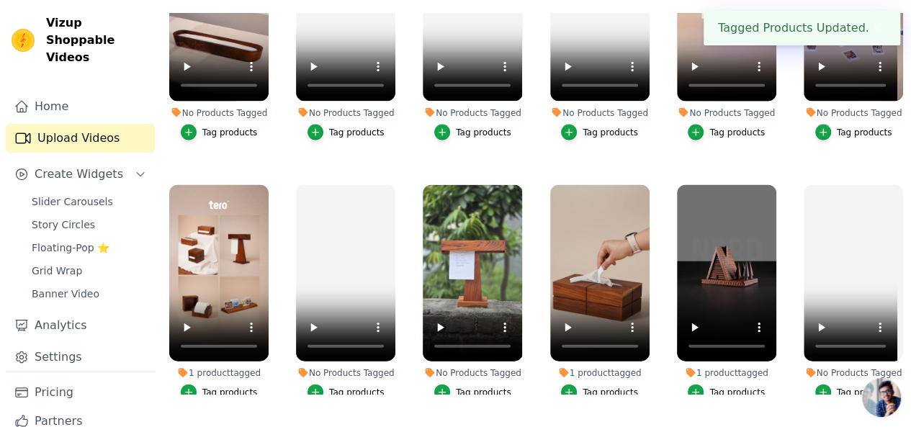
click at [470, 386] on div "Tag products" at bounding box center [483, 392] width 55 height 12
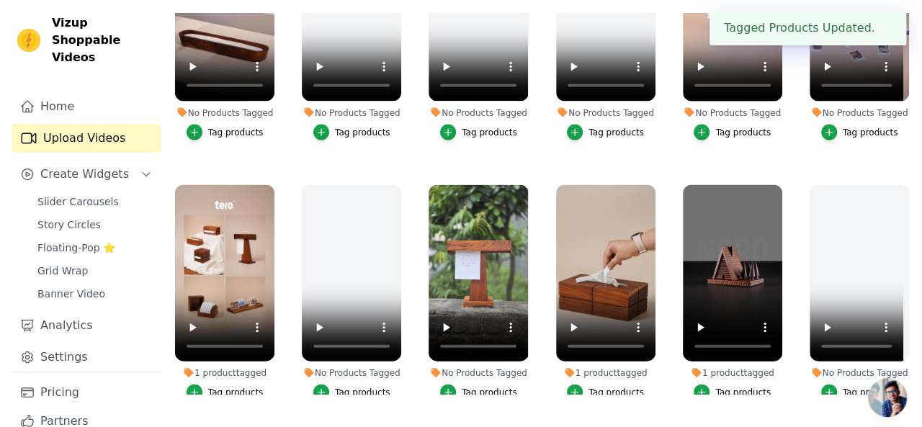
scroll to position [1417, 0]
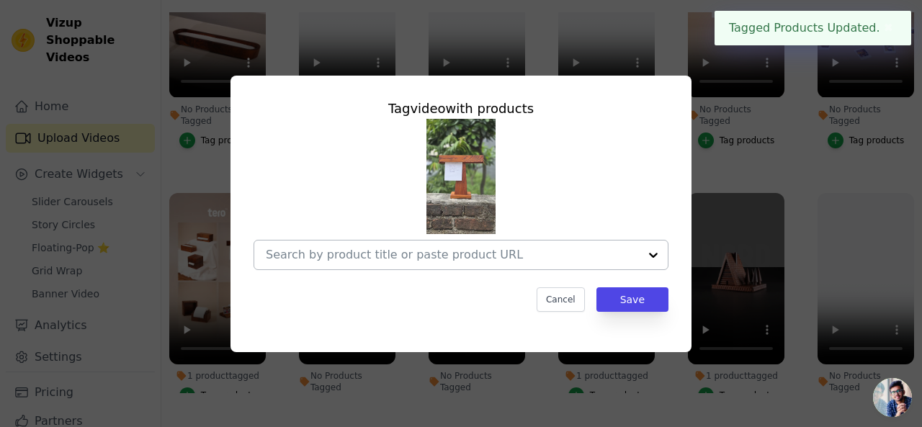
click at [441, 258] on input "No Products Tagged Tag video with products Cancel Save Tag products" at bounding box center [452, 255] width 373 height 14
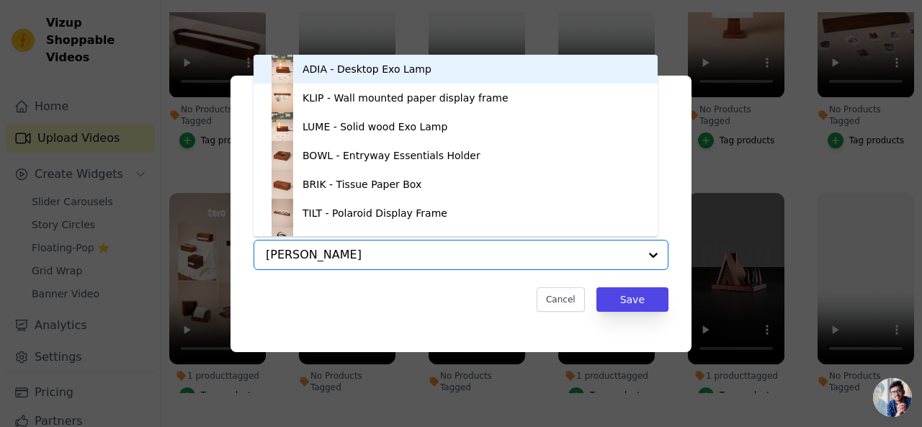
type input "todo"
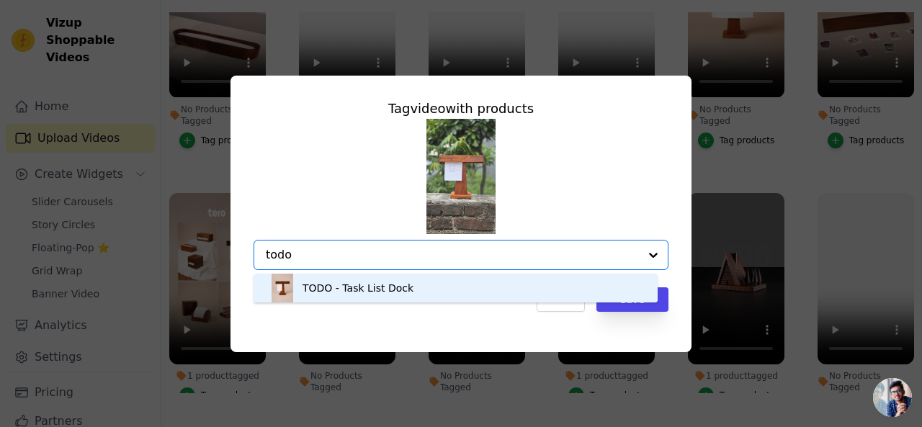
click at [396, 287] on div "TODO - Task List Dock" at bounding box center [358, 288] width 111 height 14
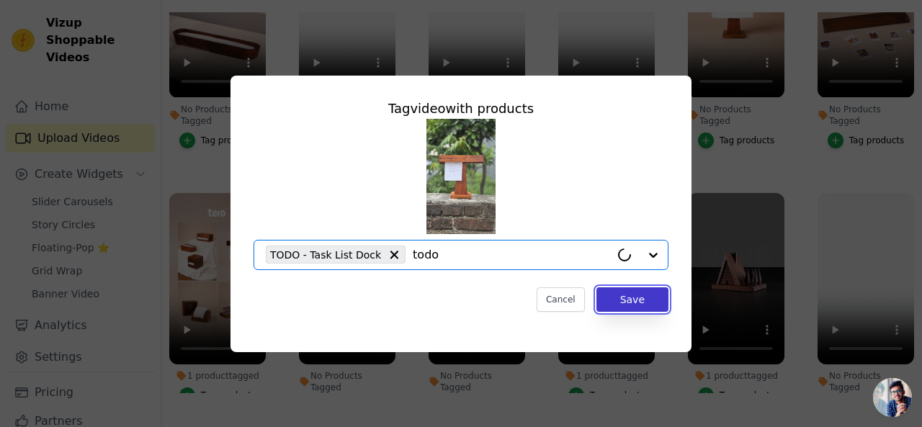
click at [633, 306] on button "Save" at bounding box center [633, 299] width 72 height 24
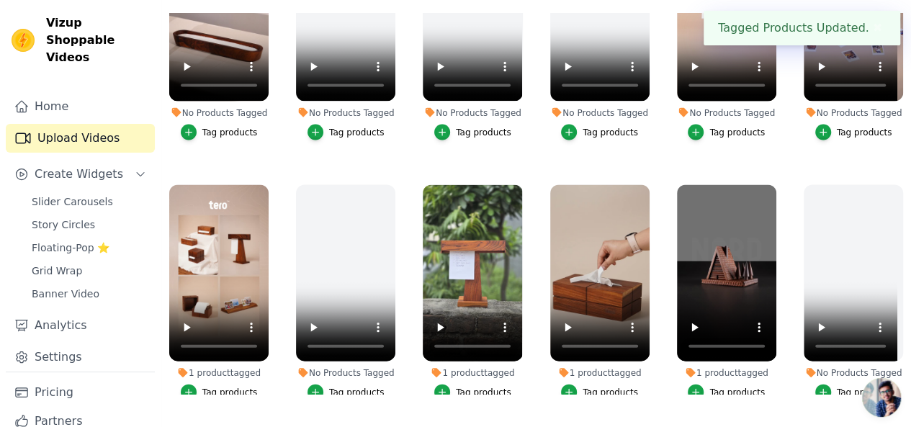
scroll to position [1112, 0]
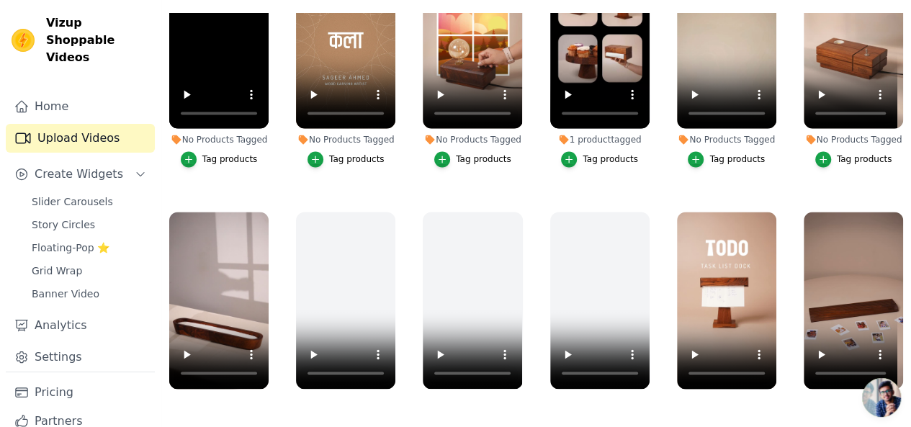
click at [702, 412] on div "button" at bounding box center [696, 420] width 16 height 16
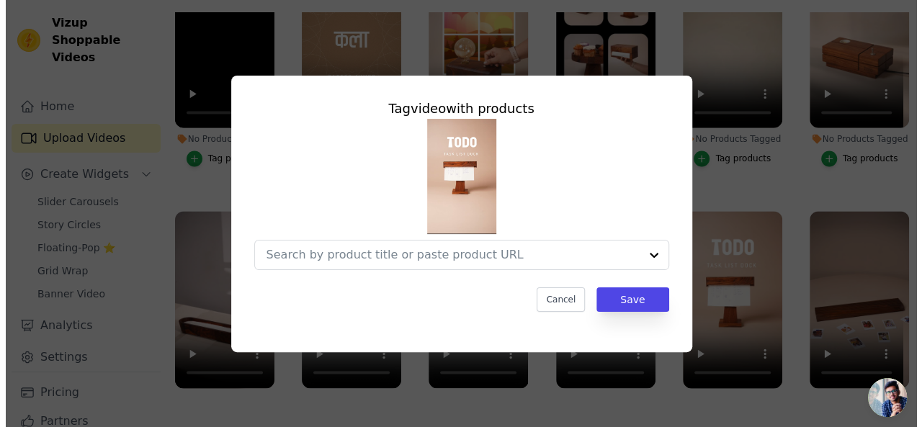
scroll to position [1125, 0]
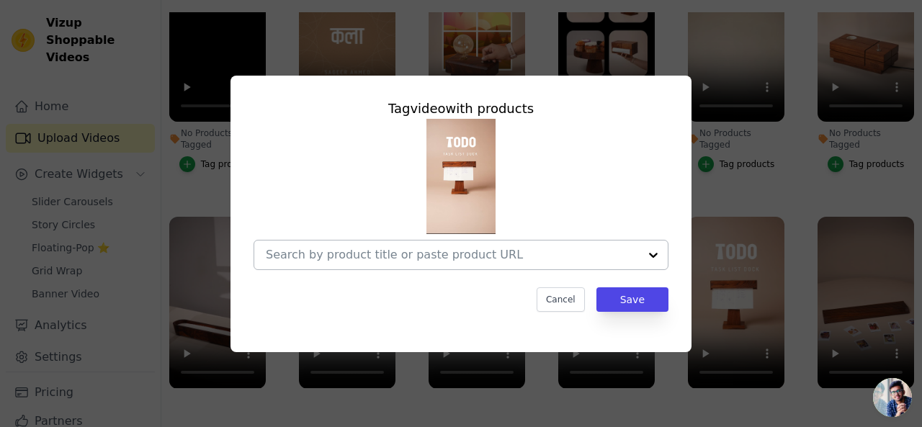
click at [421, 248] on input "No Products Tagged Tag video with products Cancel Save Tag products" at bounding box center [452, 255] width 373 height 14
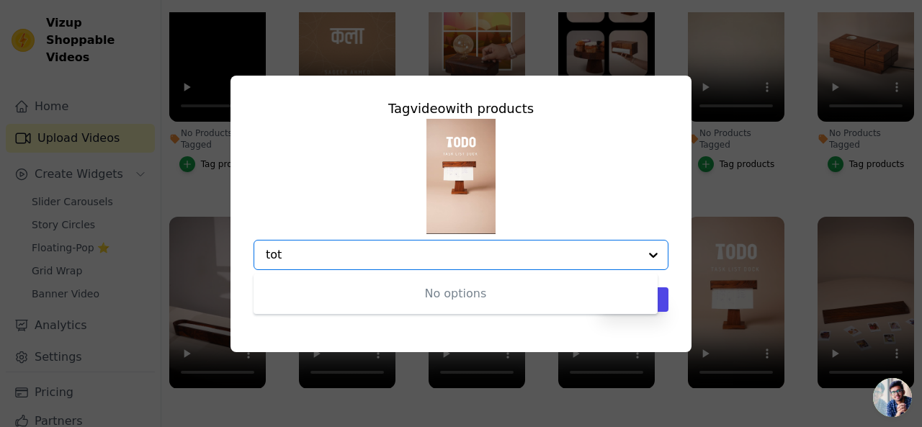
type input "to"
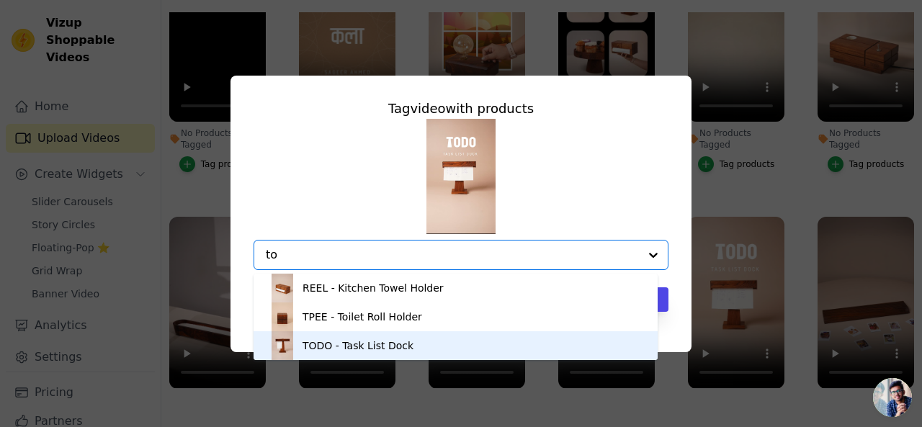
click at [354, 348] on div "TODO - Task List Dock" at bounding box center [358, 346] width 111 height 14
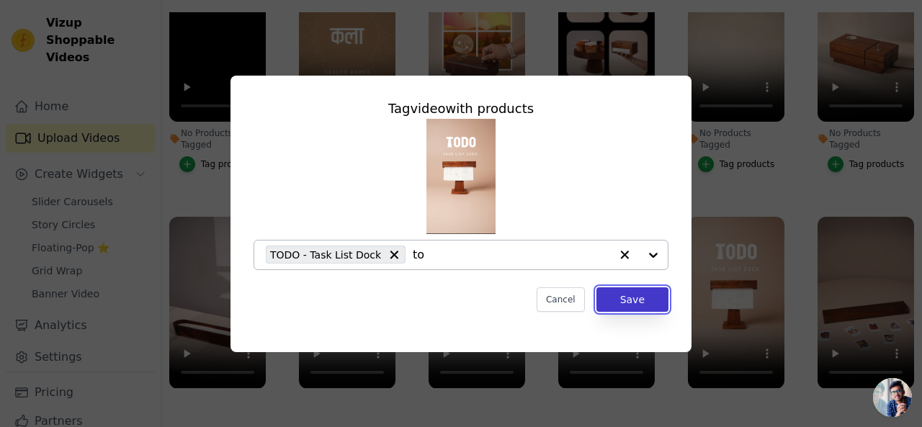
click at [637, 305] on button "Save" at bounding box center [633, 299] width 72 height 24
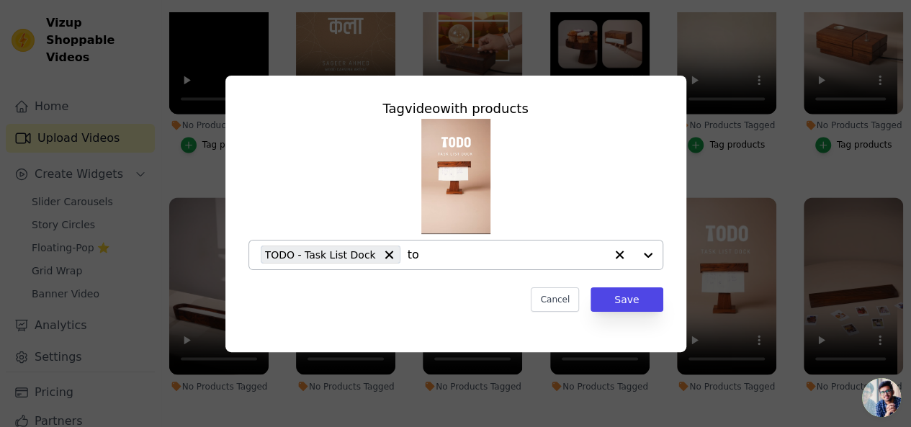
scroll to position [1112, 0]
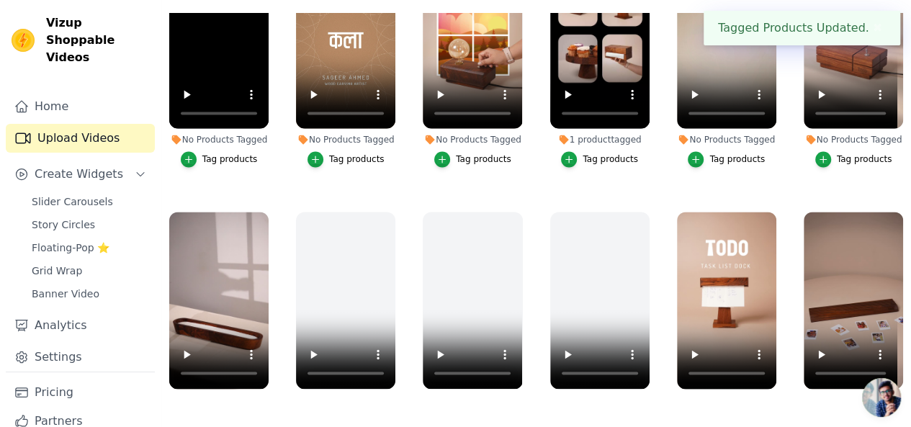
click at [834, 412] on button "Tag products" at bounding box center [854, 420] width 77 height 16
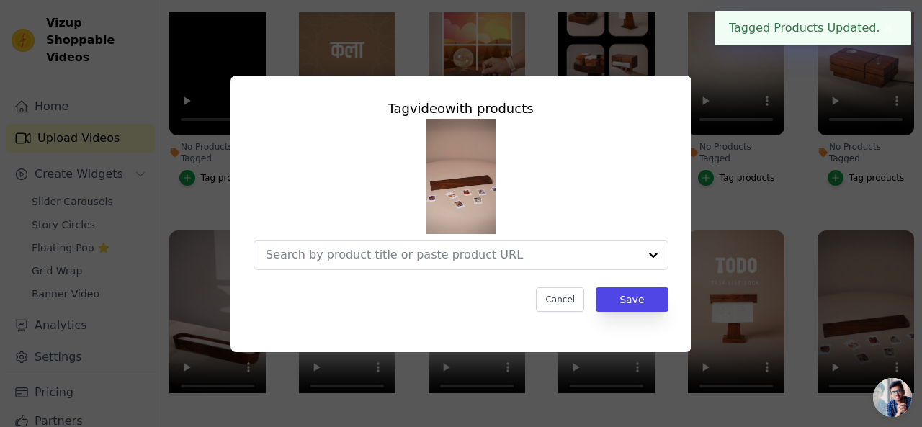
scroll to position [1125, 0]
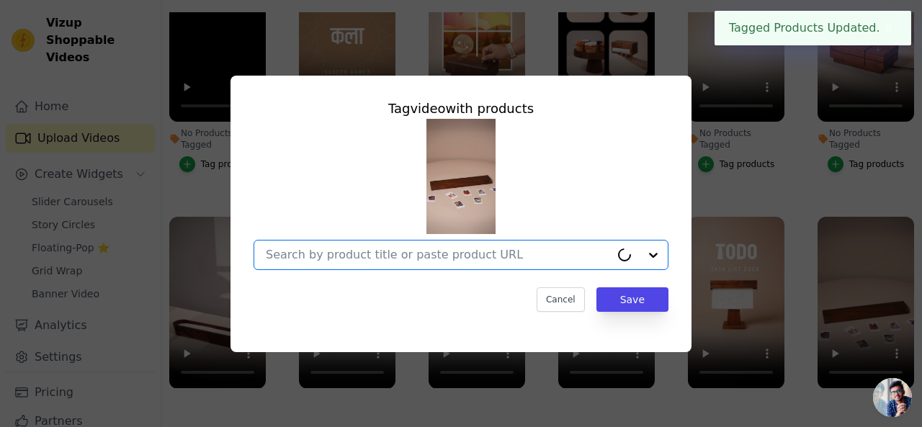
click at [463, 253] on input "No Products Tagged Tag video with products Option undefined, selected. Select i…" at bounding box center [438, 255] width 344 height 14
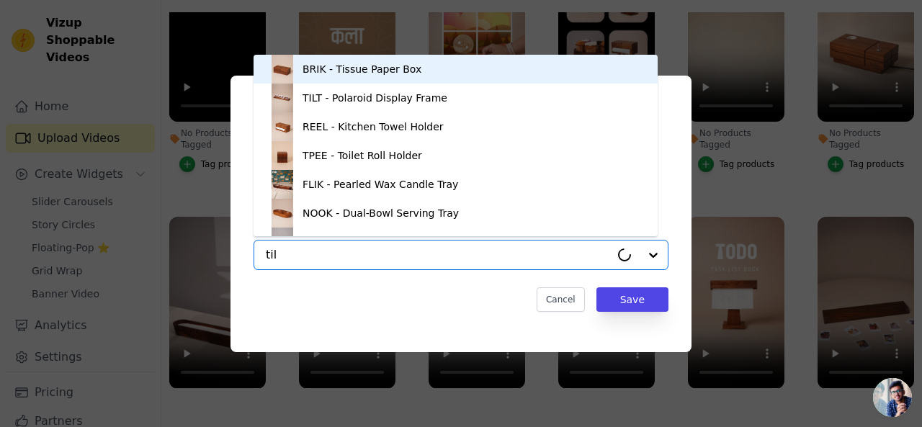
type input "tilt"
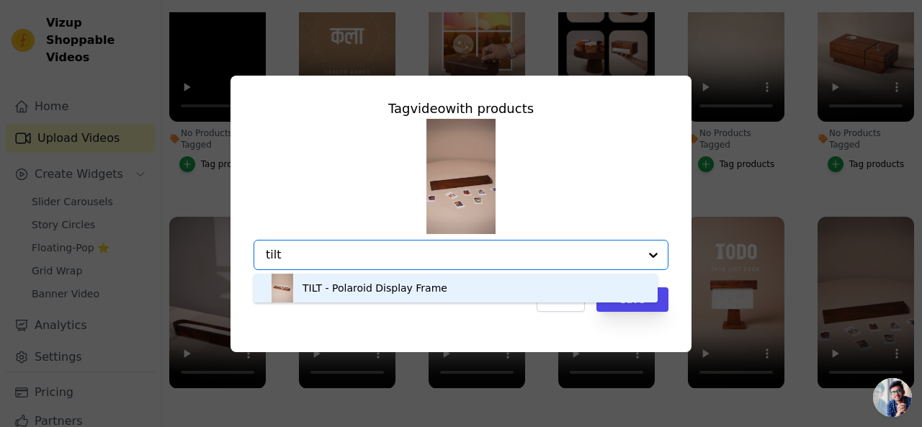
click at [432, 293] on div "TILT - Polaroid Display Frame" at bounding box center [455, 288] width 375 height 29
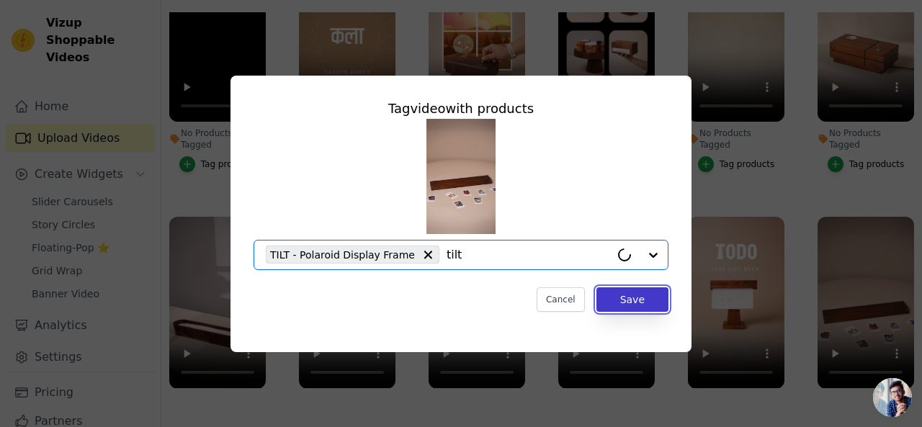
click at [655, 303] on button "Save" at bounding box center [633, 299] width 72 height 24
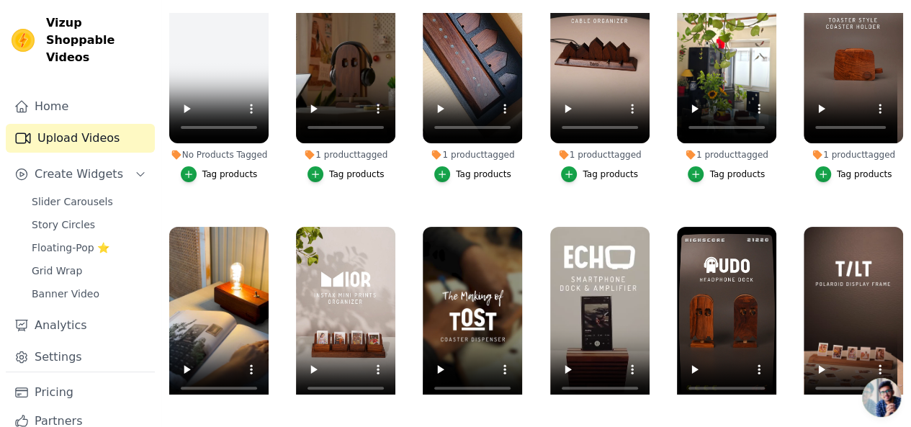
scroll to position [0, 0]
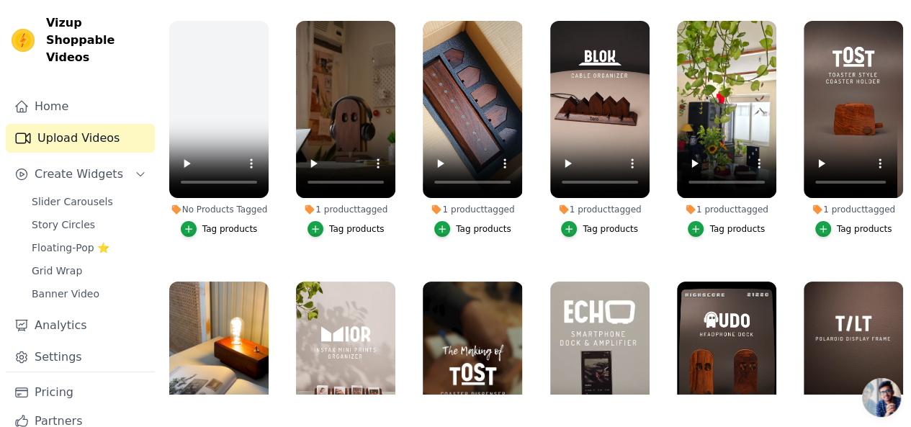
click at [347, 223] on div "Tag products" at bounding box center [356, 229] width 55 height 12
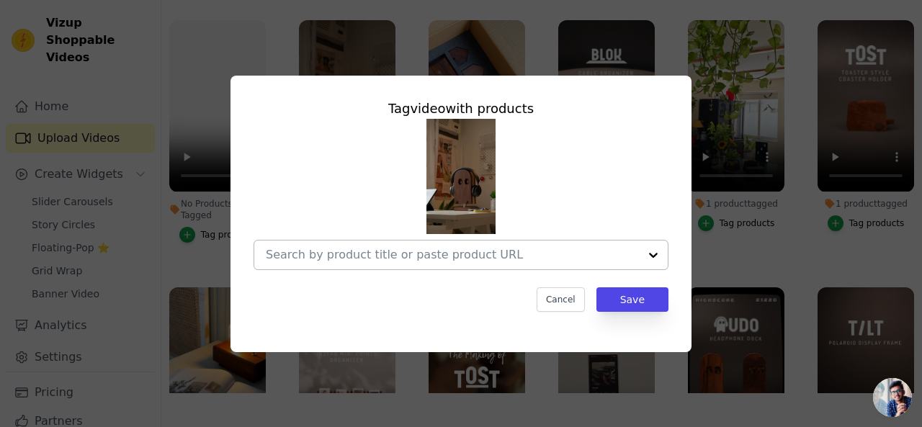
click at [441, 254] on input "1 product tagged Tag video with products Cancel Save Tag products" at bounding box center [452, 255] width 373 height 14
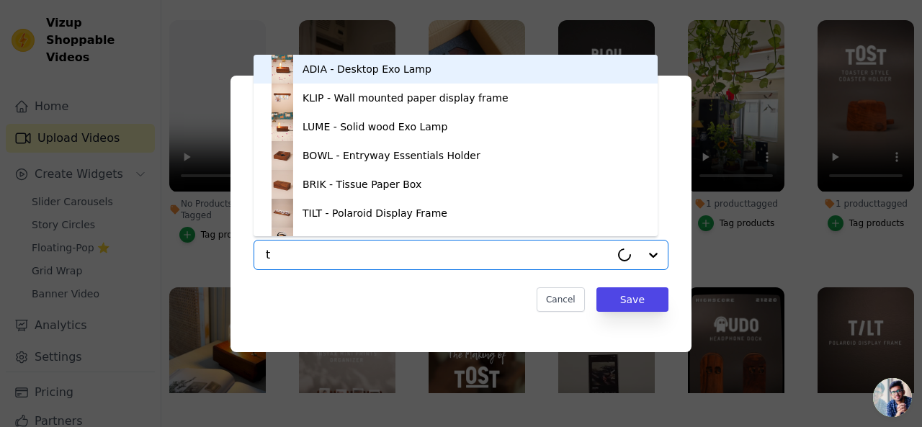
type input "to"
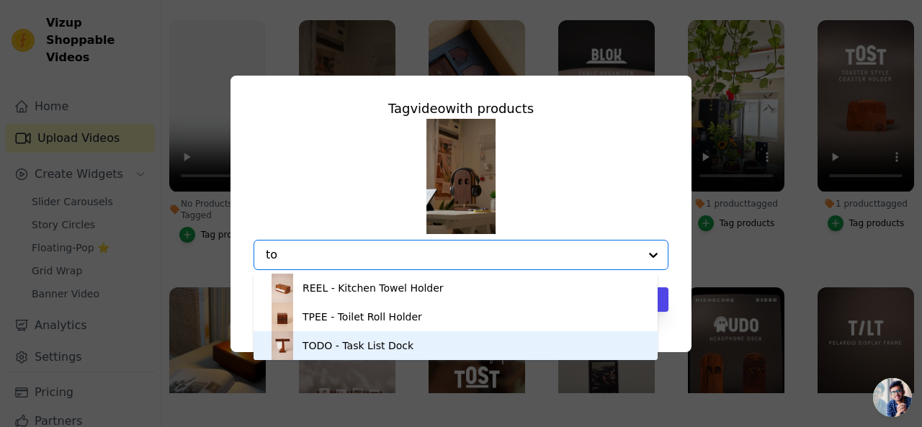
click at [342, 343] on div "TODO - Task List Dock" at bounding box center [358, 346] width 111 height 14
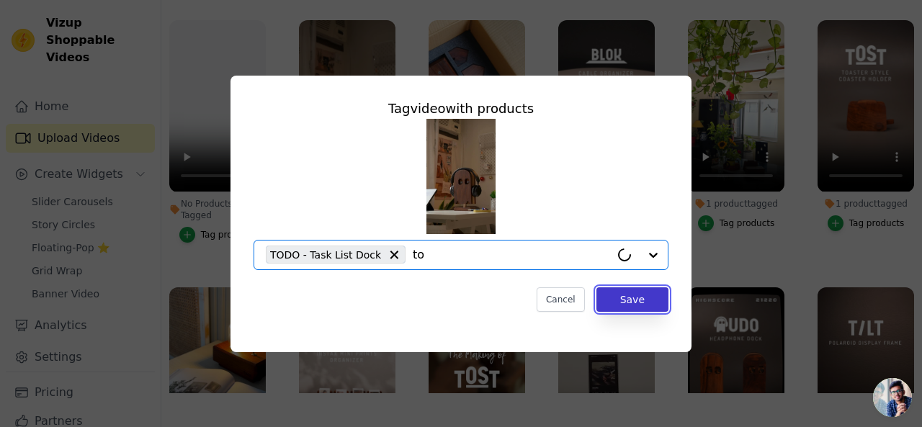
click at [635, 300] on button "Save" at bounding box center [633, 299] width 72 height 24
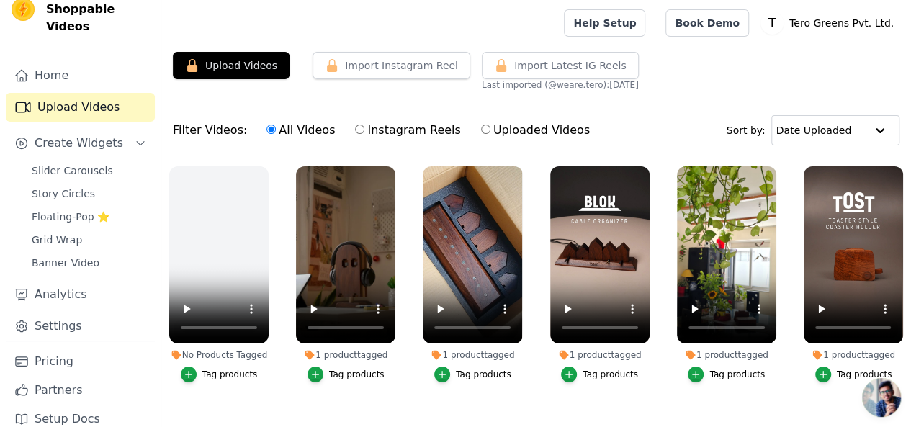
scroll to position [96, 0]
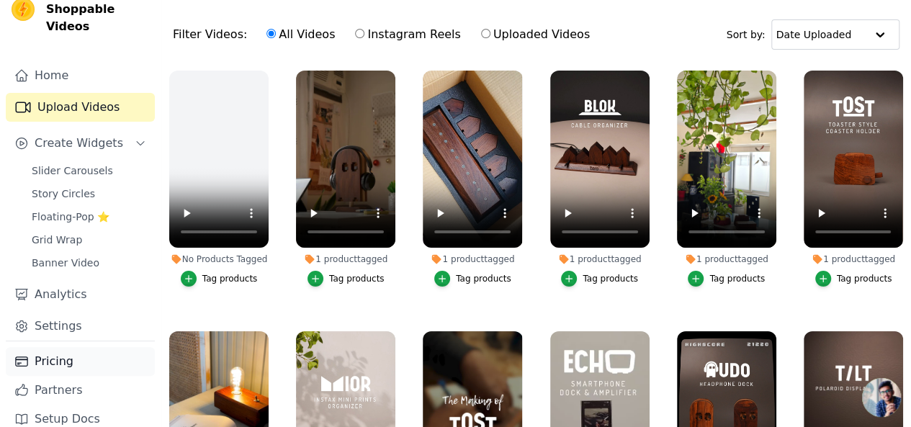
click at [80, 347] on link "Pricing" at bounding box center [80, 361] width 149 height 29
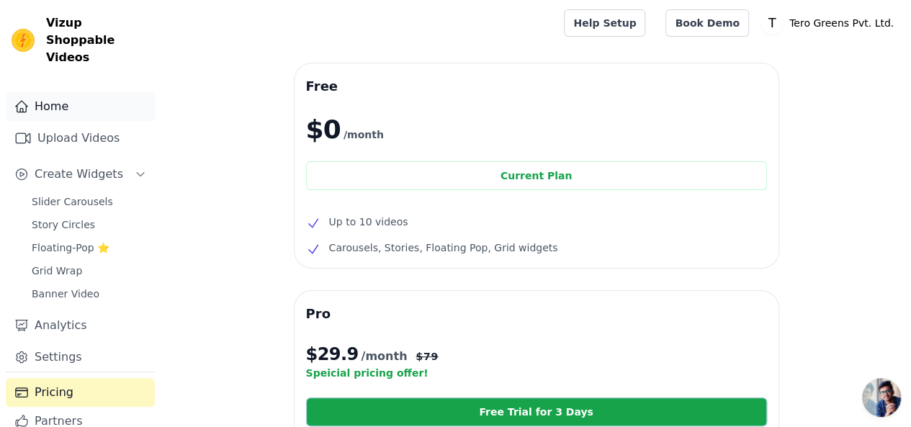
click at [59, 92] on link "Home" at bounding box center [80, 106] width 149 height 29
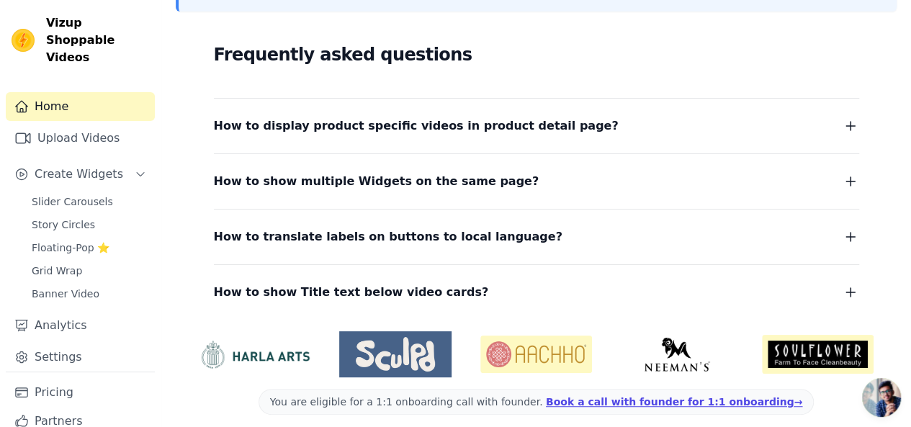
scroll to position [257, 0]
